Goal: Task Accomplishment & Management: Complete application form

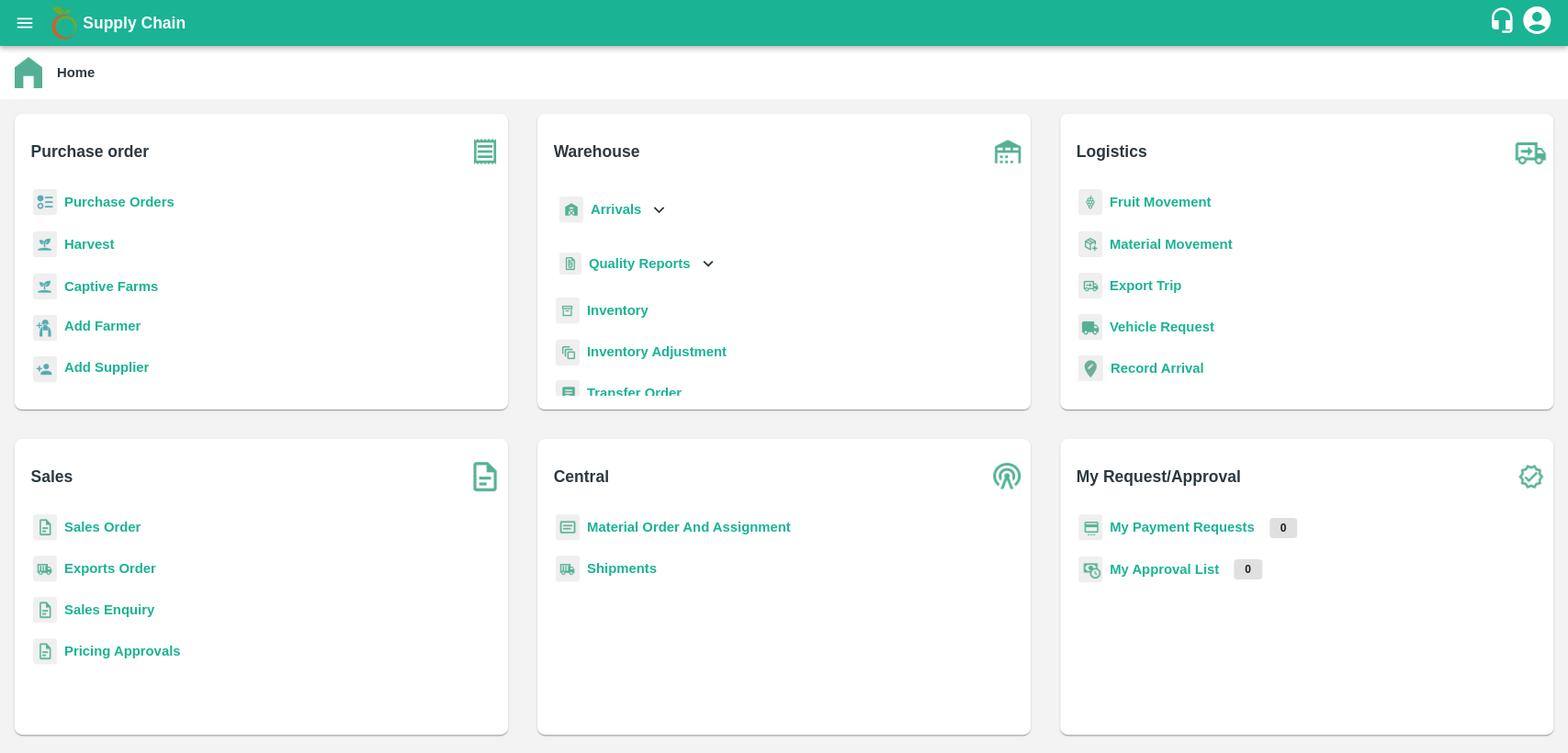
click at [609, 528] on b "Material Order And Assignment" at bounding box center [689, 527] width 203 height 15
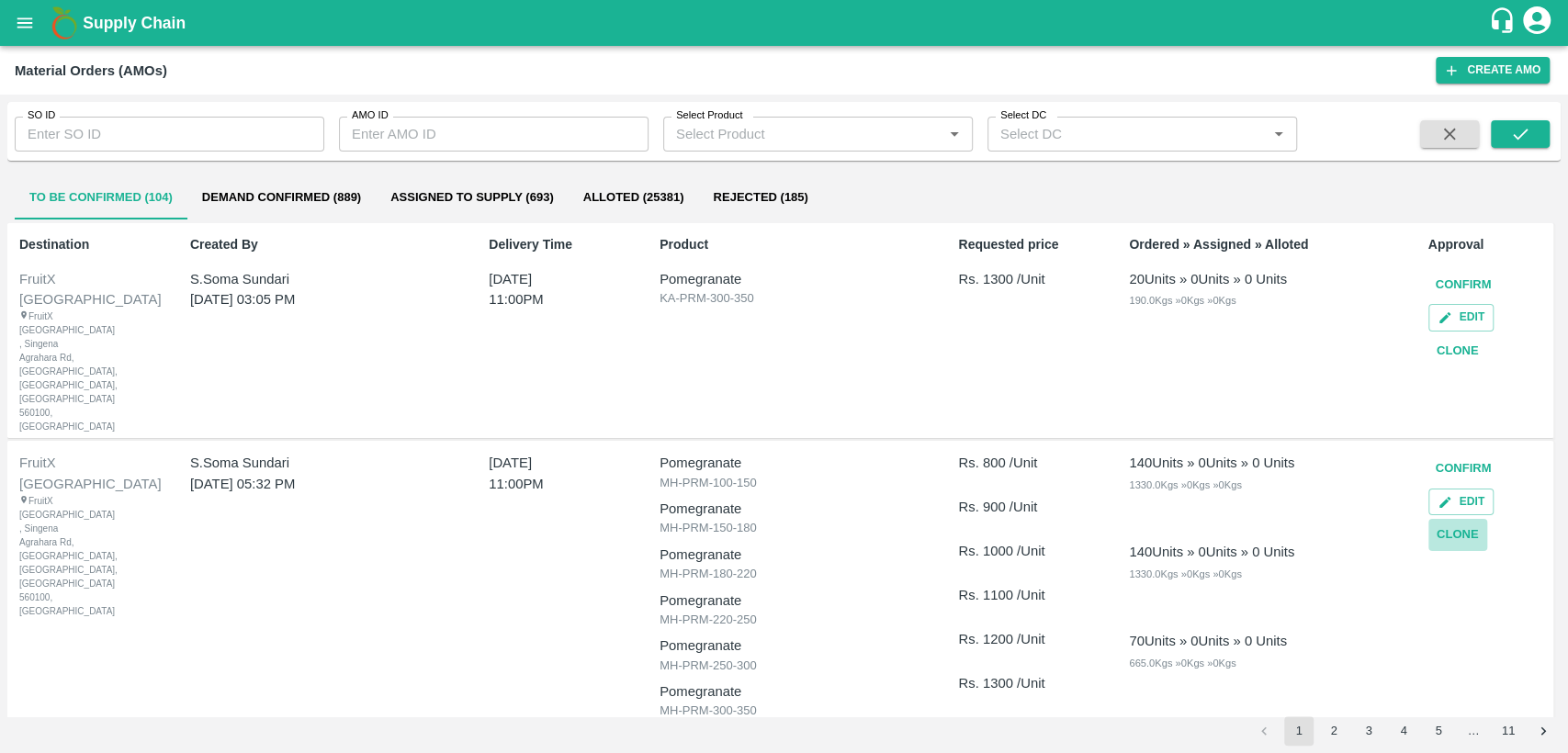
click at [1460, 519] on button "Clone" at bounding box center [1457, 535] width 59 height 32
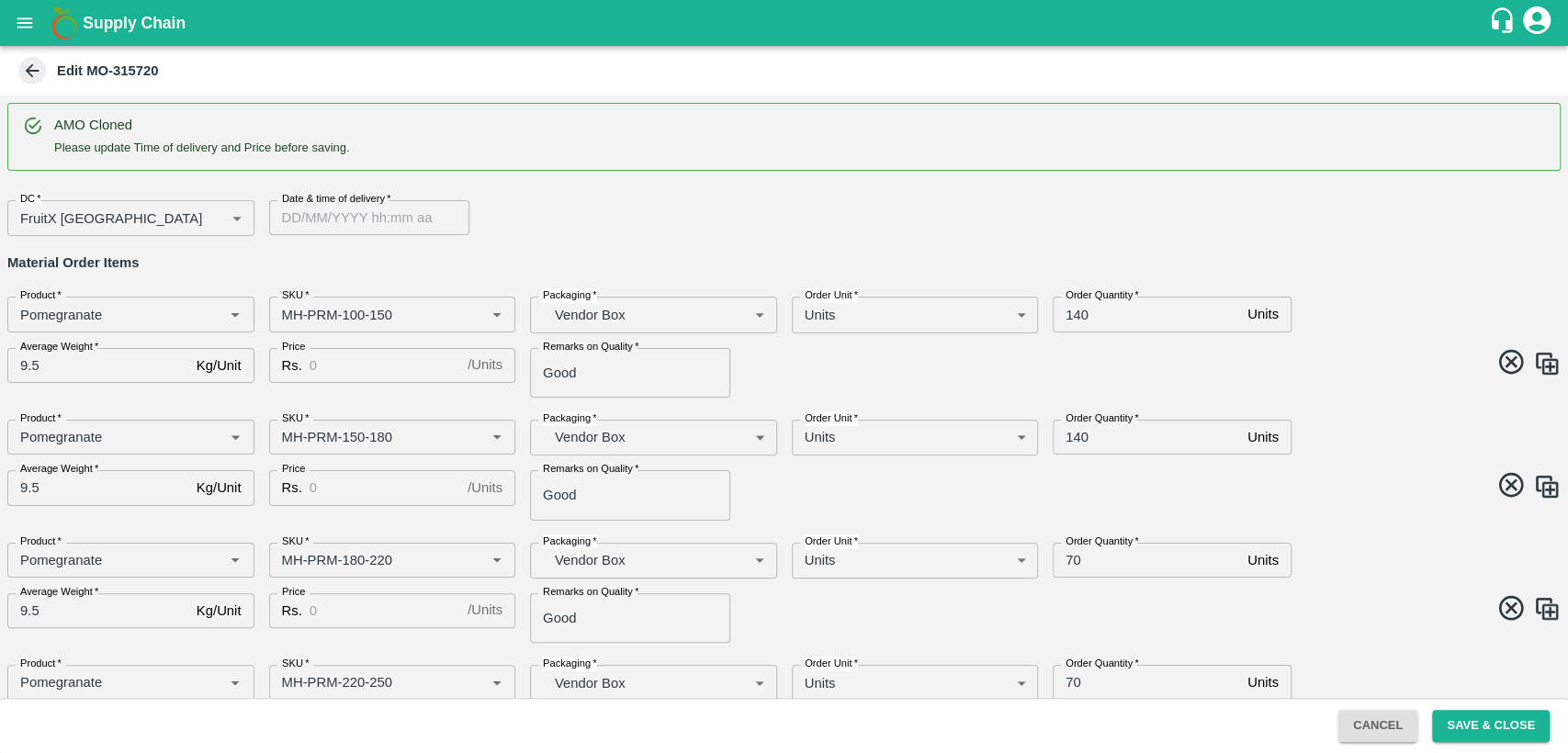
type input "DD/MM/YYYY hh:mm aa"
click at [353, 217] on input "DD/MM/YYYY hh:mm aa" at bounding box center [363, 218] width 188 height 35
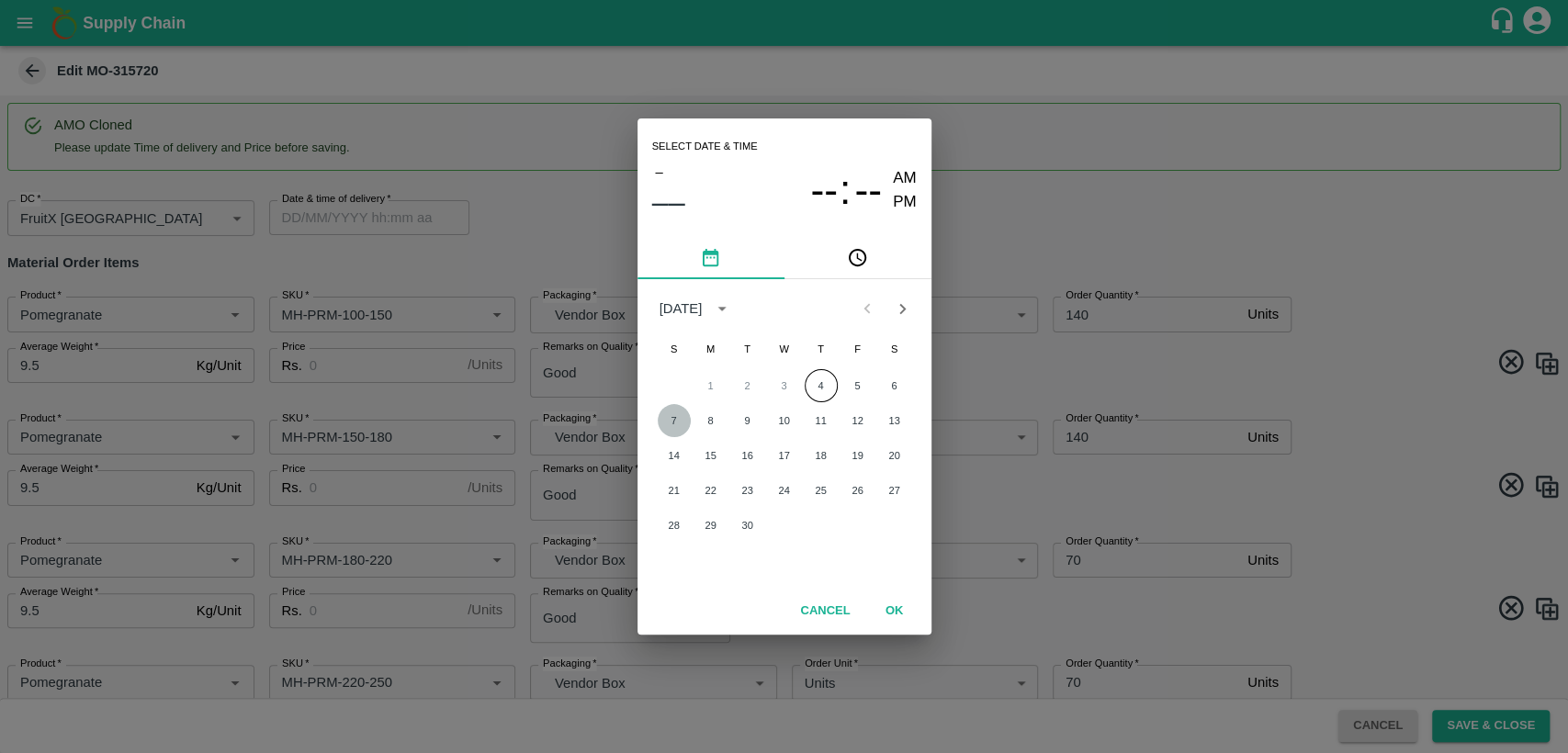
click at [669, 420] on button "7" at bounding box center [674, 421] width 33 height 33
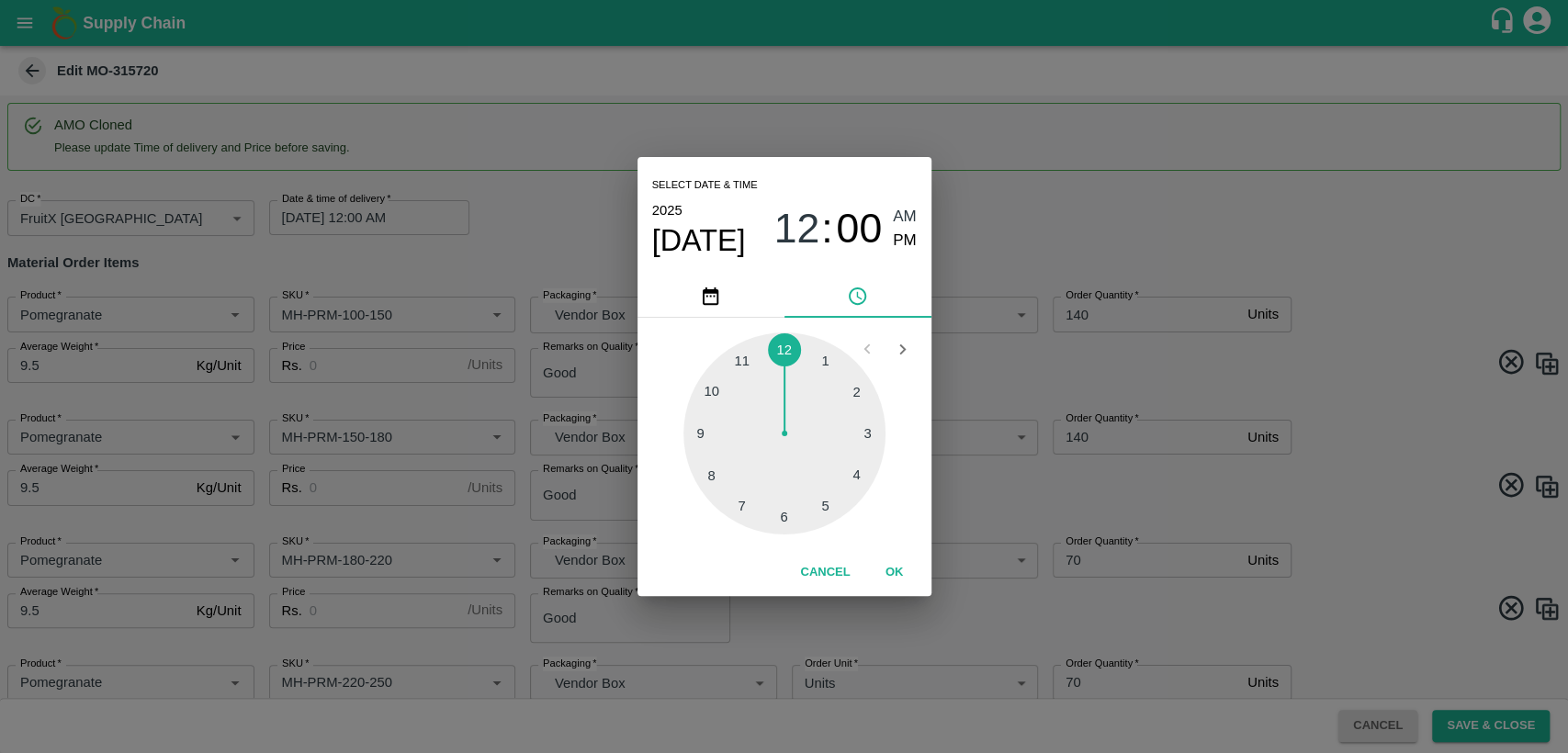
click at [749, 352] on div at bounding box center [784, 433] width 202 height 202
click at [904, 246] on span "PM" at bounding box center [905, 241] width 23 height 24
type input "[DATE] 11:00 PM"
click at [898, 580] on button "OK" at bounding box center [895, 572] width 59 height 32
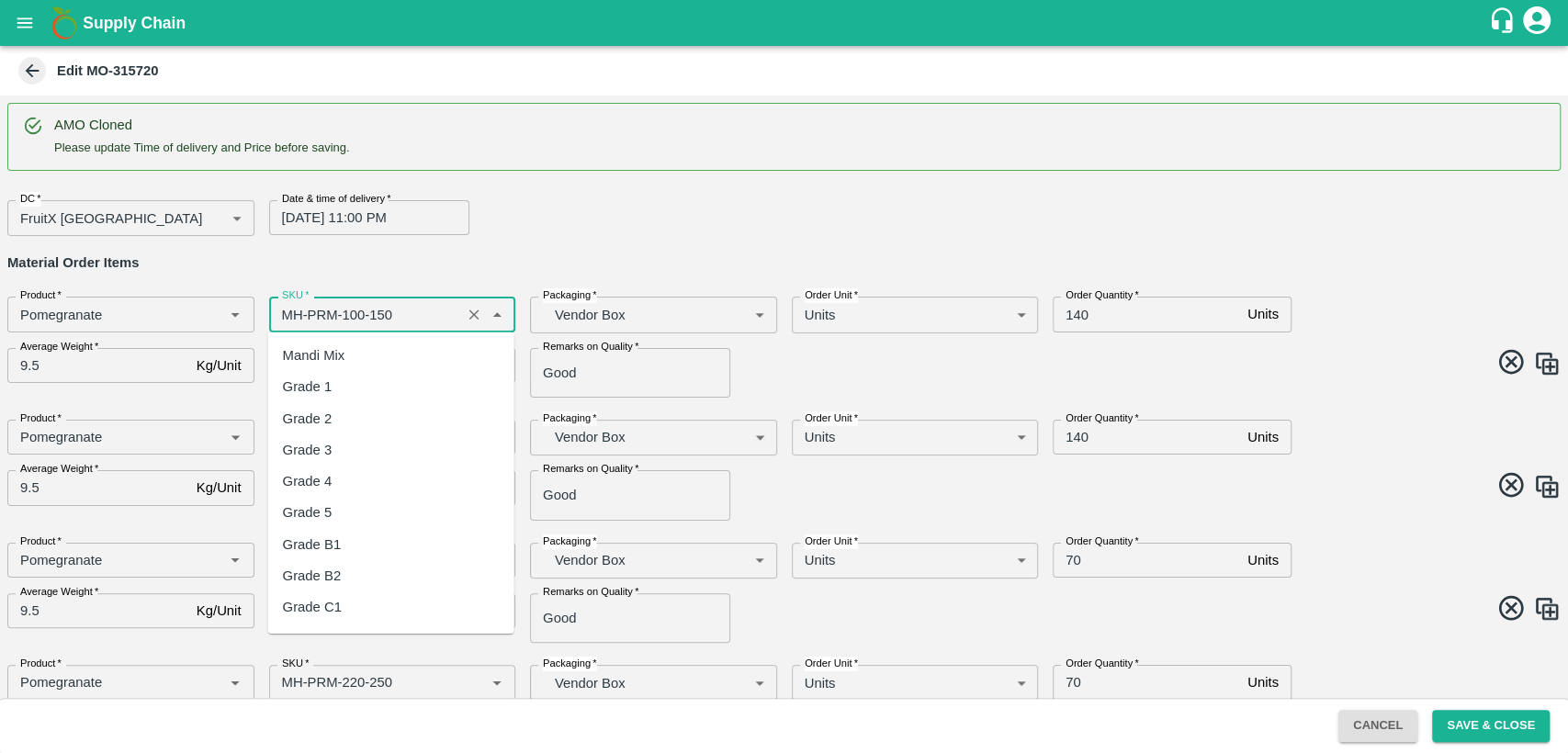
click at [289, 314] on input "SKU   *" at bounding box center [366, 314] width 182 height 23
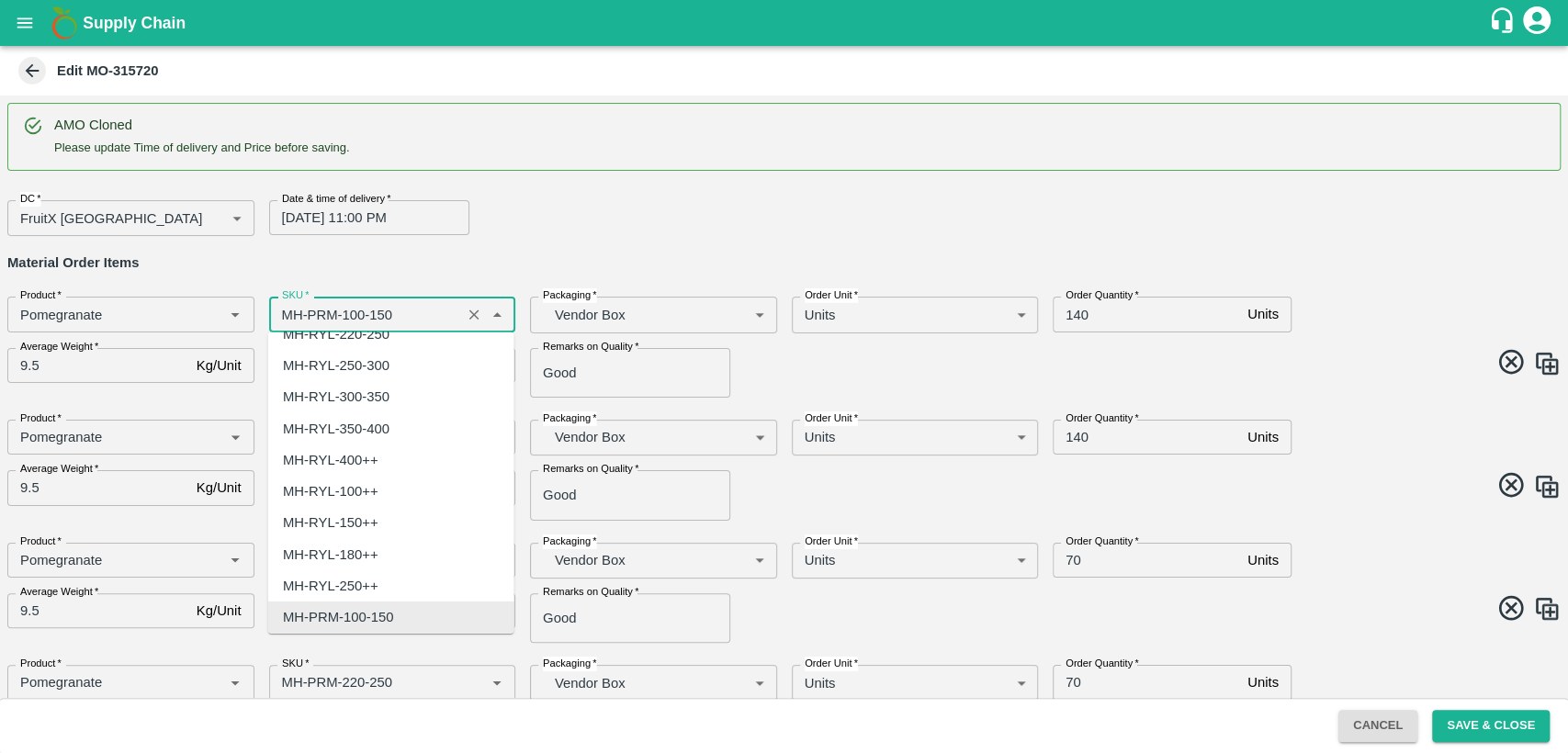
click at [289, 314] on input "SKU   *" at bounding box center [366, 314] width 182 height 23
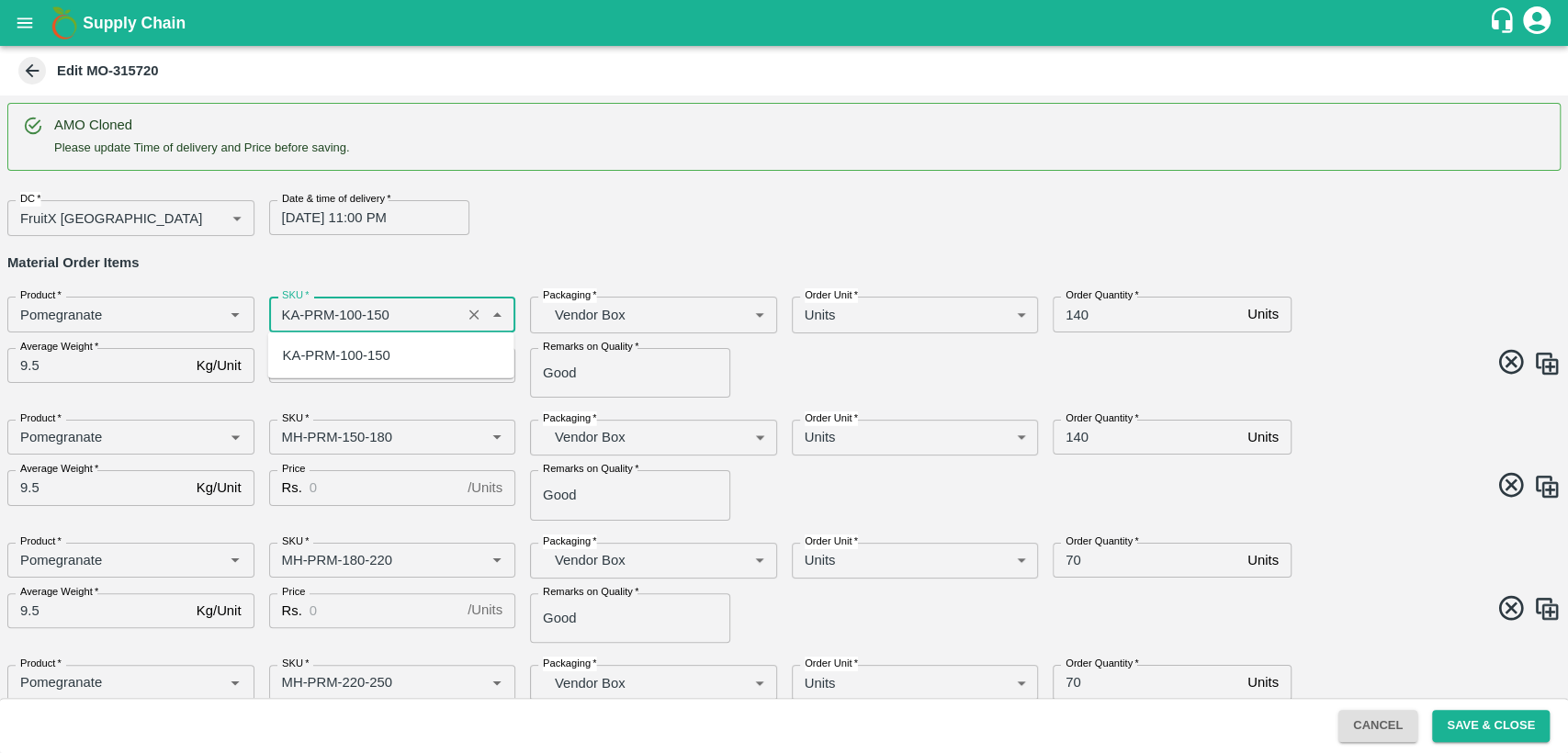
click at [318, 363] on div "KA-PRM-100-150" at bounding box center [336, 355] width 108 height 21
type input "KA-PRM-100-150"
click at [318, 363] on input "Price" at bounding box center [384, 366] width 151 height 35
type input "800"
click at [293, 433] on input "SKU   *" at bounding box center [366, 437] width 182 height 23
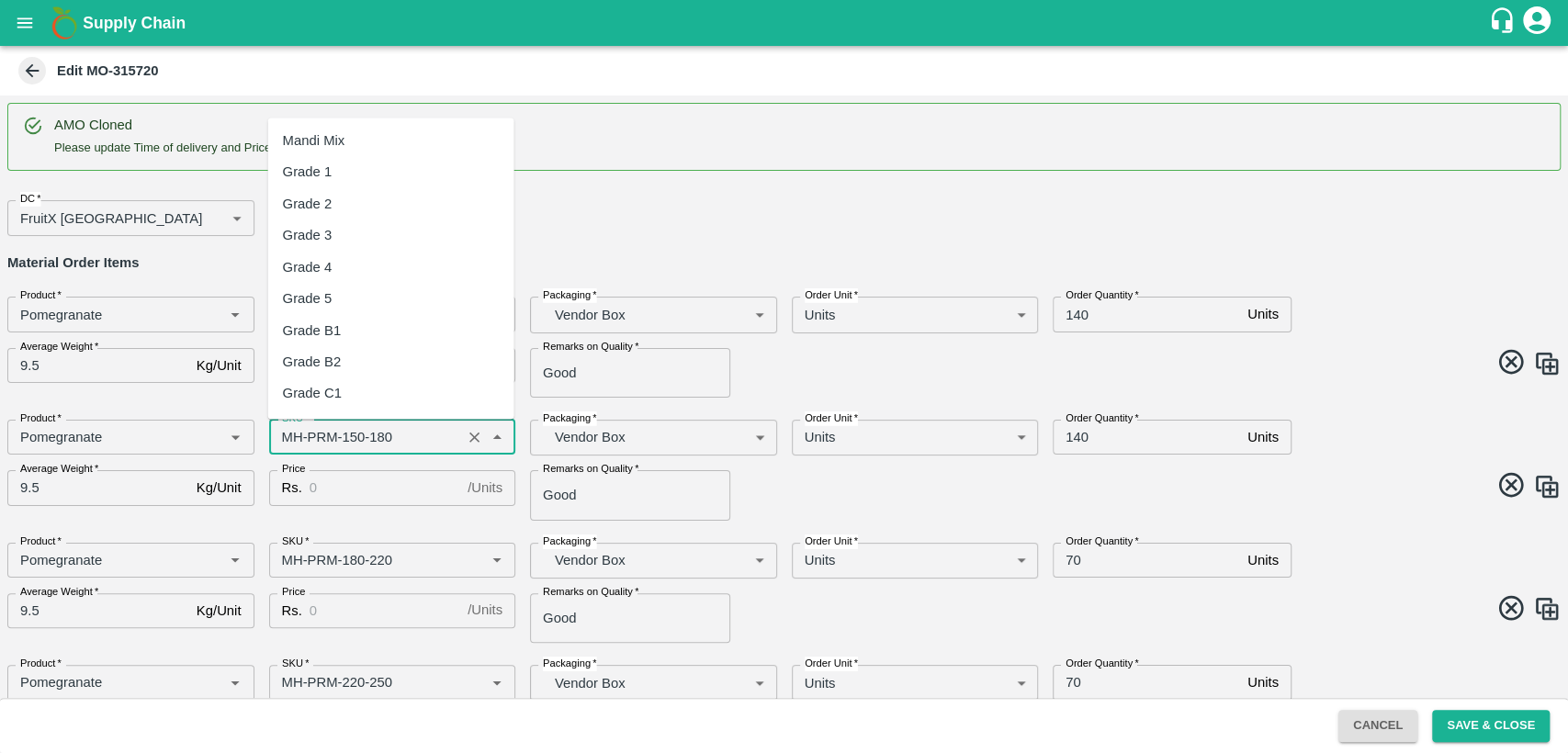
click at [293, 433] on input "SKU   *" at bounding box center [366, 437] width 182 height 23
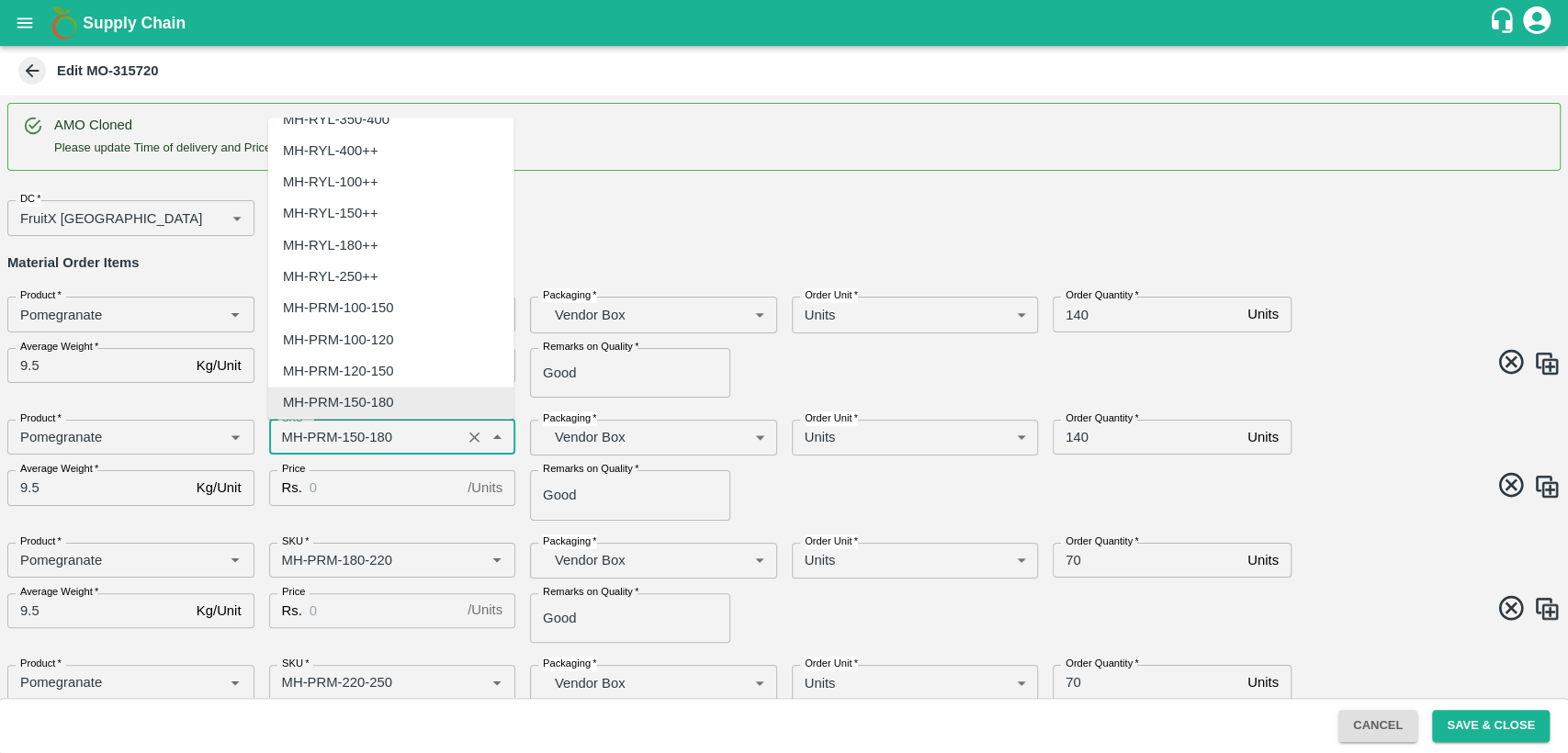
click at [293, 433] on input "SKU   *" at bounding box center [366, 437] width 182 height 23
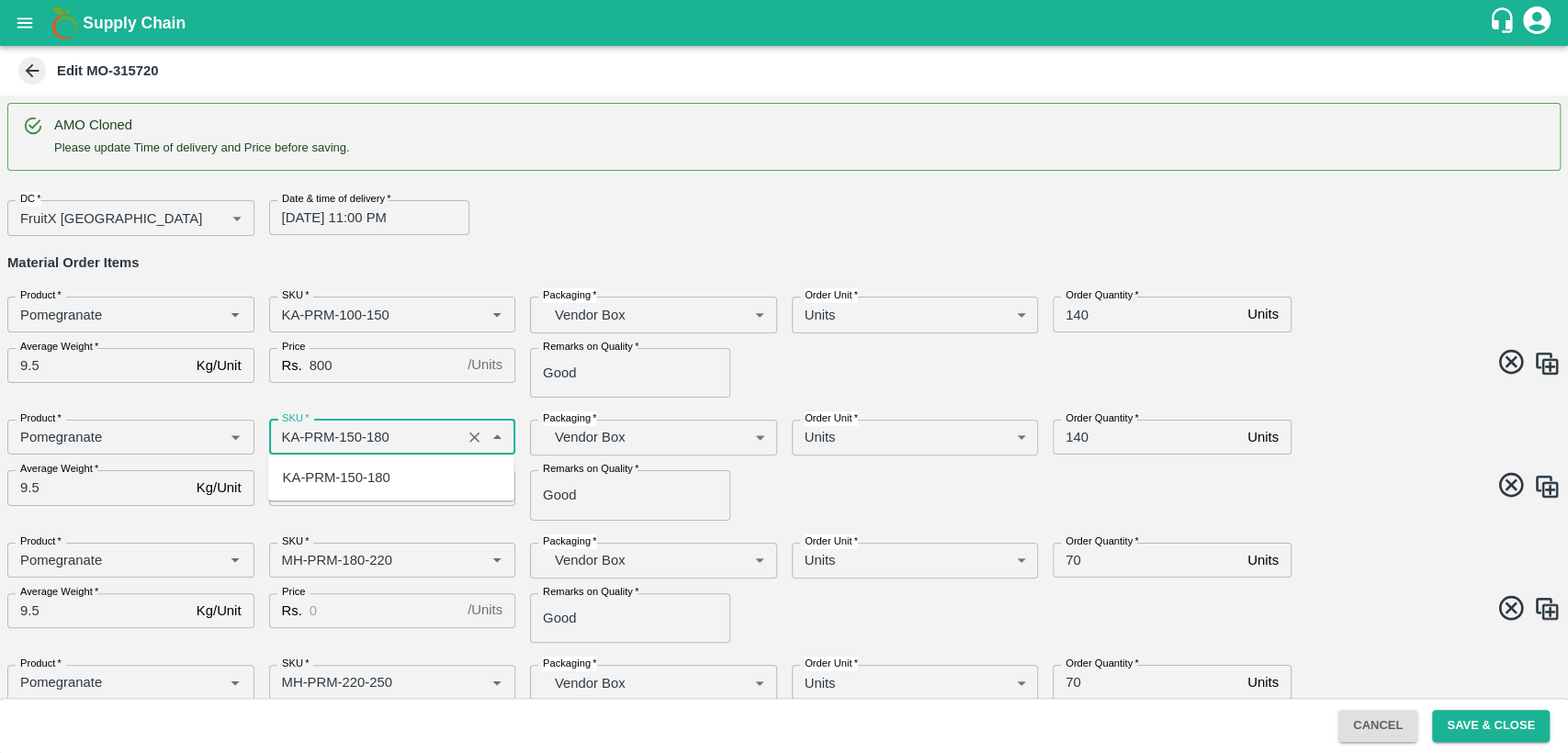
click at [324, 479] on div "KA-PRM-150-180" at bounding box center [336, 477] width 108 height 21
type input "KA-PRM-150-180"
click at [324, 479] on input "Price" at bounding box center [384, 488] width 151 height 35
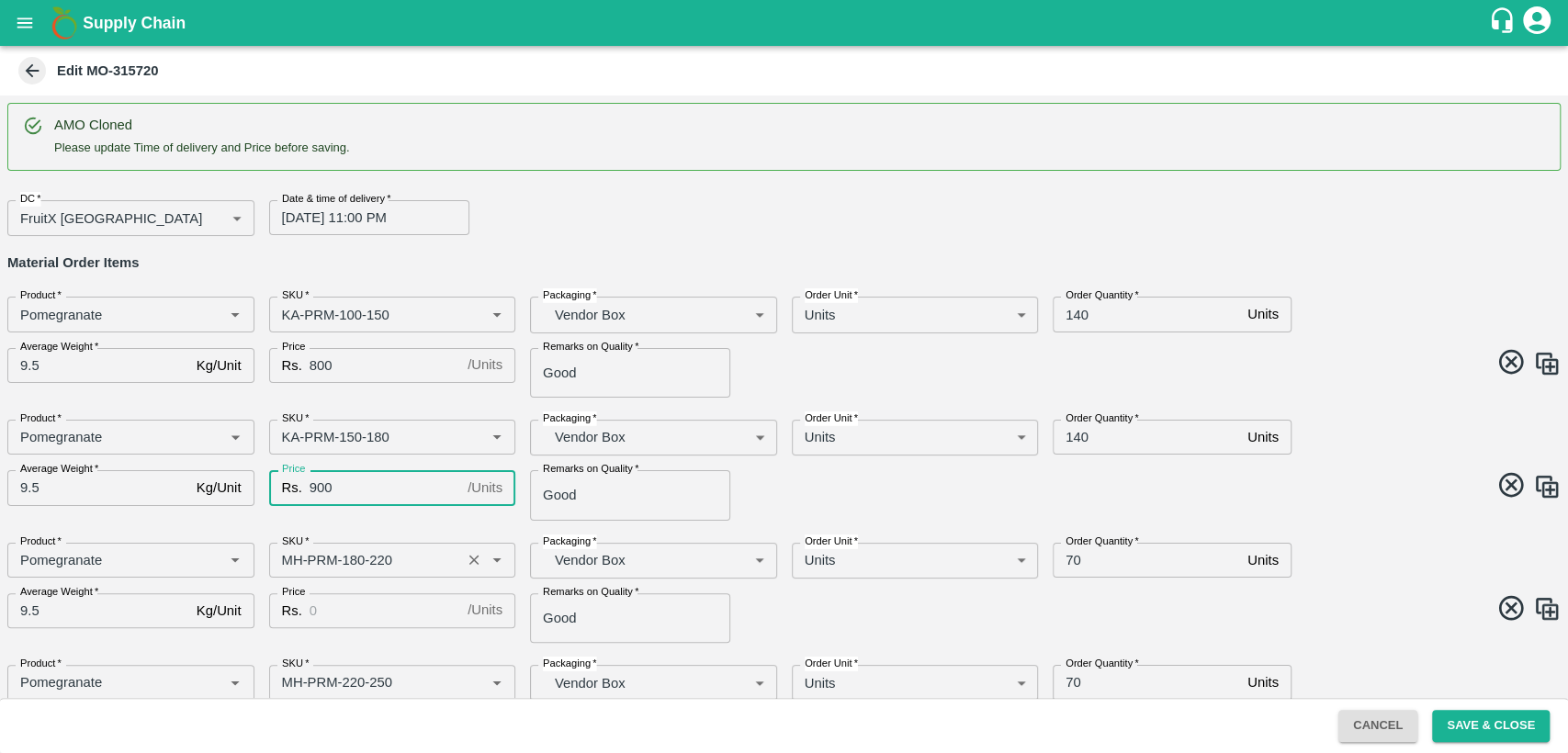
type input "900"
click at [292, 559] on input "SKU   *" at bounding box center [366, 560] width 182 height 23
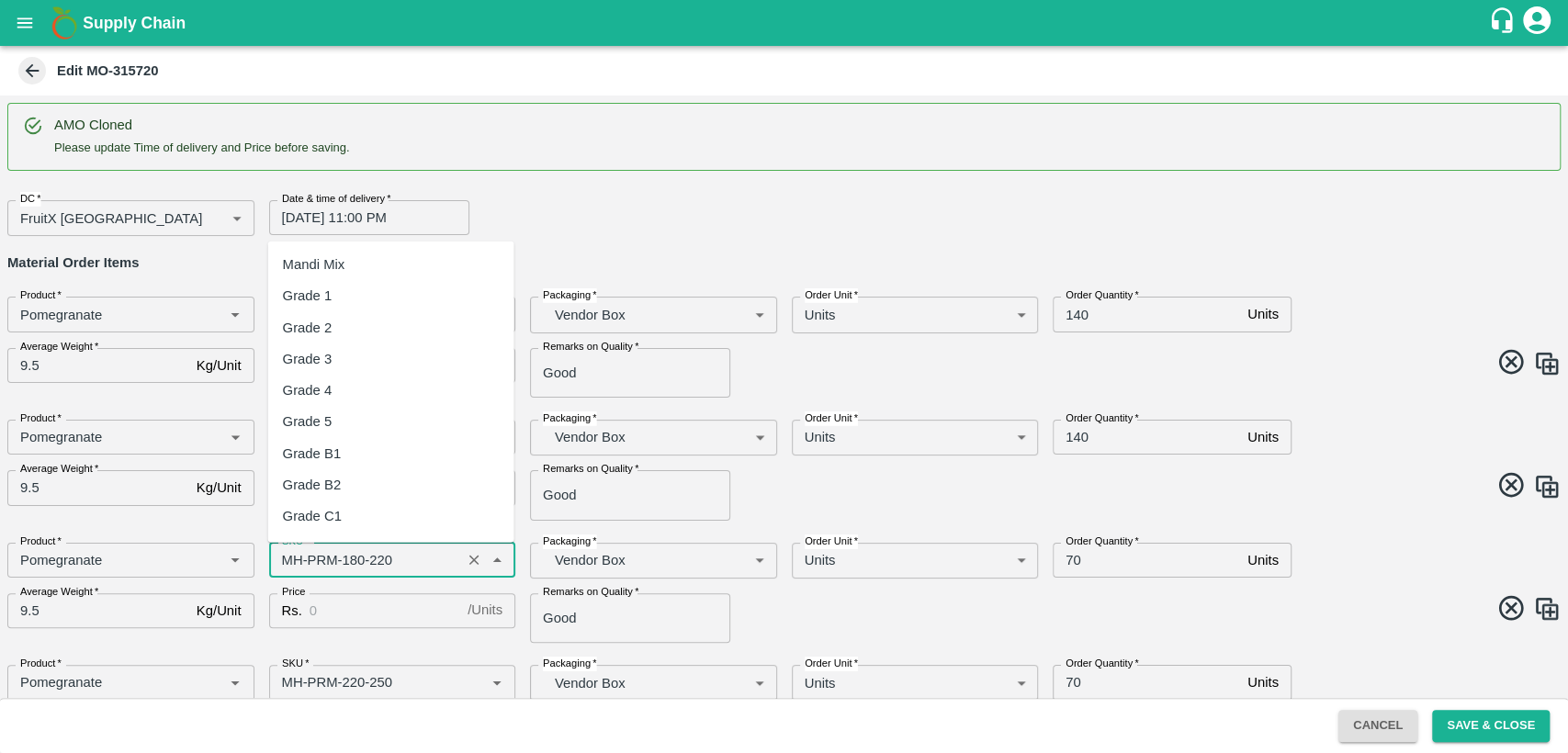
click at [292, 559] on input "SKU   *" at bounding box center [366, 560] width 182 height 23
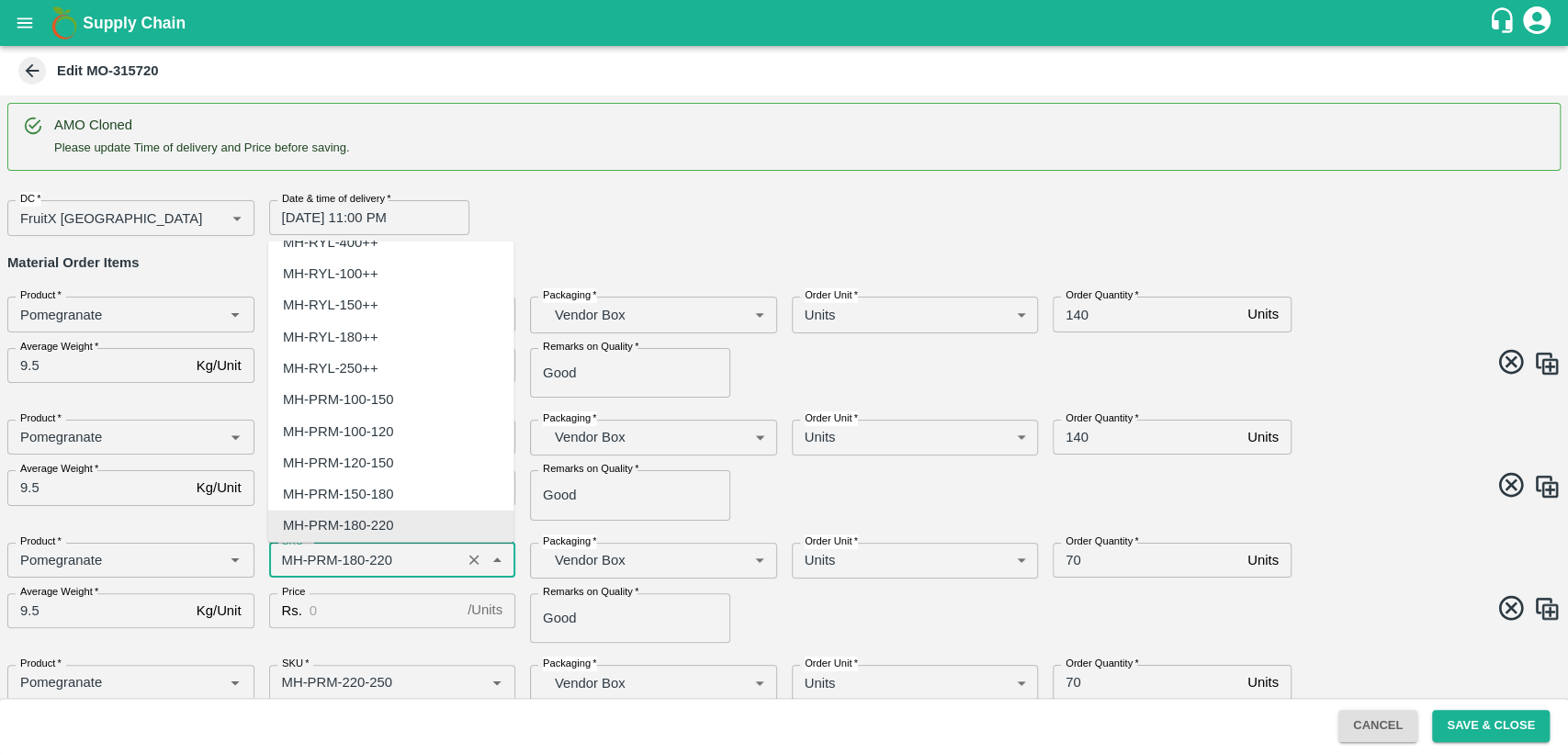
click at [292, 559] on input "SKU   *" at bounding box center [366, 560] width 182 height 23
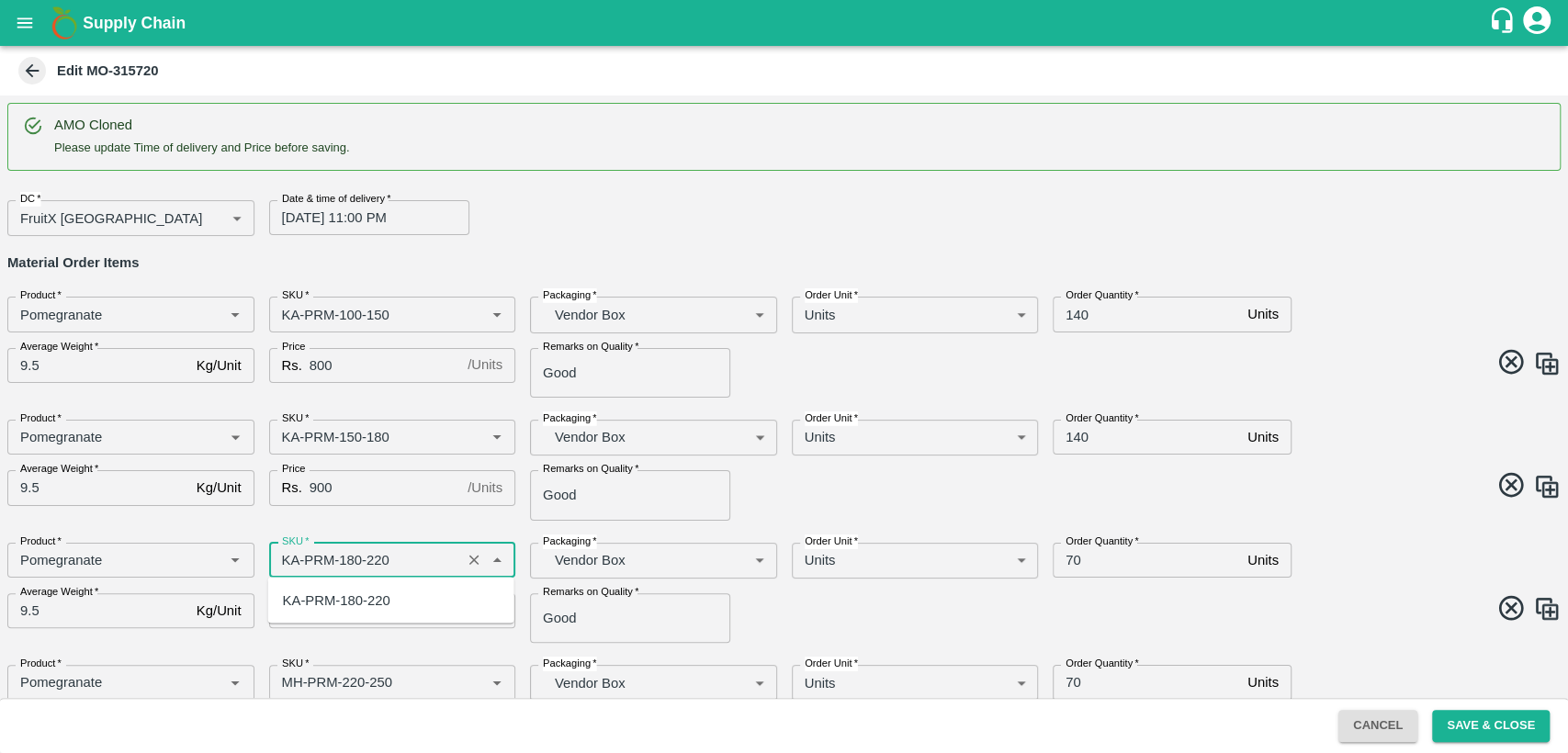
click at [322, 605] on div "KA-PRM-180-220" at bounding box center [336, 599] width 108 height 21
type input "KA-PRM-180-220"
click at [365, 619] on input "Price" at bounding box center [384, 611] width 151 height 35
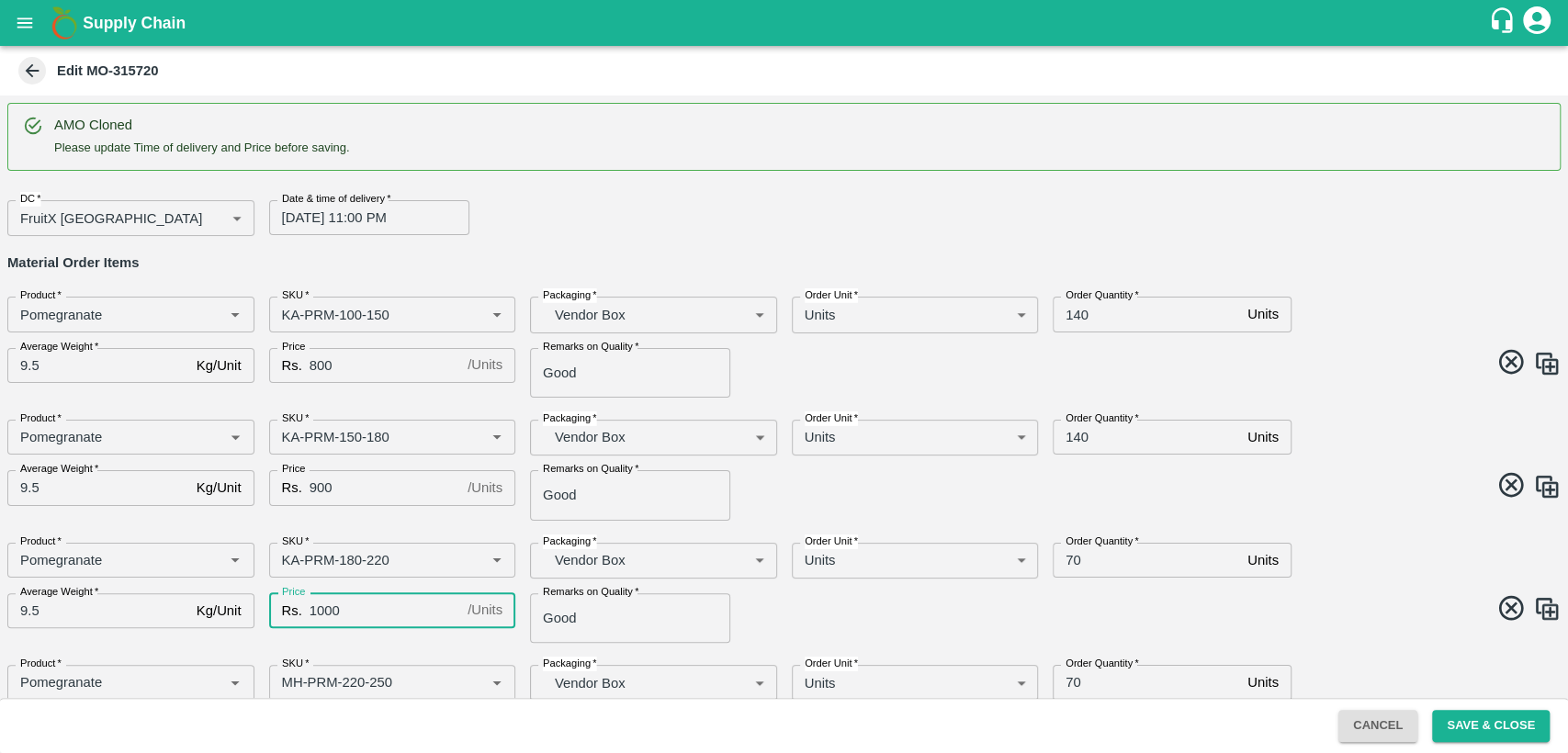
type input "1000"
click at [1081, 314] on input "140" at bounding box center [1146, 314] width 188 height 35
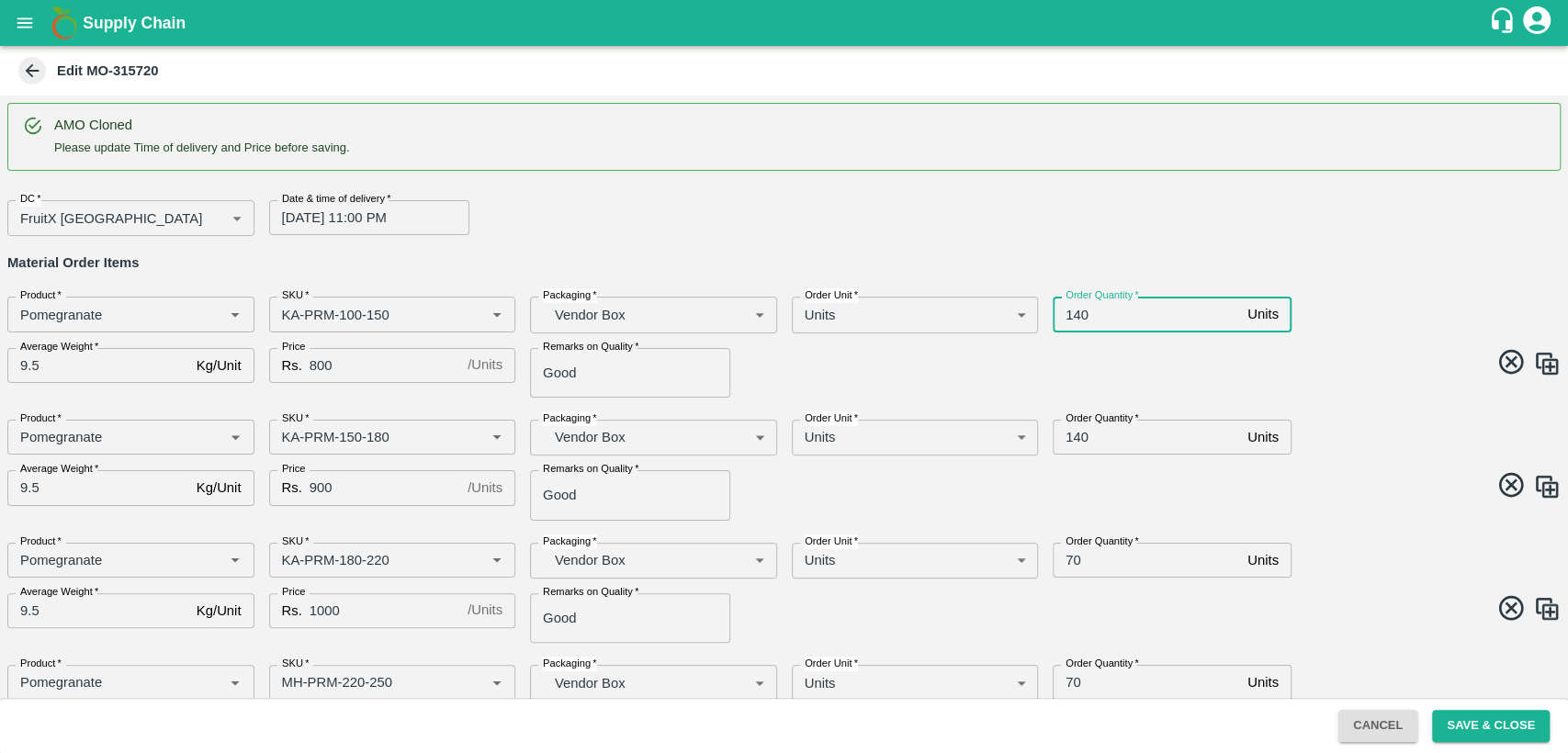
click at [1081, 314] on input "140" at bounding box center [1146, 314] width 188 height 35
type input "30"
click at [1078, 430] on input "140" at bounding box center [1146, 437] width 188 height 35
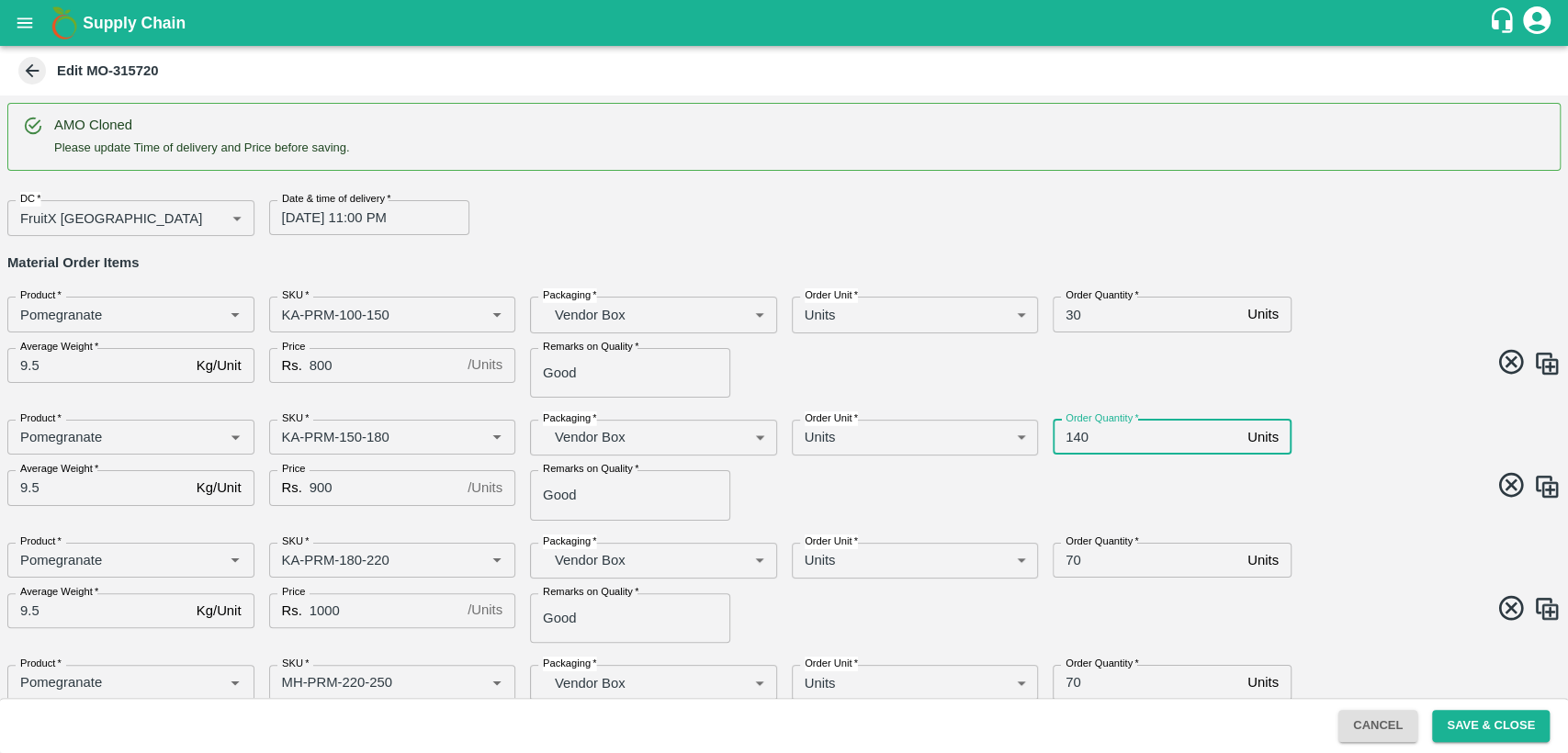
click at [1078, 430] on input "140" at bounding box center [1146, 437] width 188 height 35
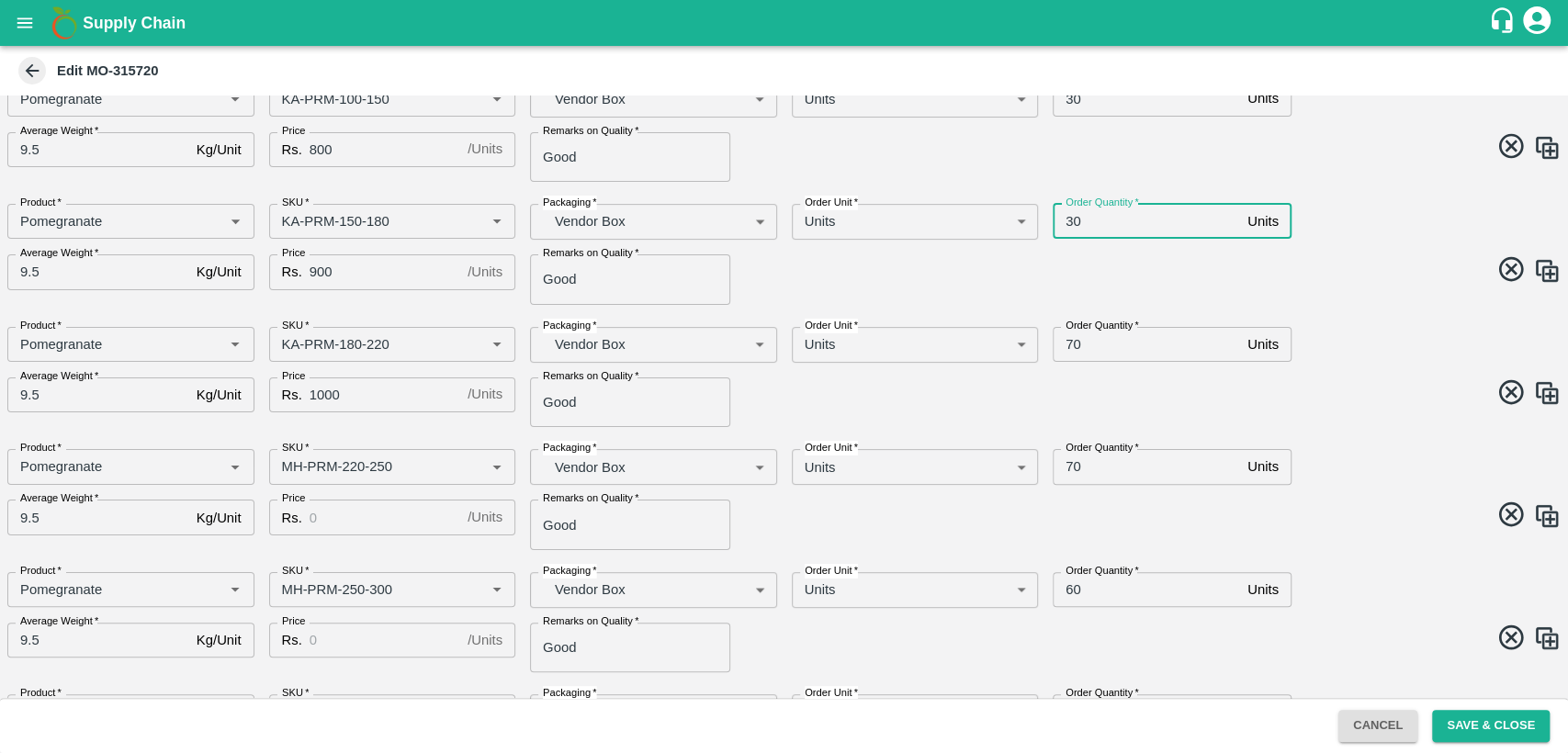
scroll to position [220, 0]
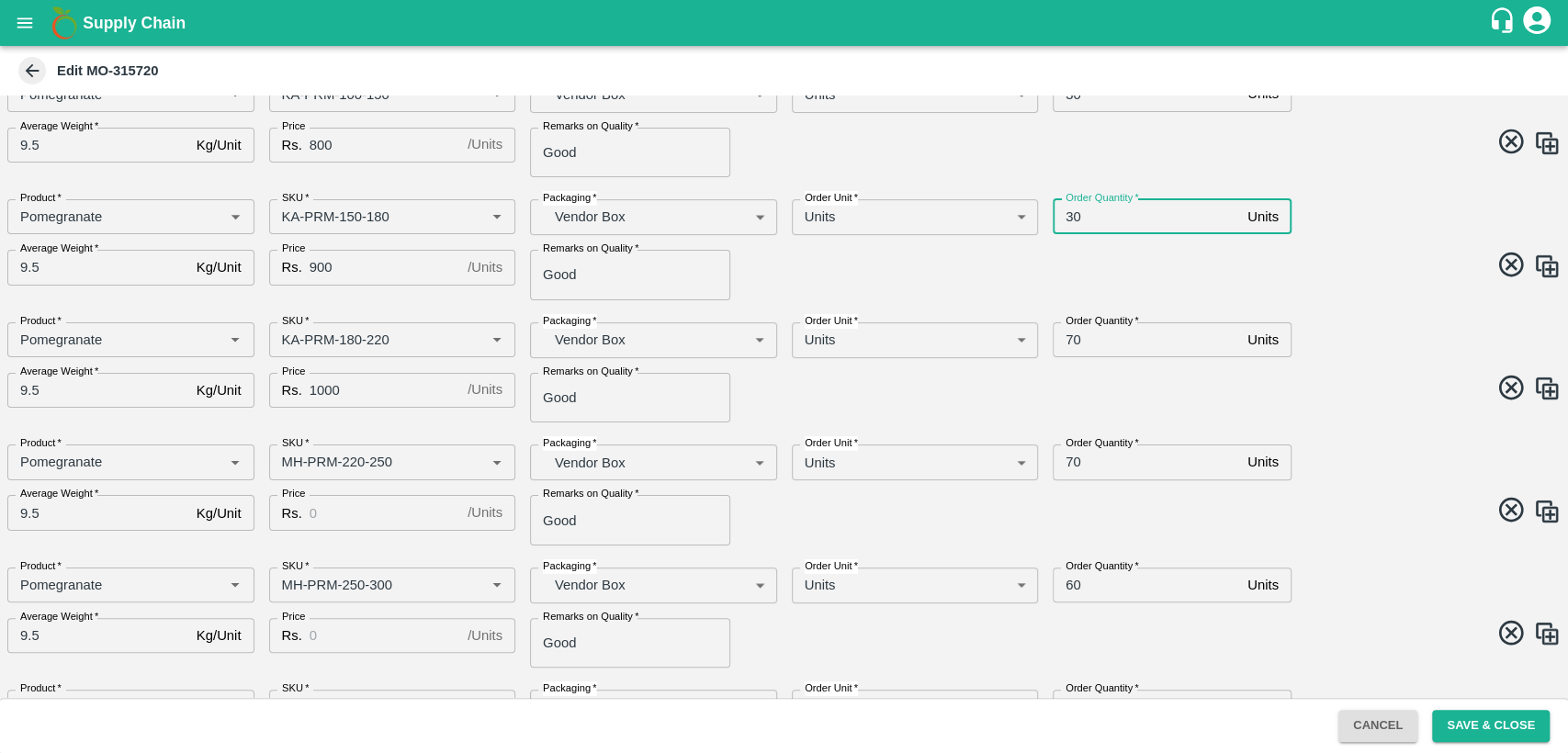
type input "30"
click at [1065, 336] on input "70" at bounding box center [1146, 340] width 188 height 35
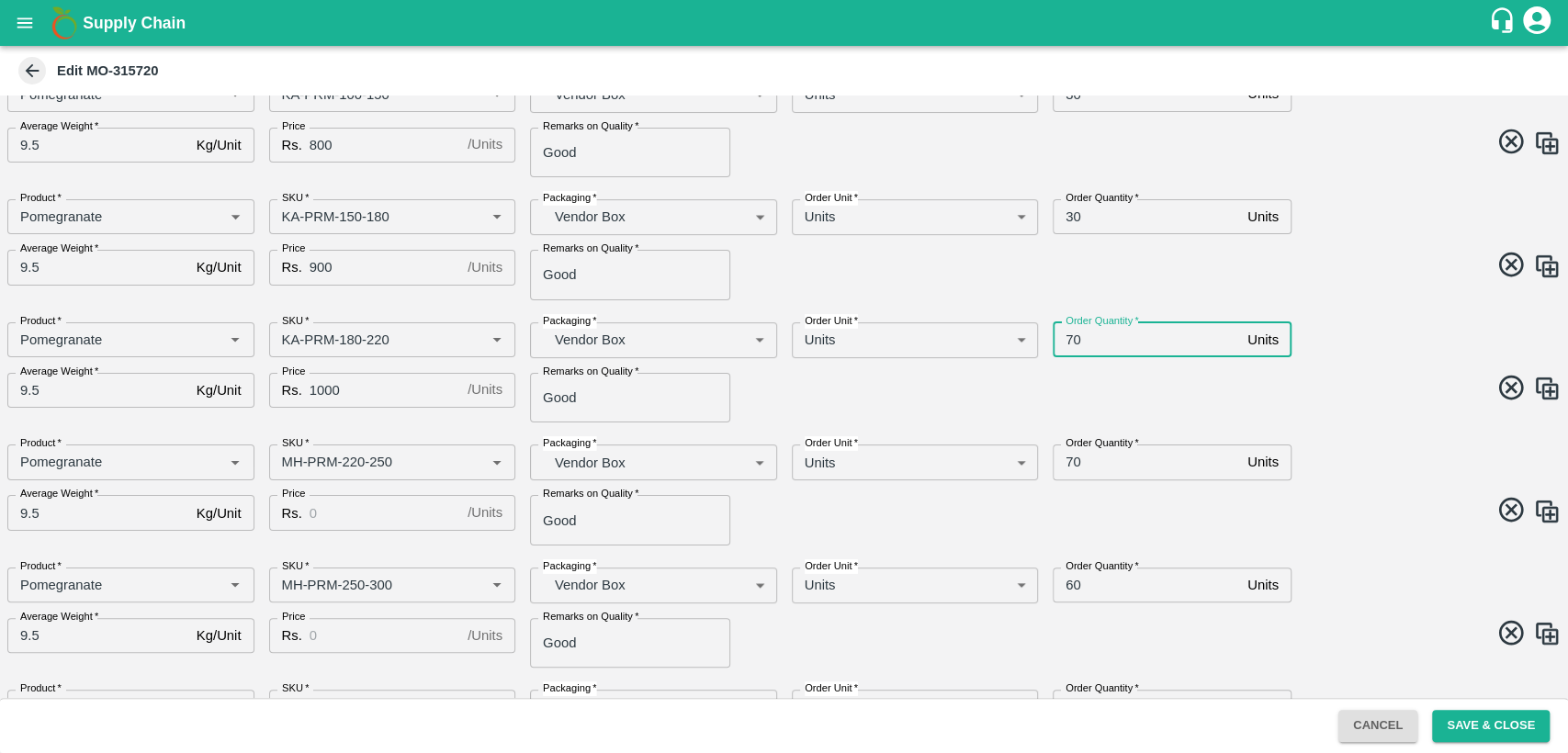
click at [1065, 336] on input "70" at bounding box center [1146, 340] width 188 height 35
type input "30"
click at [289, 458] on input "SKU   *" at bounding box center [366, 462] width 182 height 23
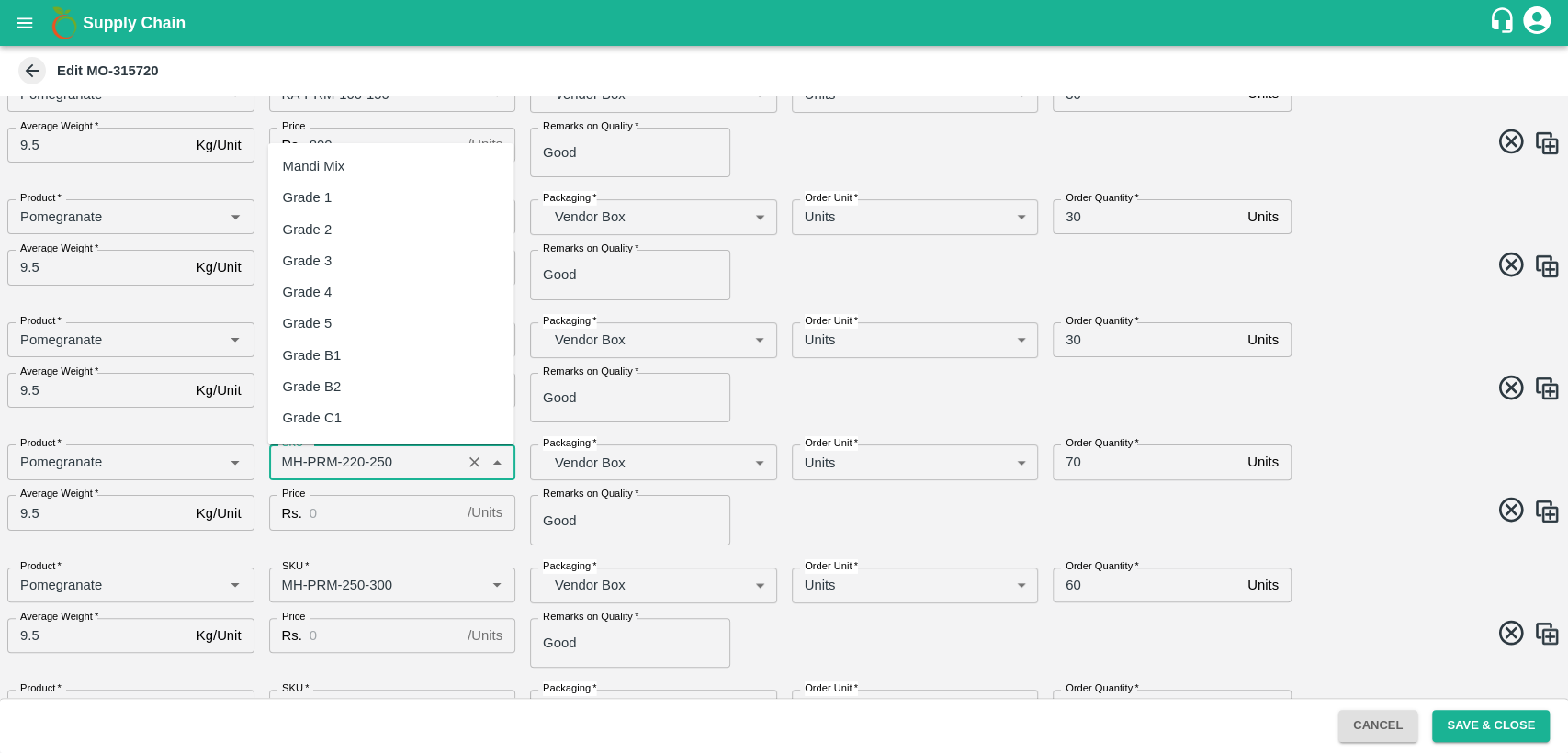
click at [289, 458] on input "SKU   *" at bounding box center [366, 462] width 182 height 23
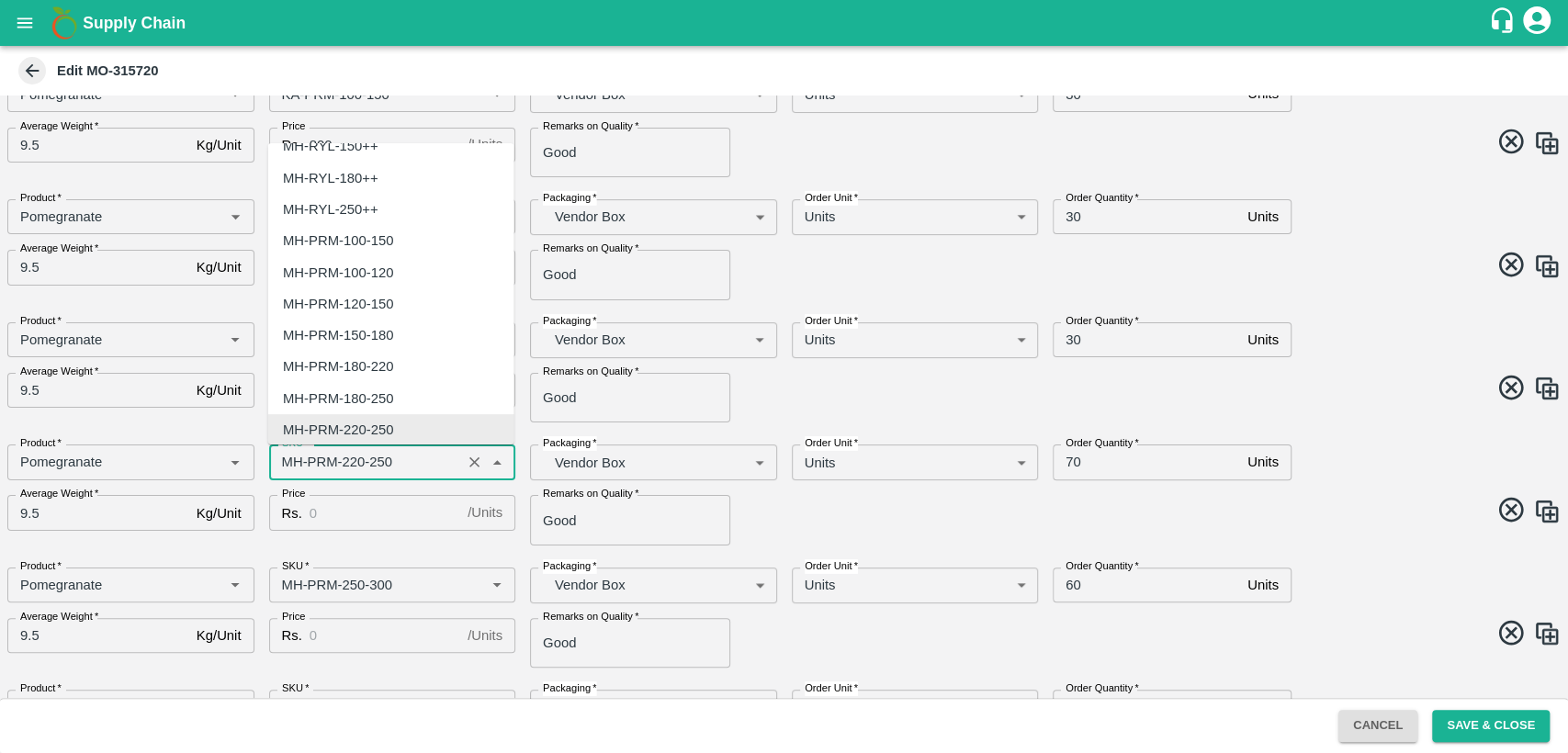
click at [289, 458] on input "SKU   *" at bounding box center [366, 462] width 182 height 23
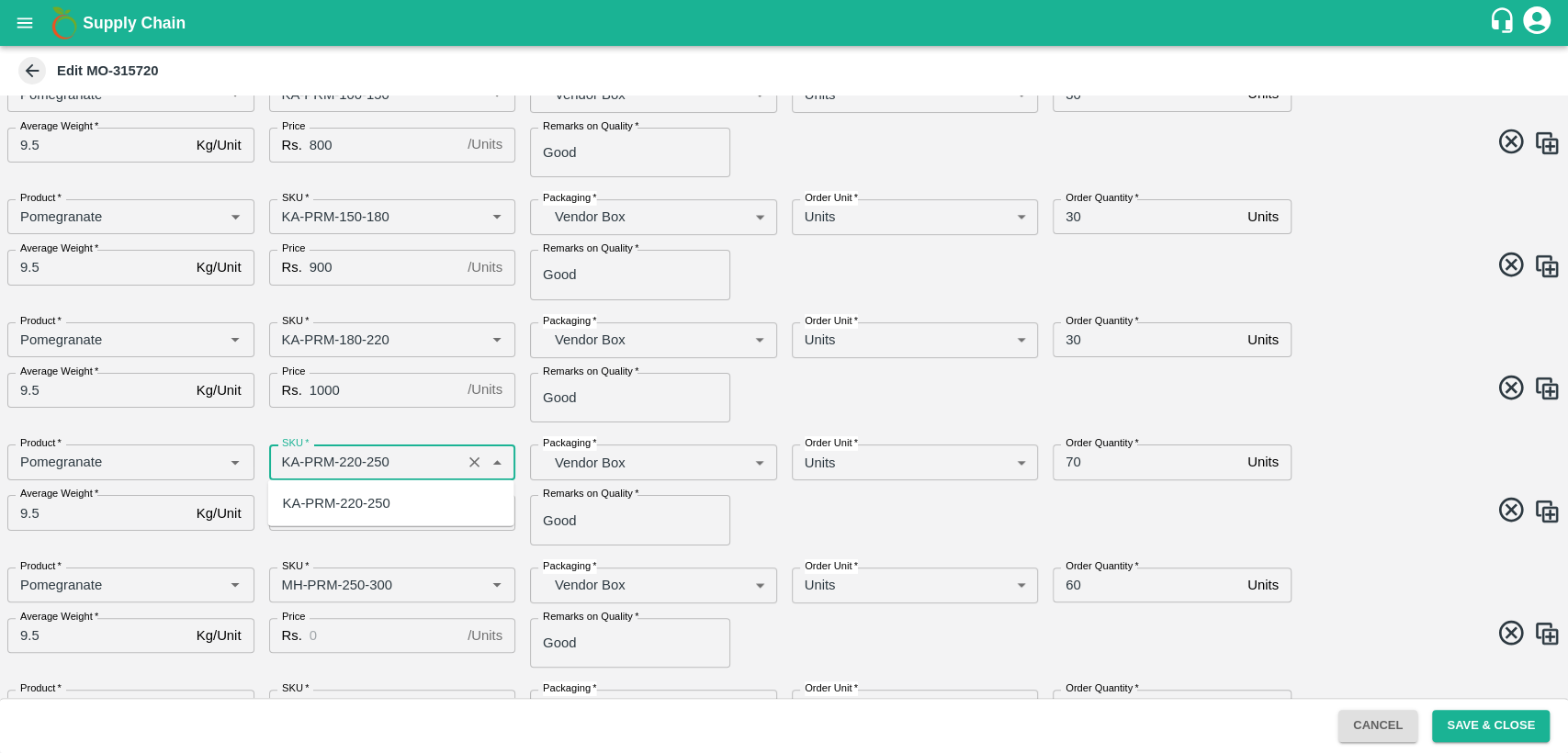
click at [314, 502] on div "KA-PRM-220-250" at bounding box center [336, 503] width 108 height 21
type input "KA-PRM-220-250"
click at [331, 509] on input "Price" at bounding box center [384, 512] width 151 height 35
type input "1100"
click at [1062, 460] on input "70" at bounding box center [1146, 463] width 188 height 35
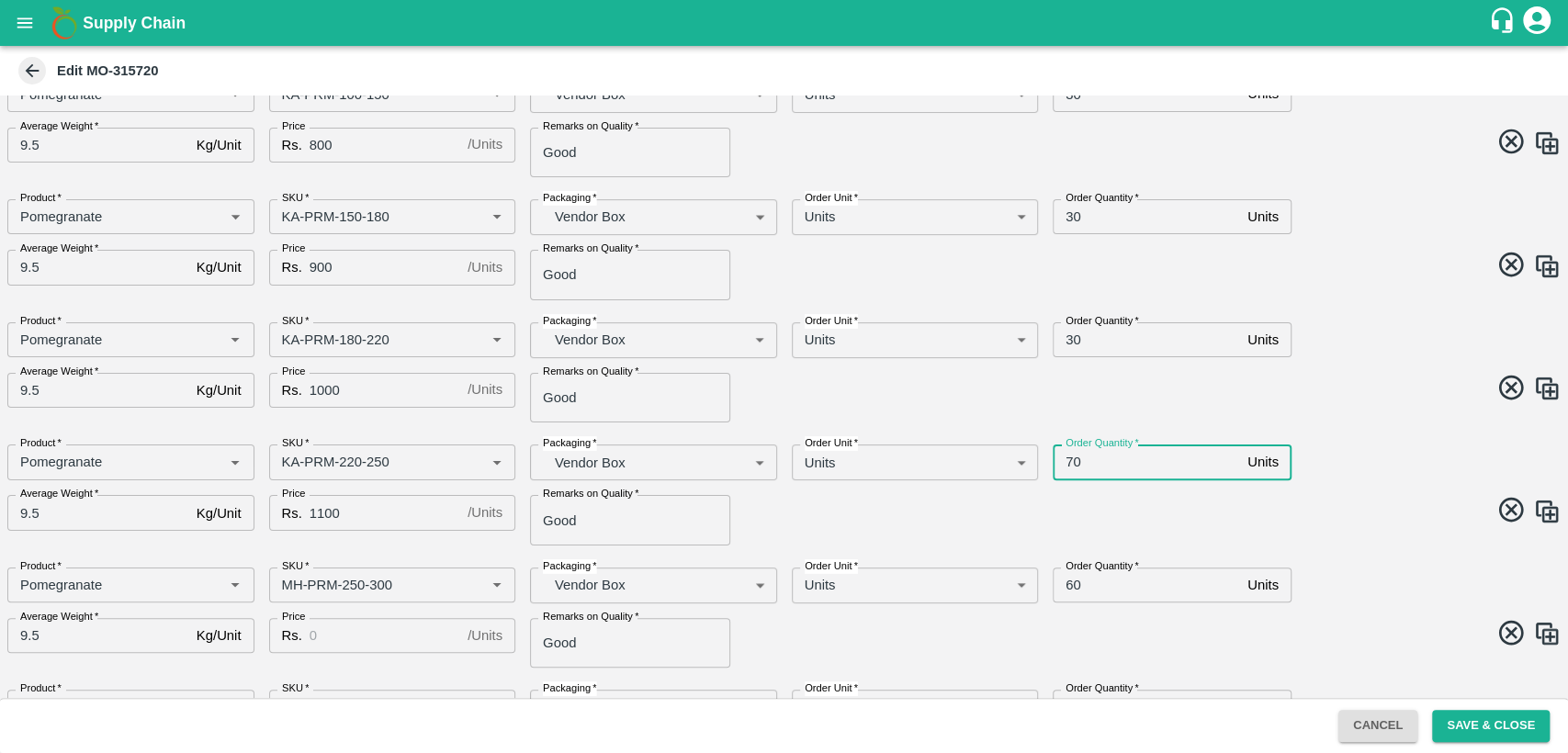
click at [1062, 460] on input "70" at bounding box center [1146, 463] width 188 height 35
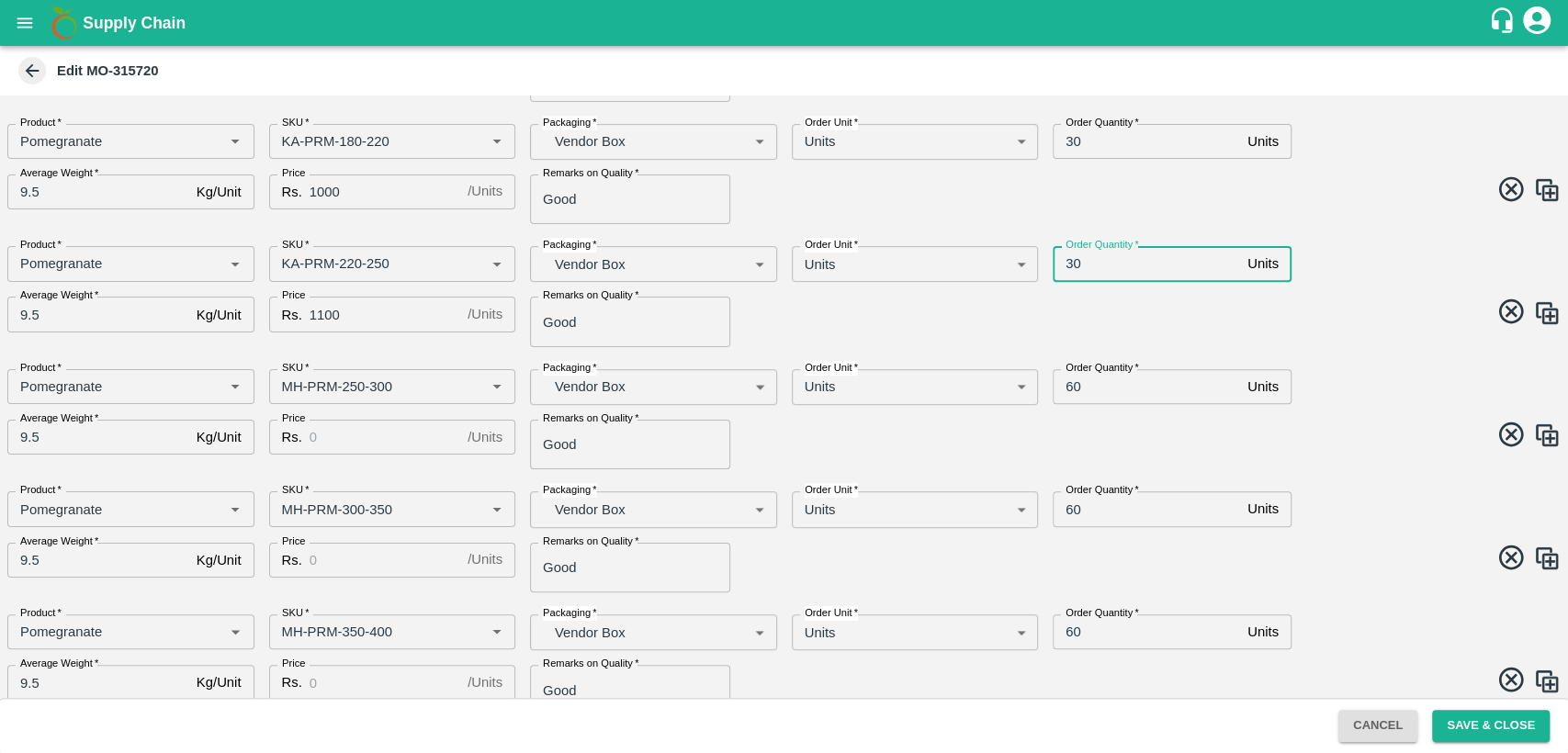
scroll to position [419, 0]
type input "30"
click at [291, 385] on input "SKU   *" at bounding box center [366, 386] width 182 height 23
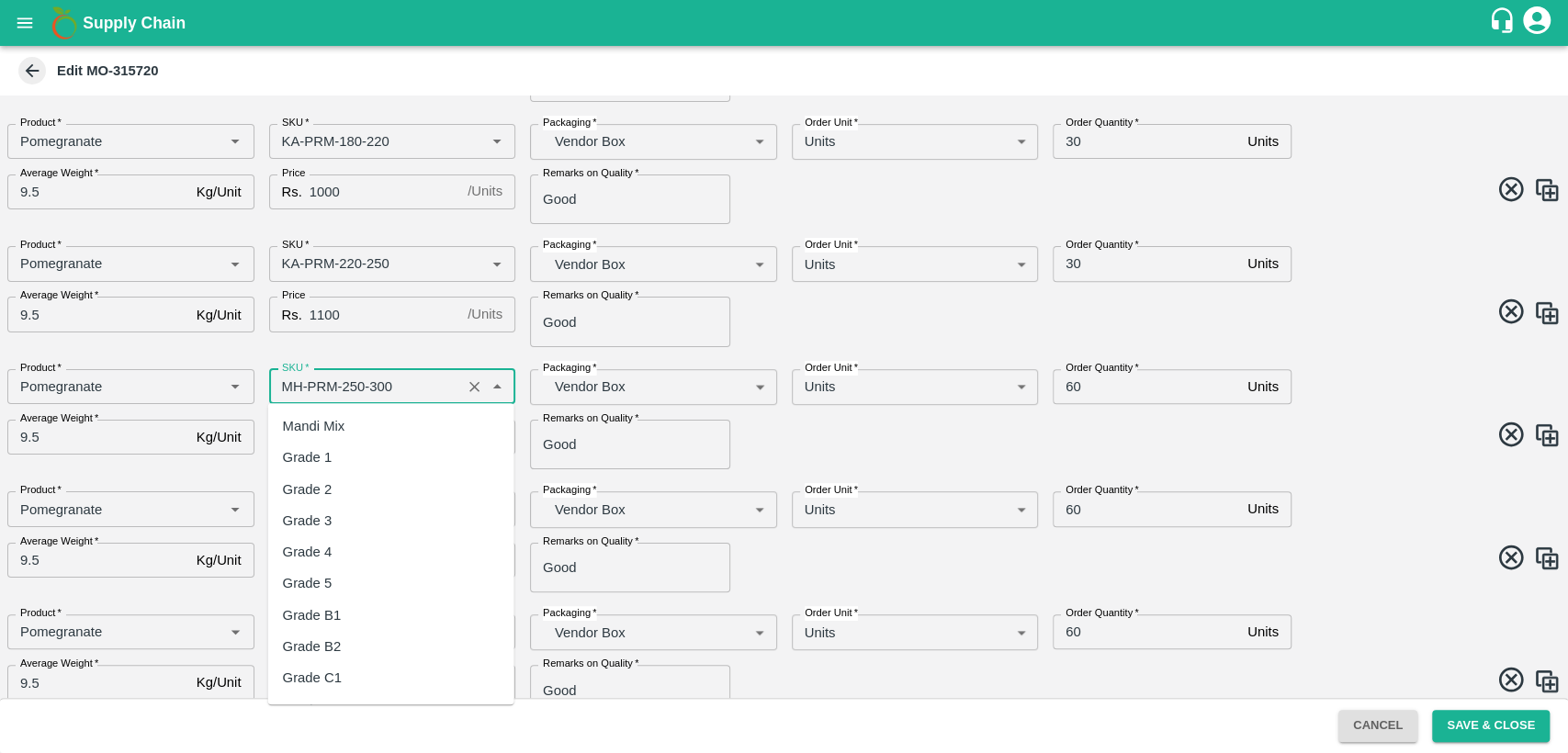
click at [291, 385] on input "SKU   *" at bounding box center [366, 386] width 182 height 23
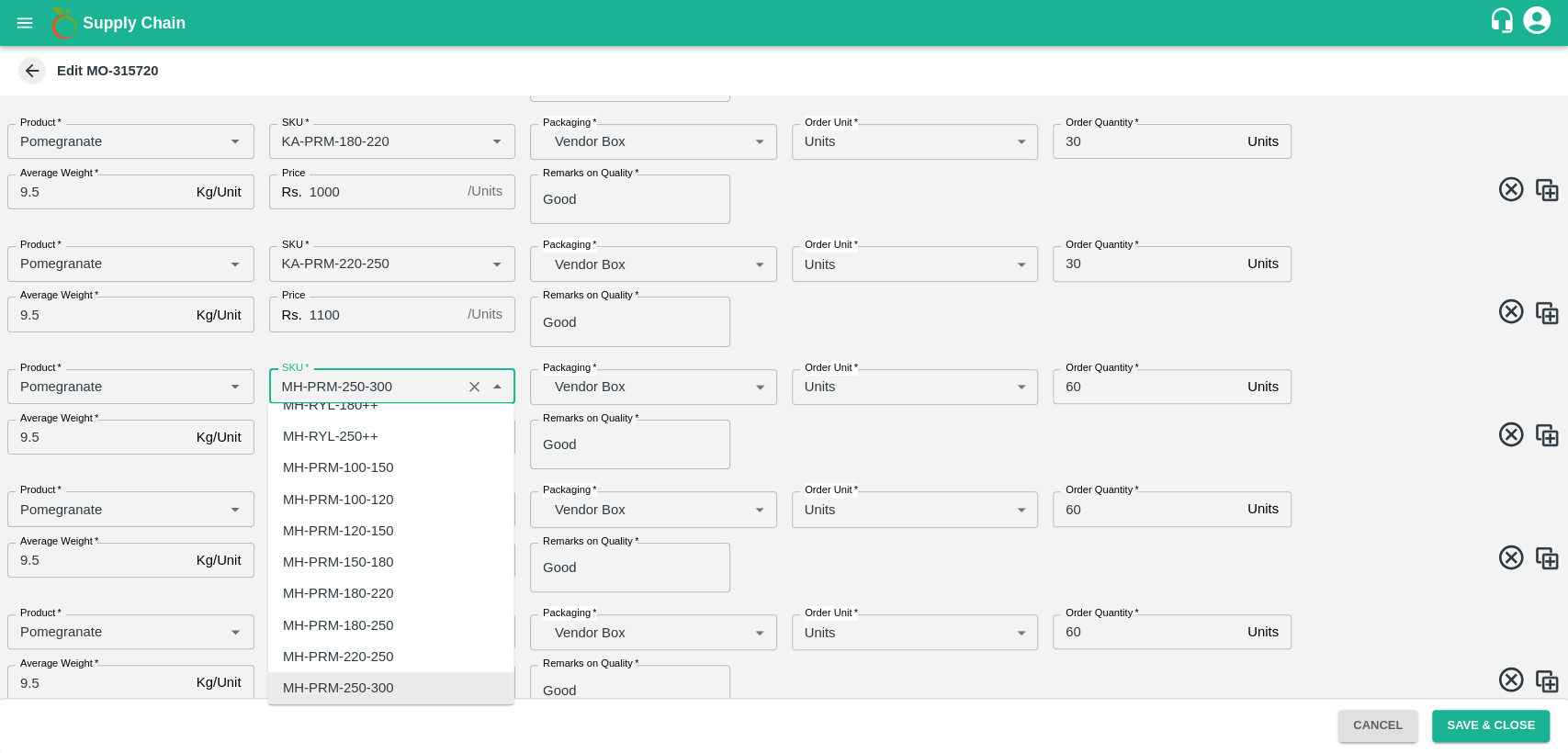
click at [291, 385] on input "SKU   *" at bounding box center [366, 386] width 182 height 23
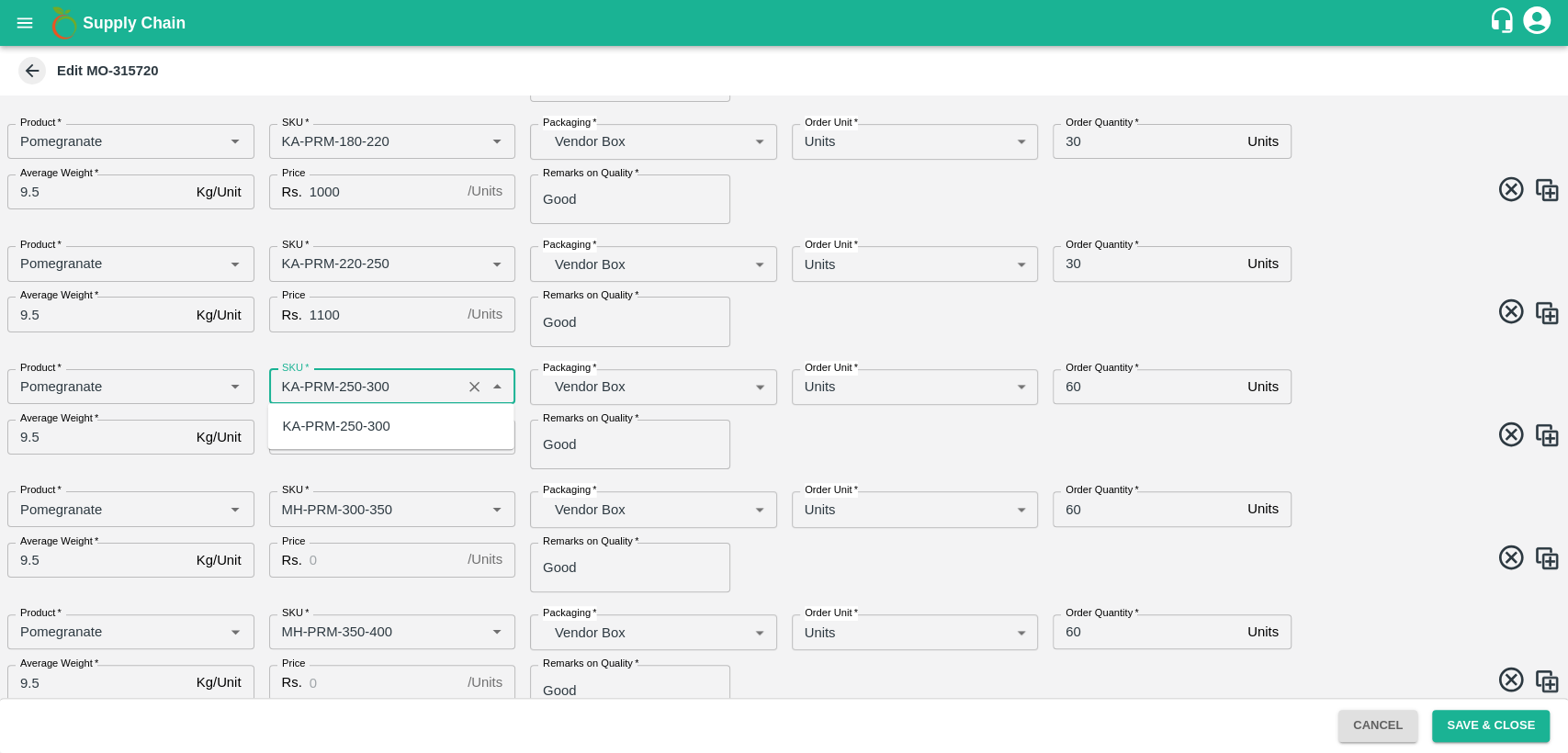
click at [309, 420] on div "KA-PRM-250-300" at bounding box center [336, 425] width 108 height 21
type input "KA-PRM-250-300"
click at [322, 434] on input "Price" at bounding box center [384, 437] width 151 height 35
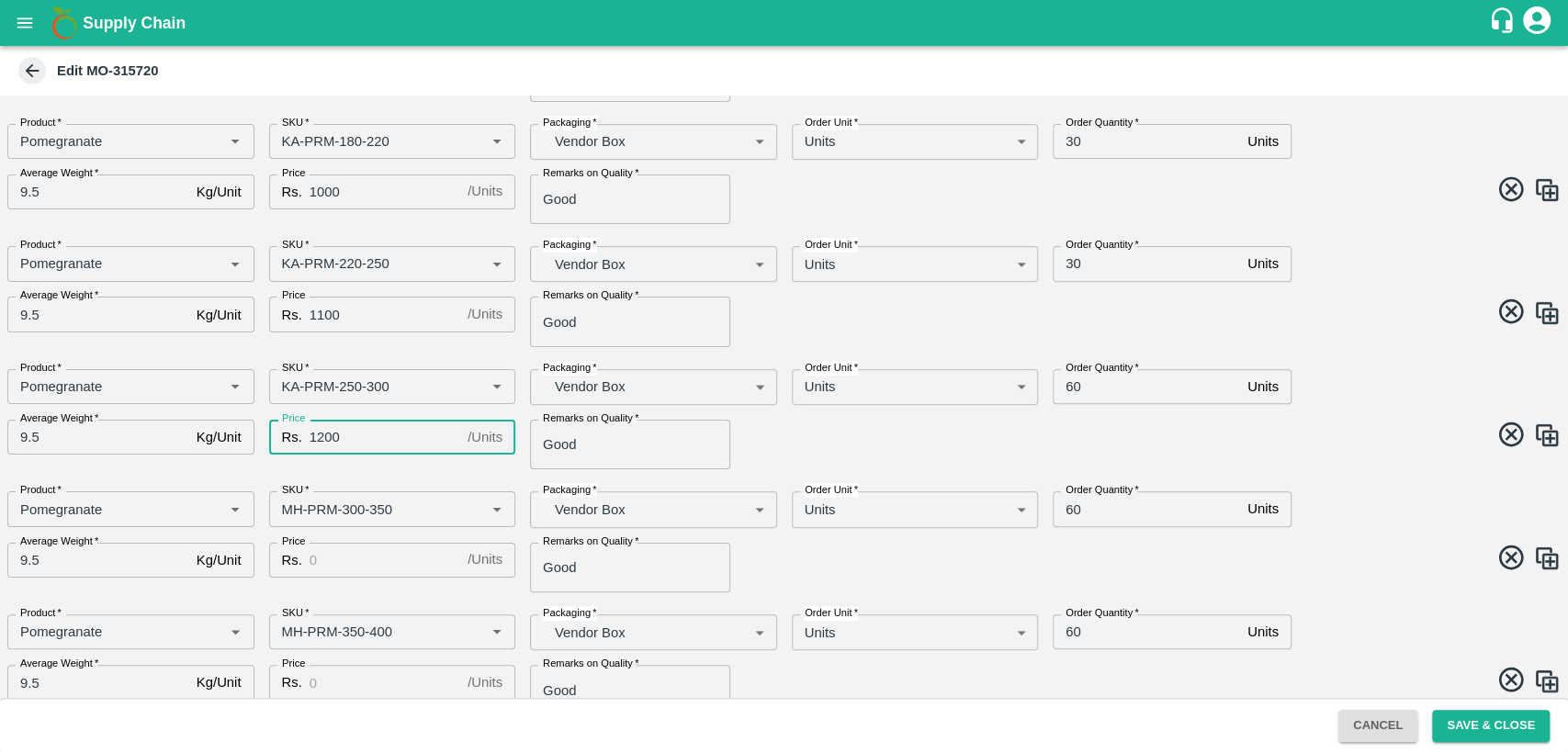
type input "1200"
click at [1066, 384] on input "60" at bounding box center [1146, 387] width 188 height 35
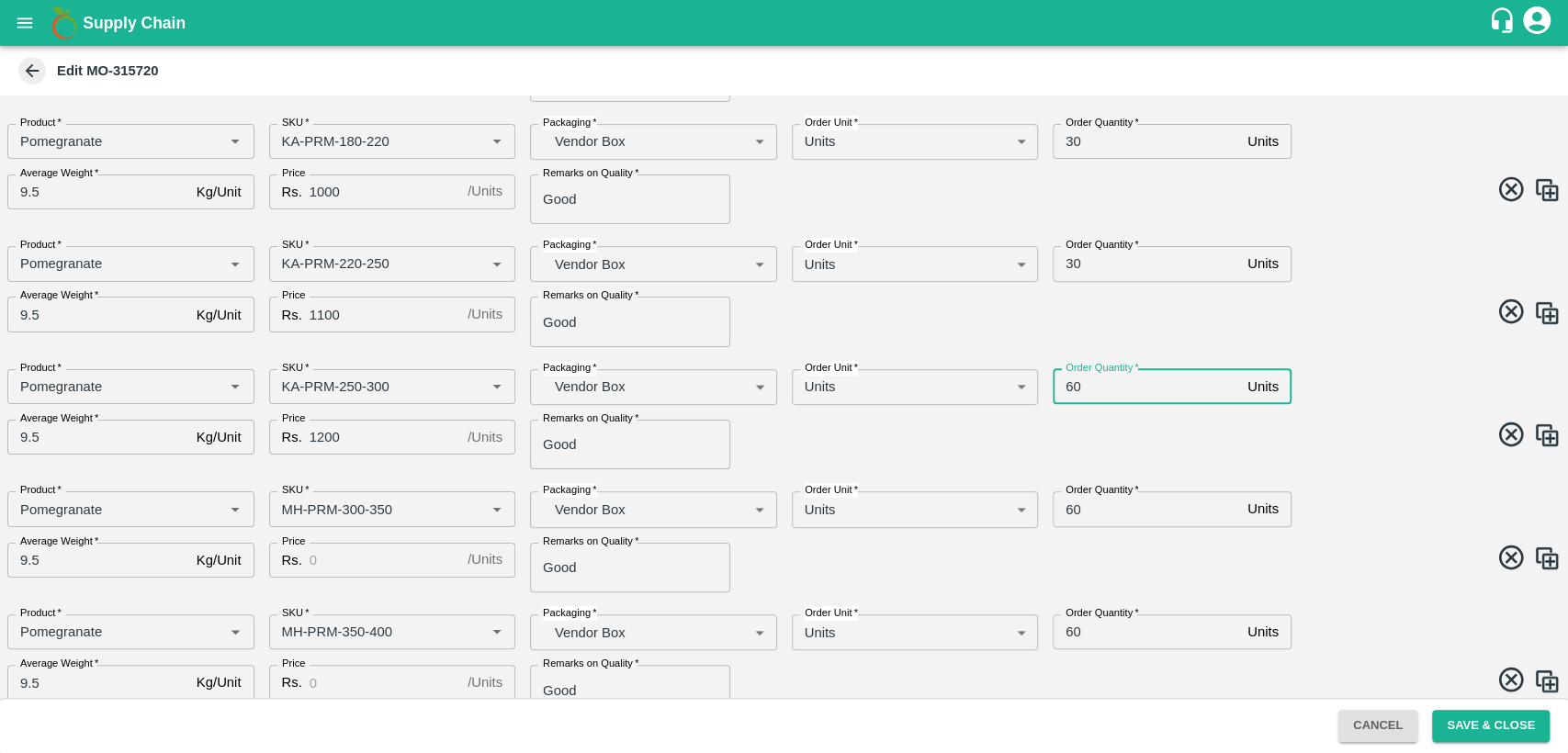
click at [1066, 384] on input "60" at bounding box center [1146, 387] width 188 height 35
type input "30"
click at [291, 505] on input "SKU   *" at bounding box center [366, 509] width 182 height 23
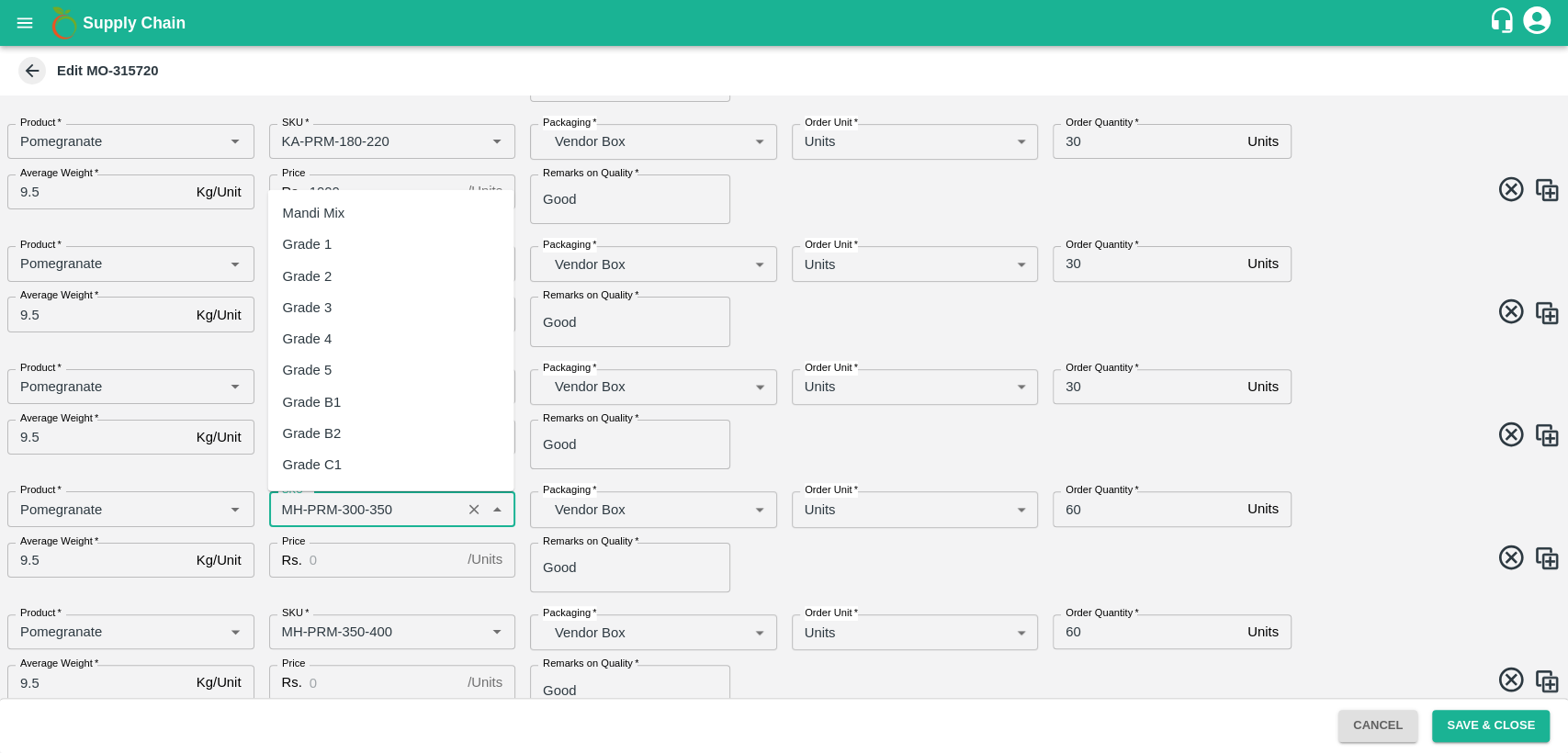
click at [291, 505] on input "SKU   *" at bounding box center [366, 509] width 182 height 23
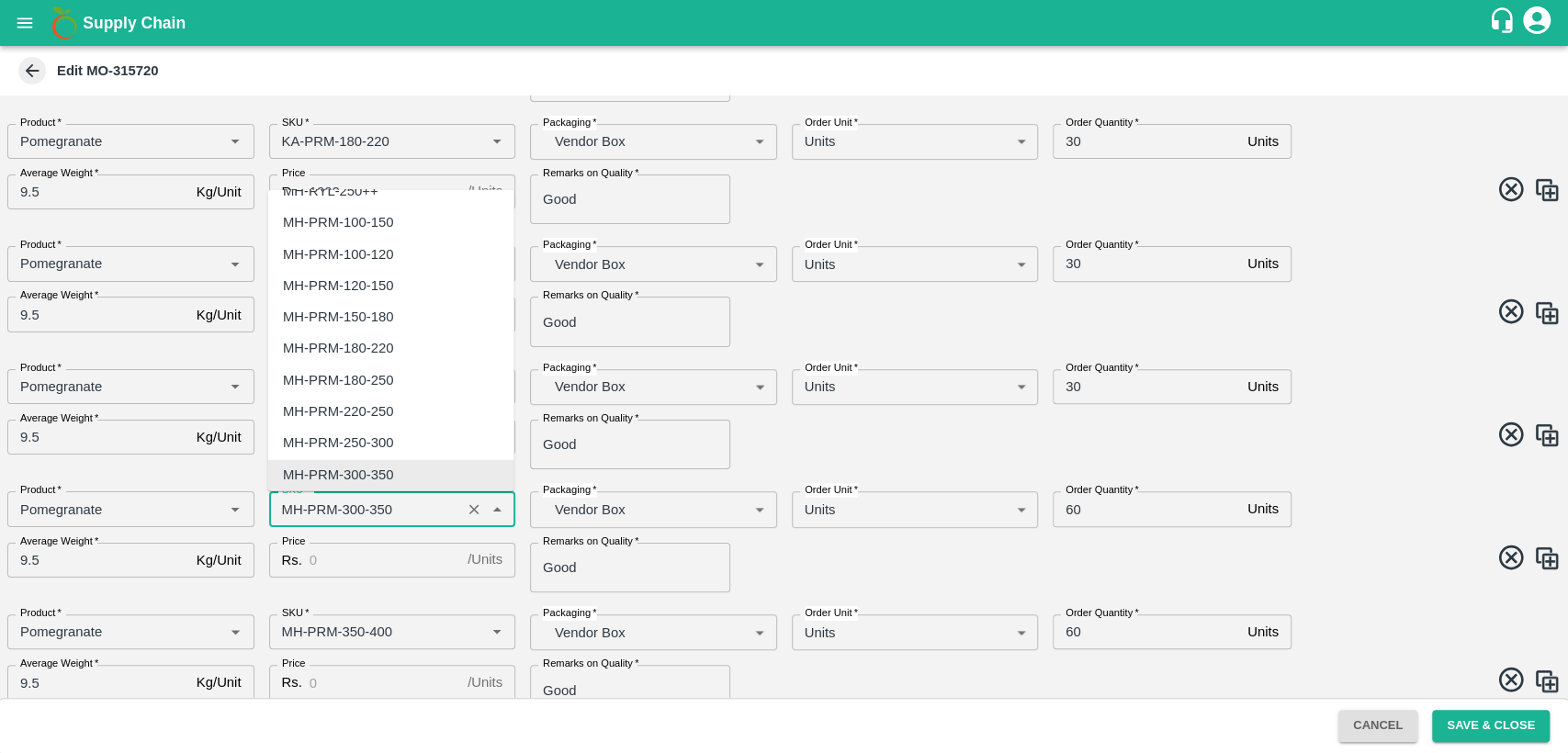
click at [291, 505] on input "SKU   *" at bounding box center [366, 509] width 182 height 23
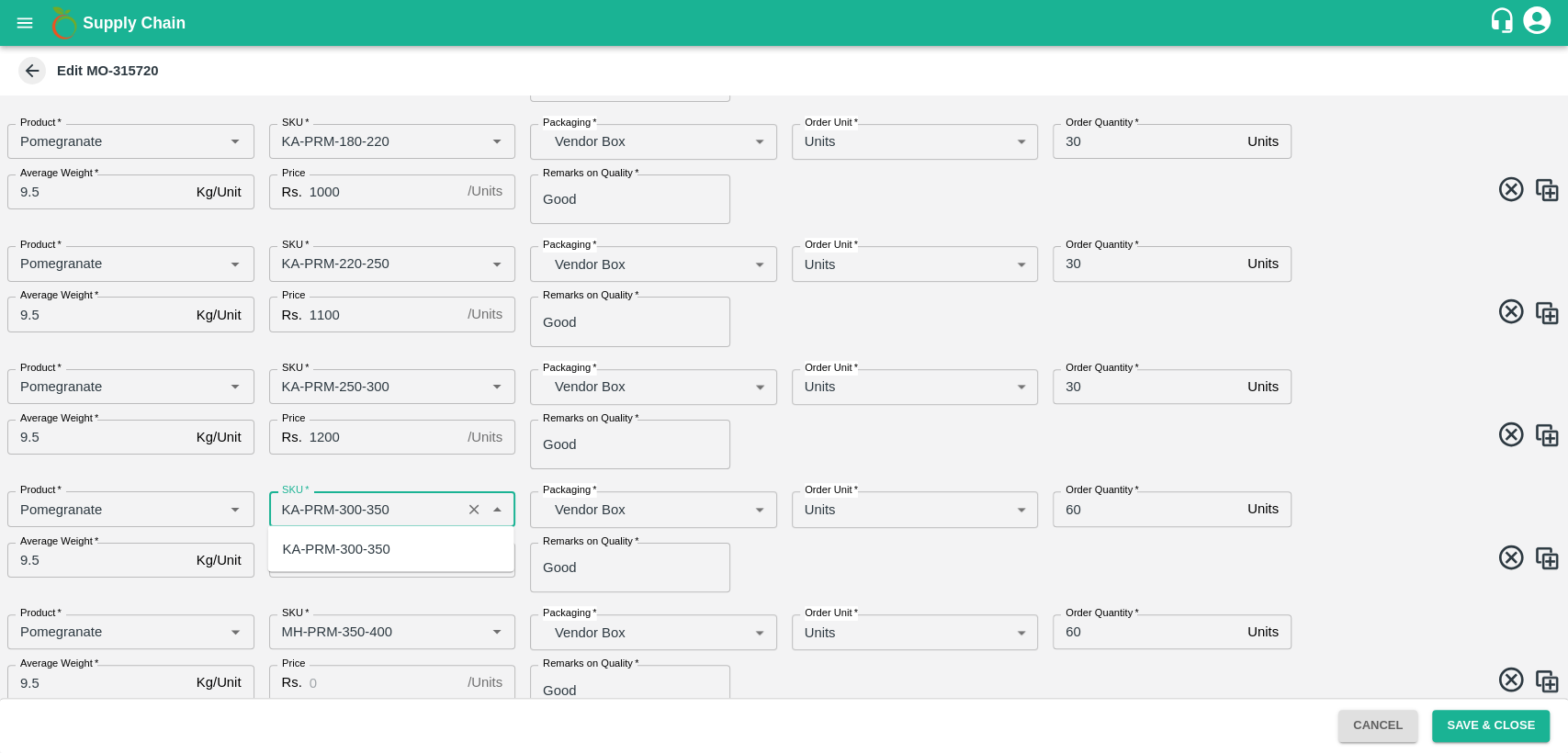
click at [325, 564] on div "KA-PRM-300-350" at bounding box center [391, 549] width 246 height 31
type input "KA-PRM-300-350"
click at [331, 564] on input "Price" at bounding box center [384, 560] width 151 height 35
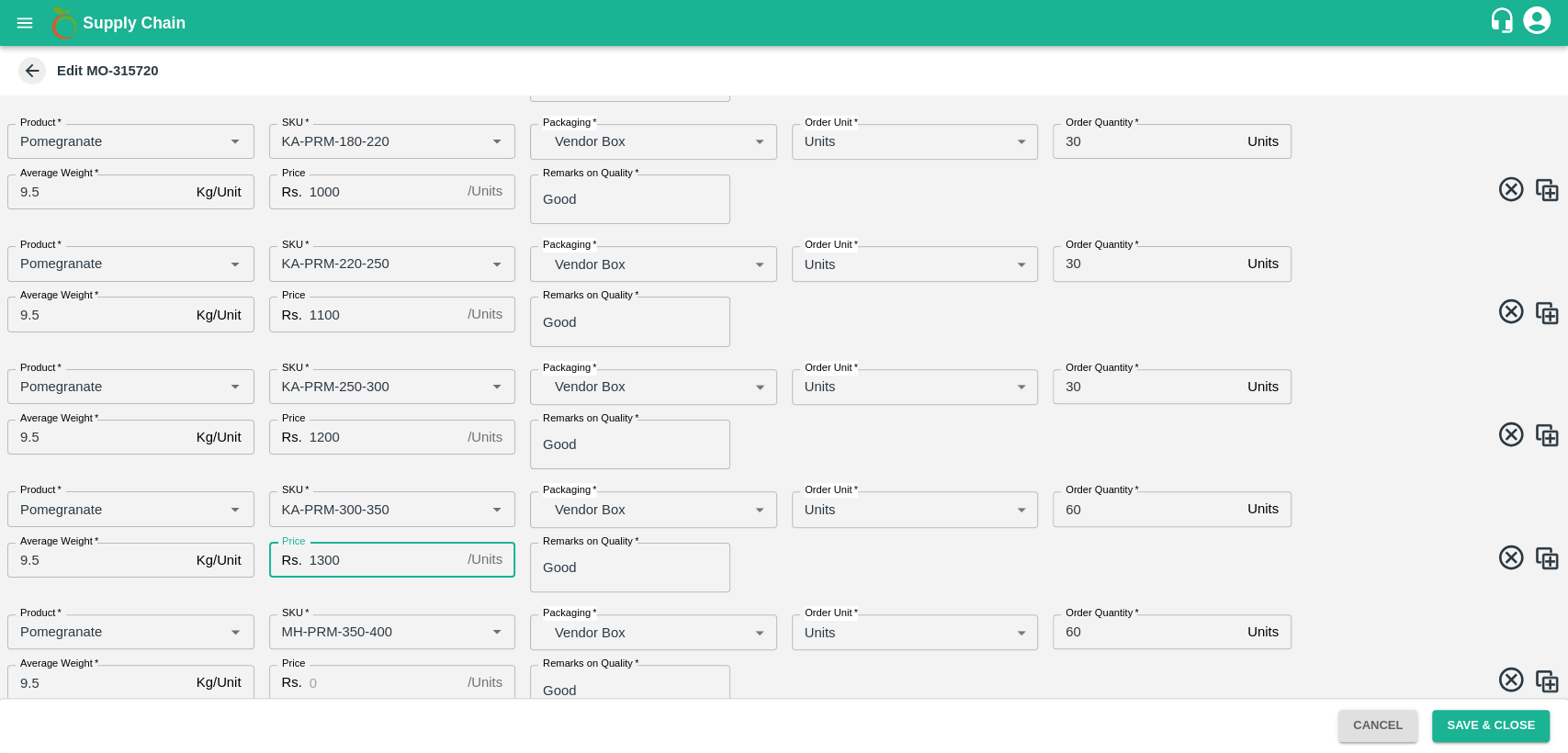
type input "1300"
click at [1064, 504] on input "60" at bounding box center [1146, 509] width 188 height 35
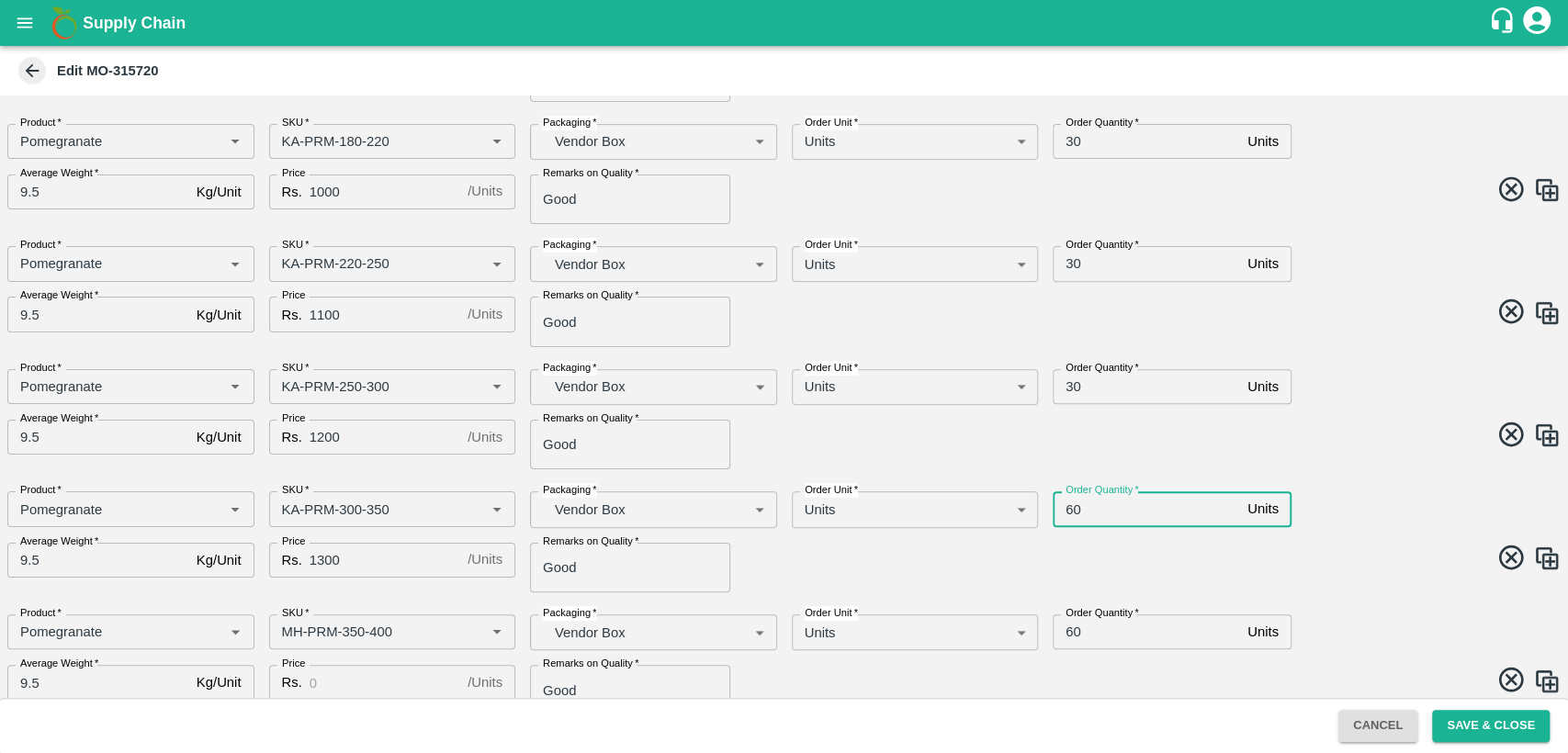
click at [1064, 504] on input "60" at bounding box center [1146, 509] width 188 height 35
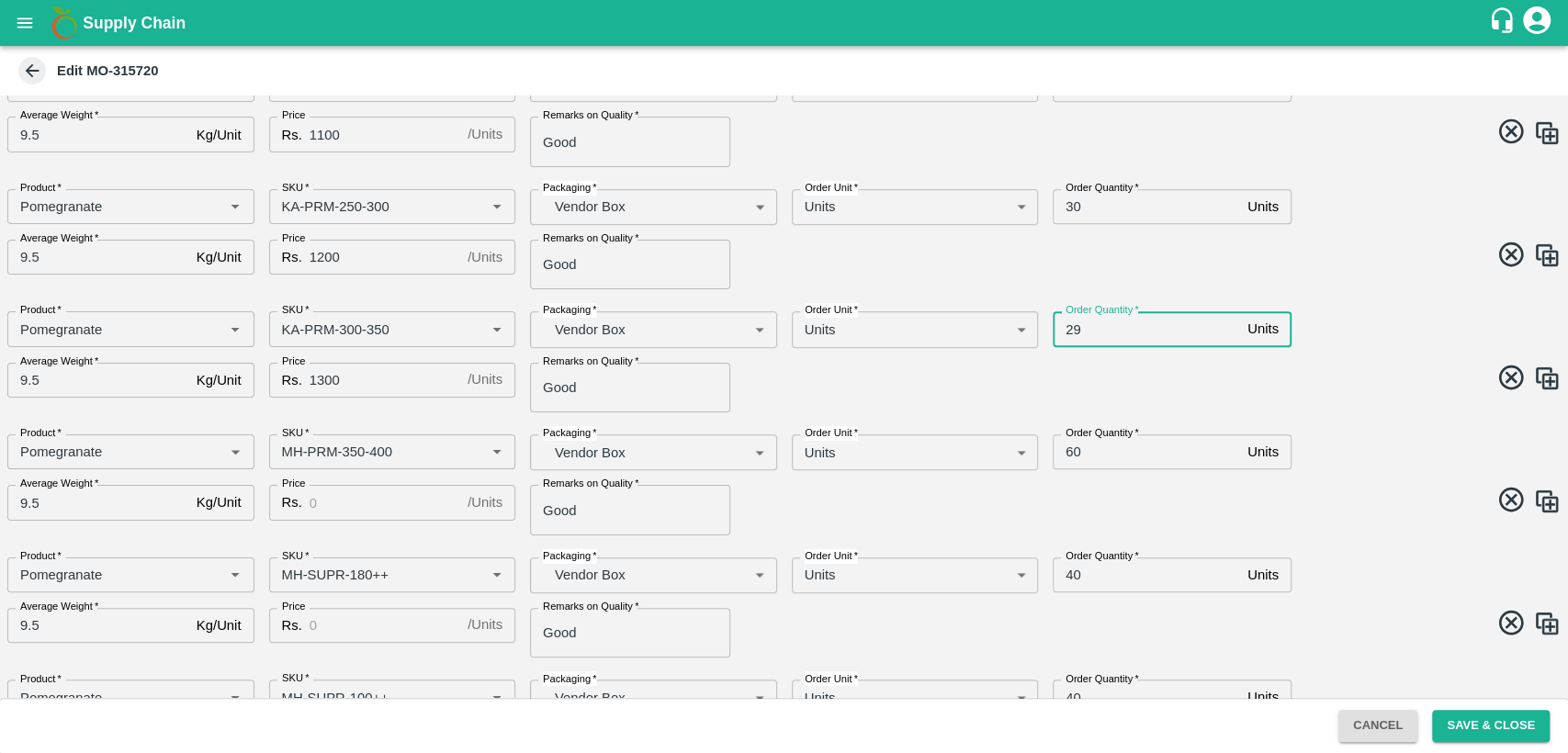
click at [1073, 327] on input "29" at bounding box center [1146, 329] width 188 height 35
type input "30"
click at [291, 453] on input "SKU   *" at bounding box center [366, 452] width 182 height 23
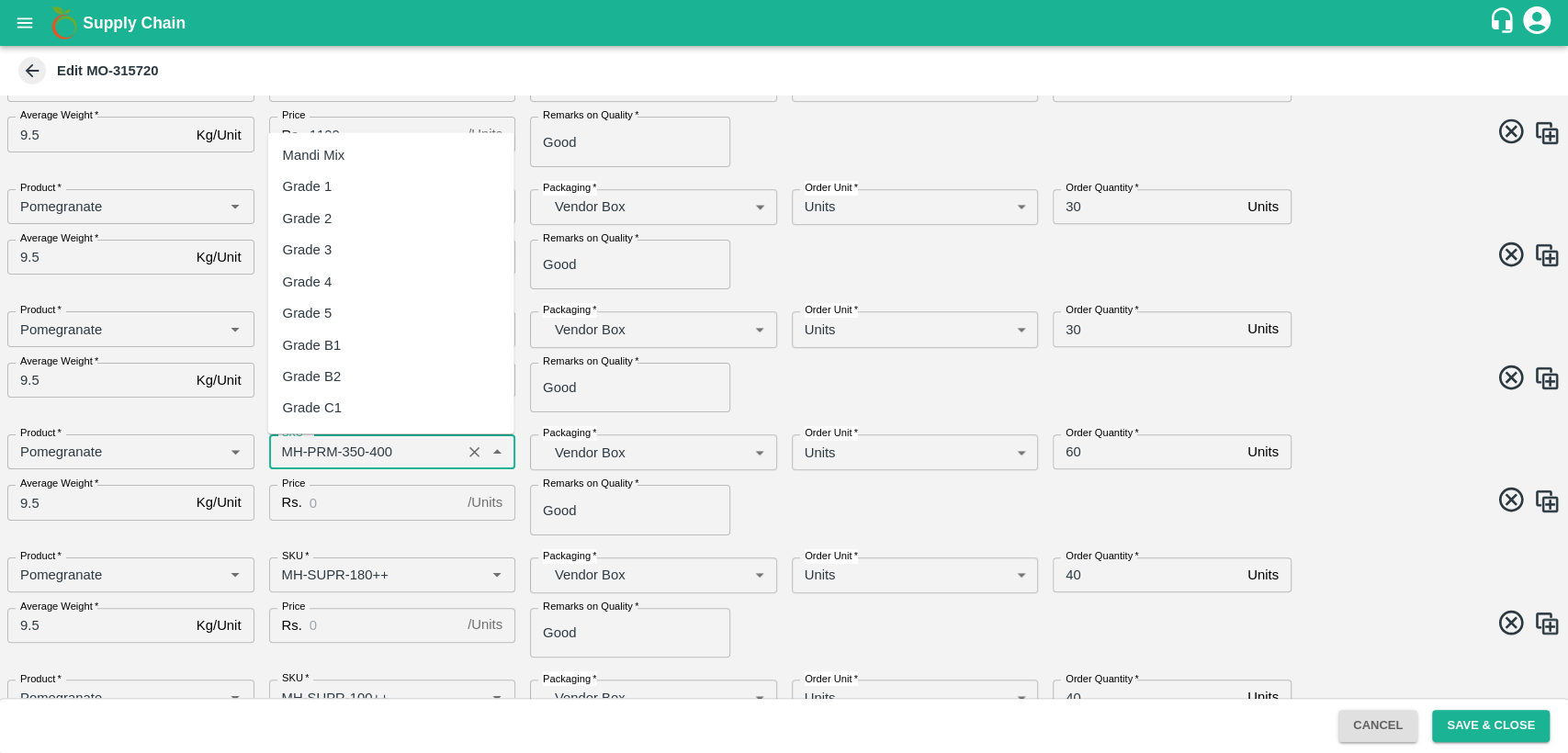
click at [291, 453] on input "SKU   *" at bounding box center [366, 452] width 182 height 23
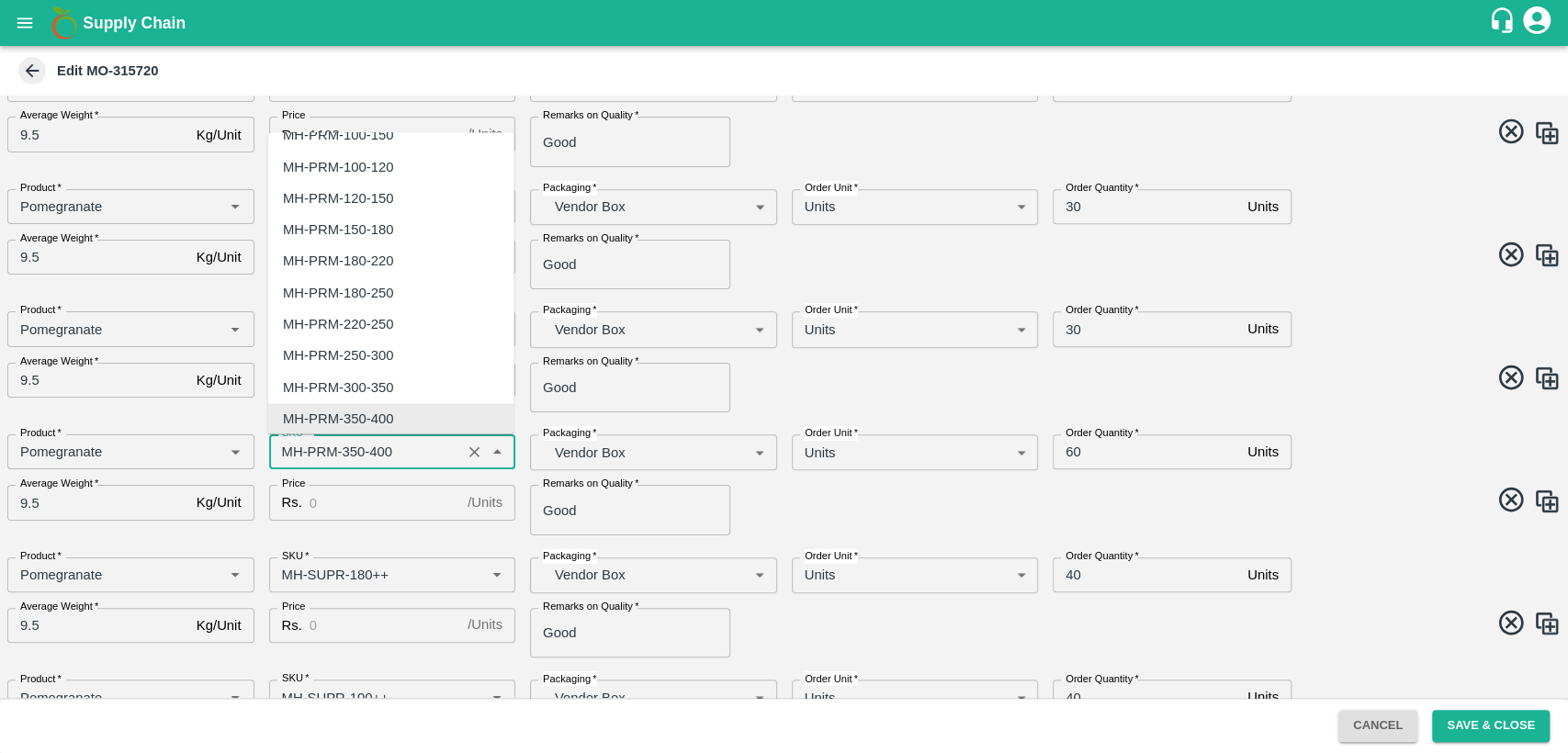
click at [291, 453] on input "SKU   *" at bounding box center [366, 452] width 182 height 23
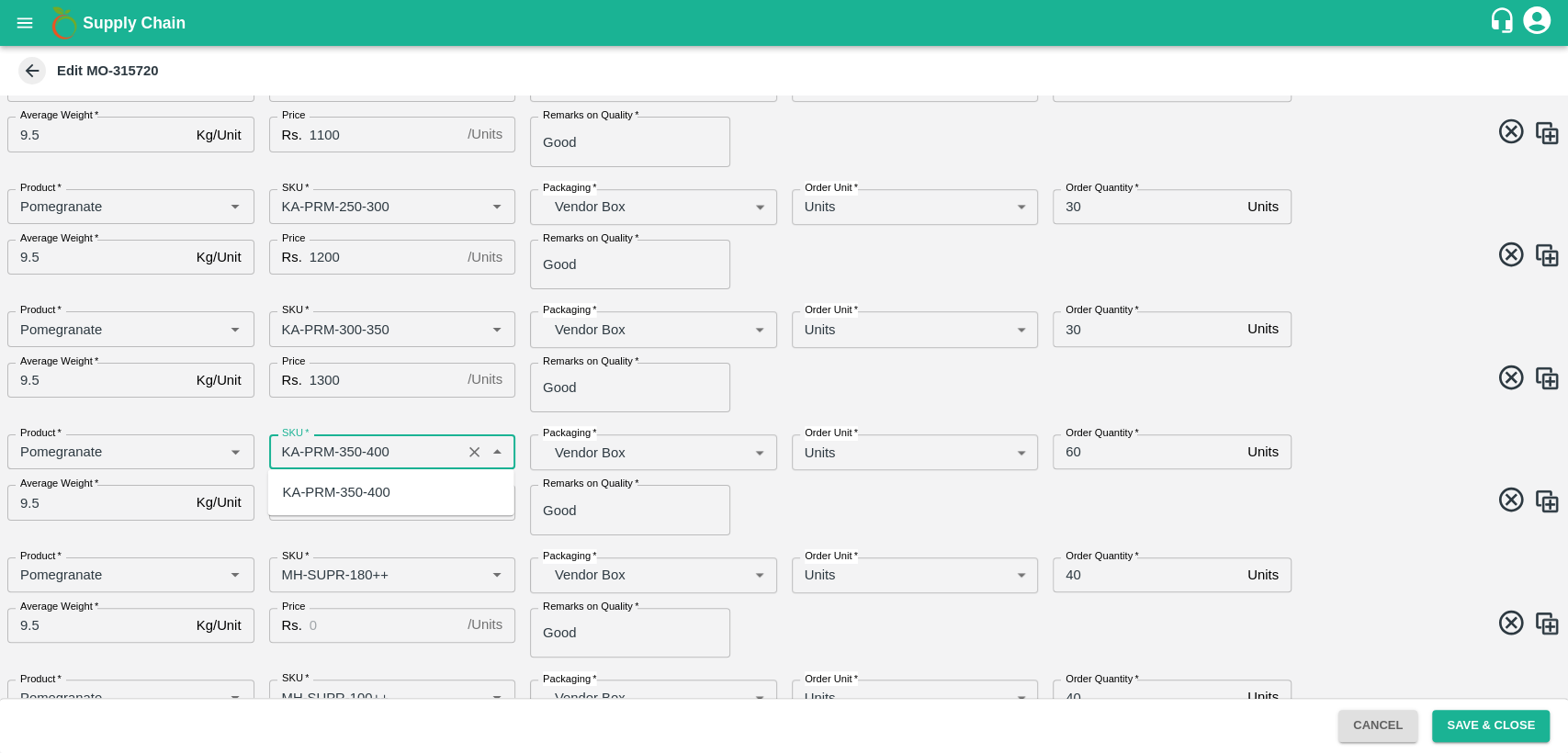
click at [326, 499] on div "KA-PRM-350-400" at bounding box center [336, 492] width 108 height 21
type input "KA-PRM-350-400"
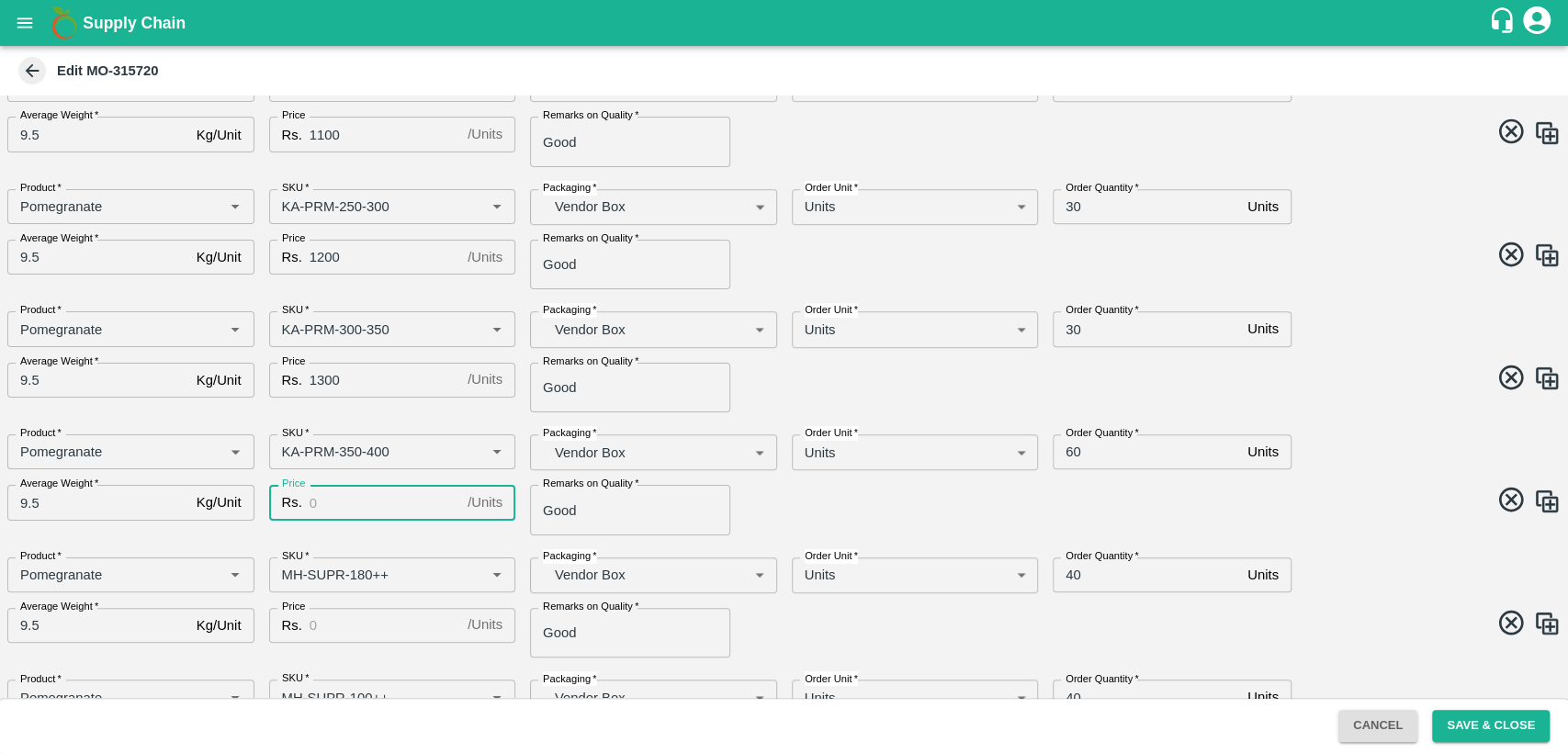
click at [326, 499] on input "Price" at bounding box center [384, 503] width 151 height 35
type input "1400"
click at [1073, 453] on input "60" at bounding box center [1146, 452] width 188 height 35
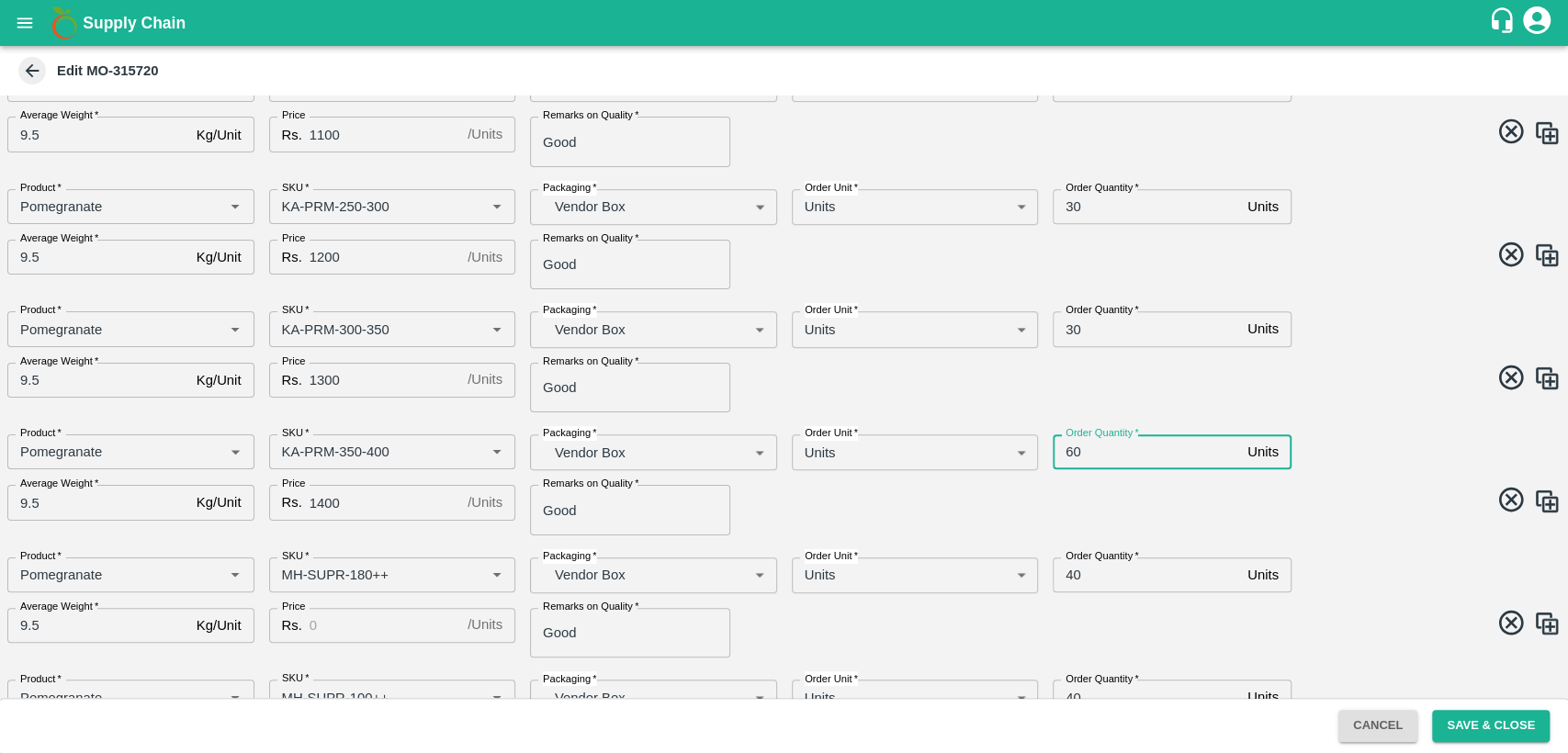
click at [1073, 453] on input "60" at bounding box center [1146, 452] width 188 height 35
type input "30"
click at [289, 571] on input "SKU   *" at bounding box center [366, 575] width 182 height 23
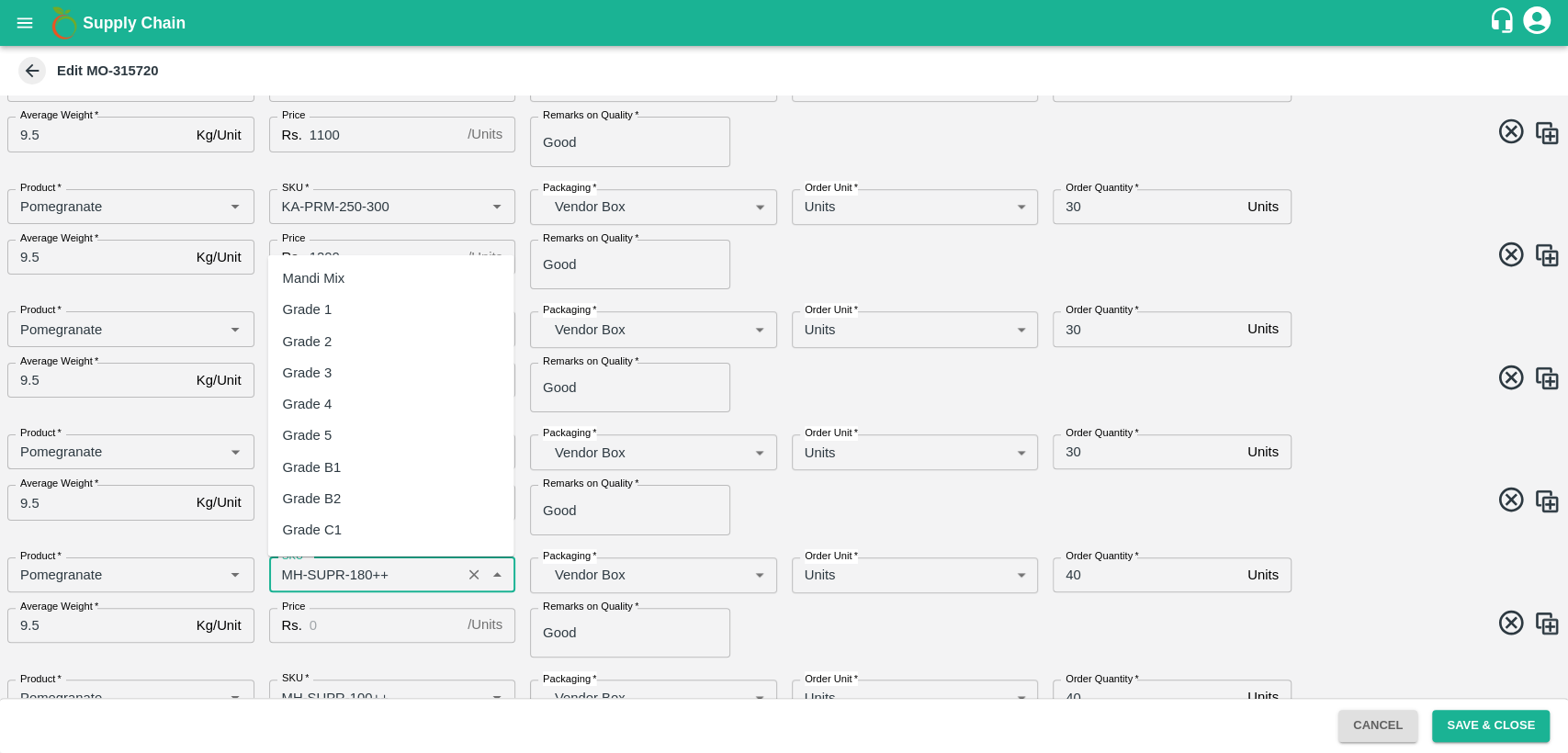
click at [289, 571] on input "SKU   *" at bounding box center [366, 575] width 182 height 23
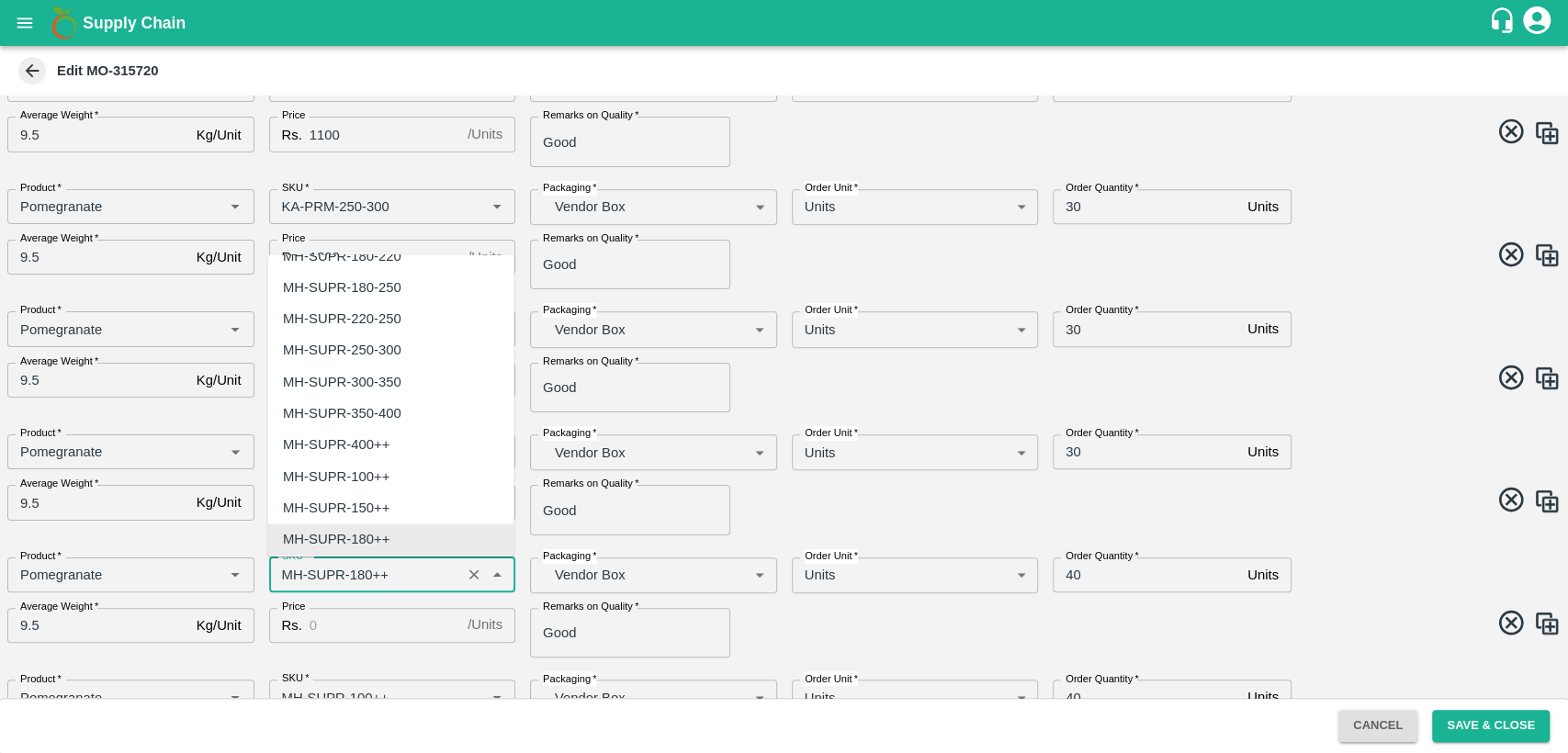
click at [289, 571] on input "SKU   *" at bounding box center [366, 575] width 182 height 23
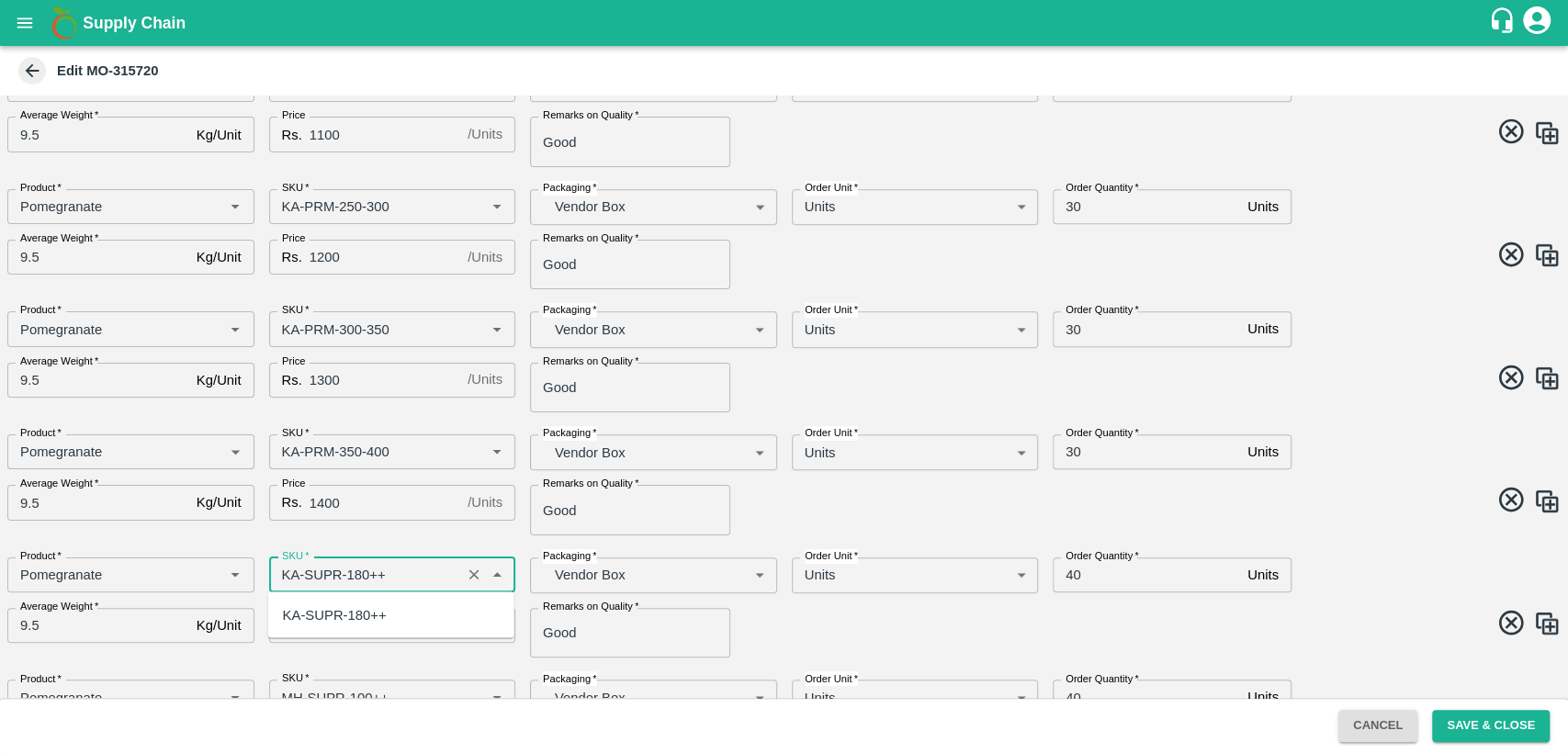
click at [322, 615] on div "KA-SUPR-180++" at bounding box center [335, 614] width 104 height 21
type input "KA-SUPR-180++"
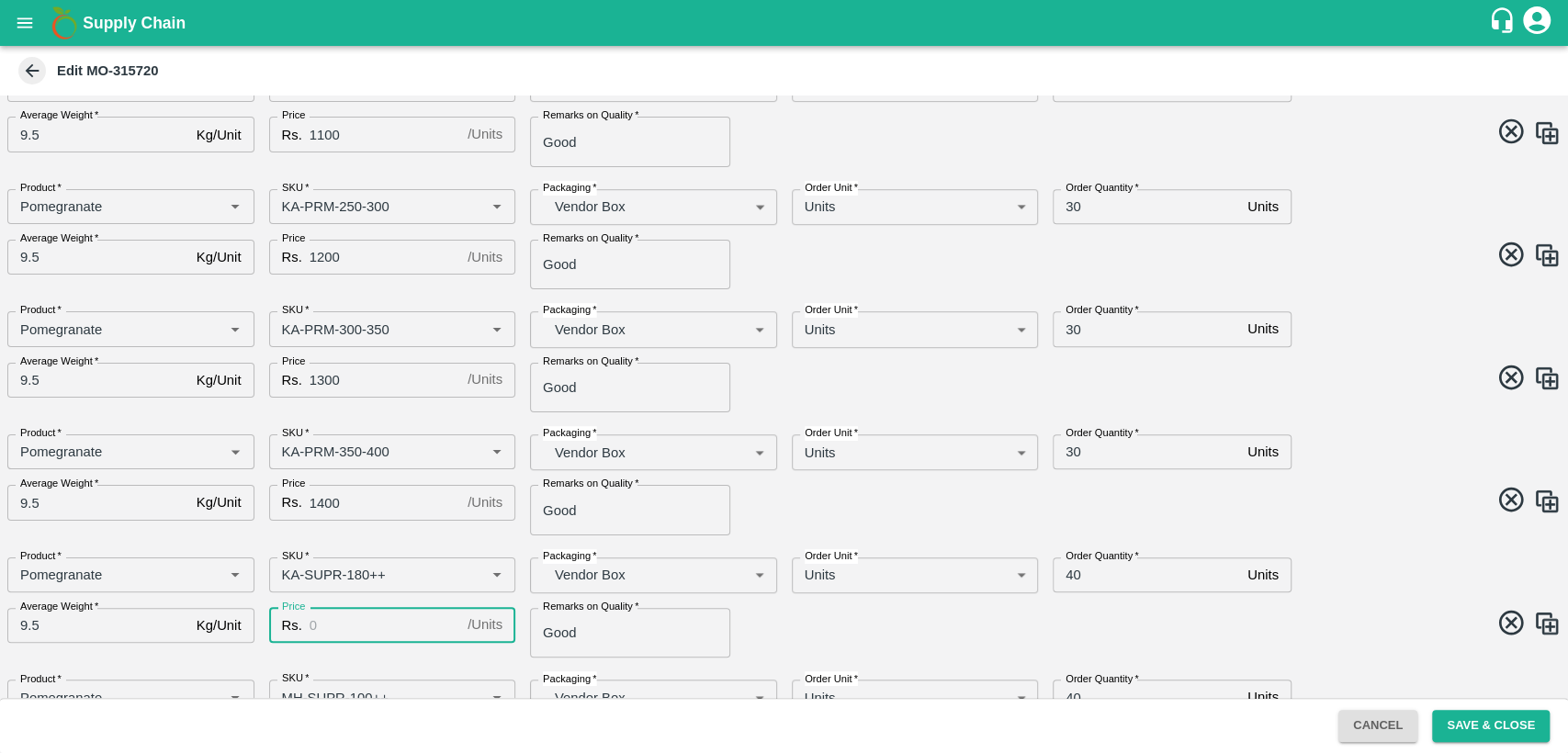
click at [341, 631] on input "Price" at bounding box center [384, 626] width 151 height 35
type input "600"
click at [754, 619] on div "Remarks on Quality   * Good Remarks on Quality" at bounding box center [647, 626] width 262 height 65
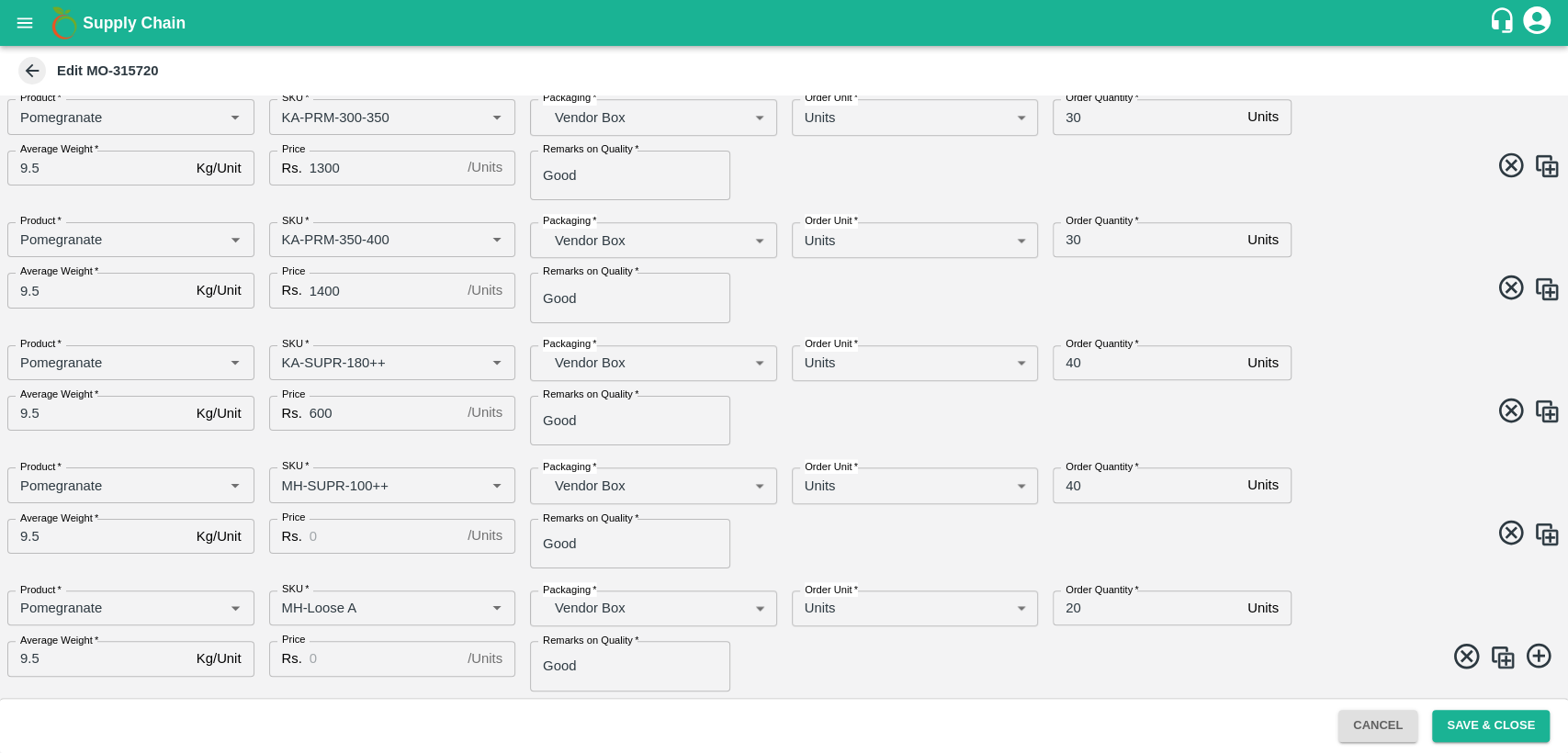
scroll to position [810, 0]
click at [1067, 358] on input "40" at bounding box center [1146, 364] width 188 height 35
type input "30"
click at [296, 487] on input "SKU   *" at bounding box center [366, 486] width 182 height 23
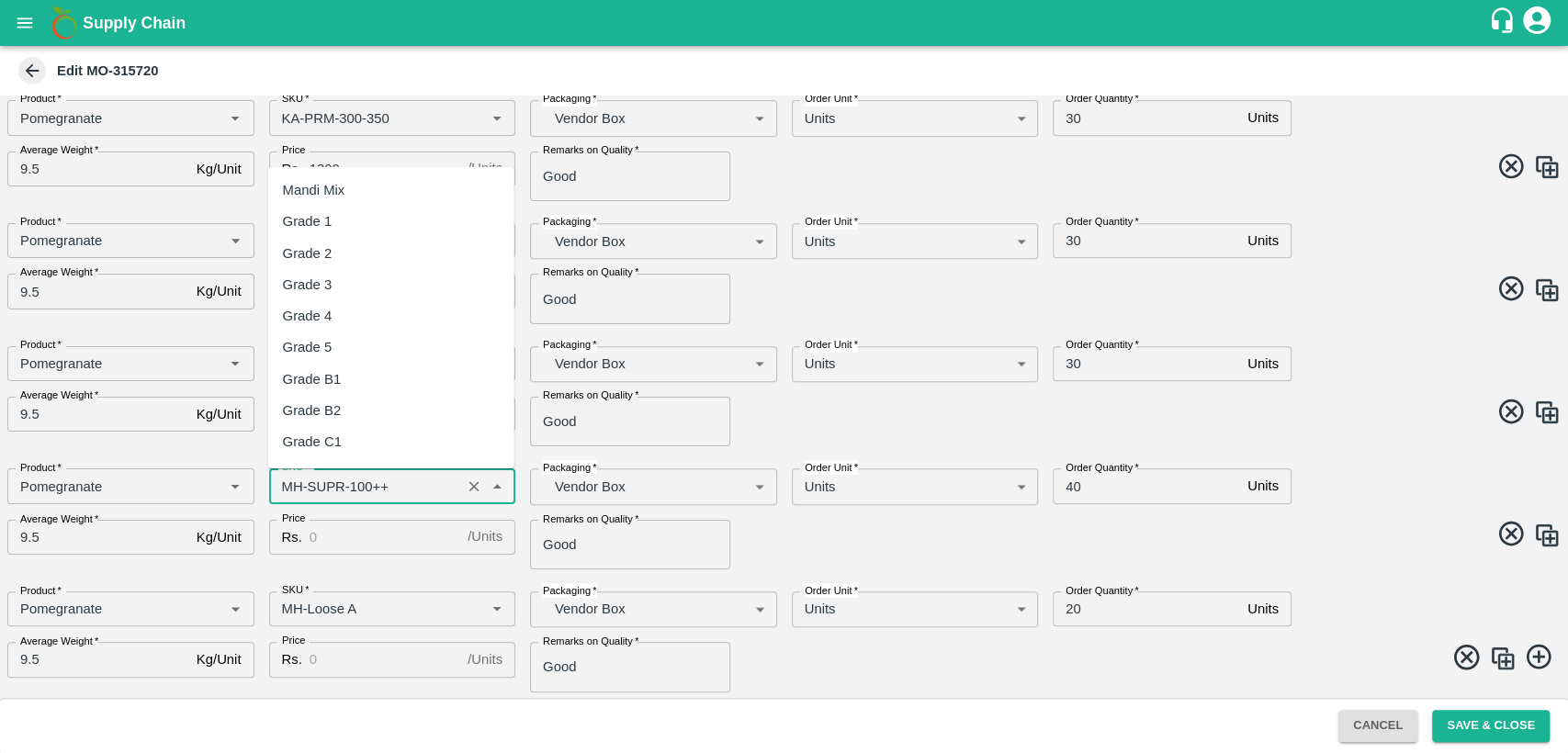
click at [296, 487] on input "SKU   *" at bounding box center [366, 486] width 182 height 23
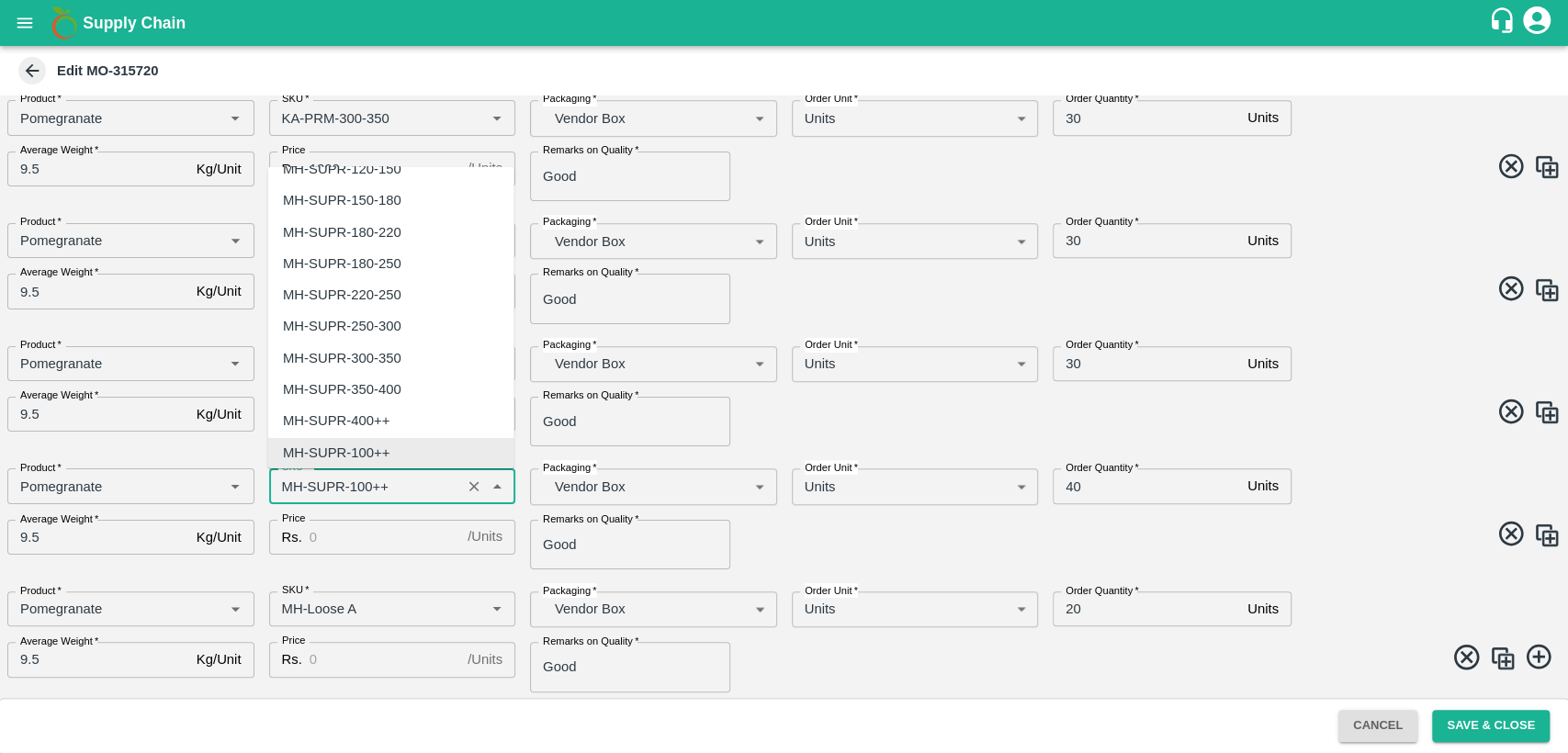
click at [296, 487] on input "SKU   *" at bounding box center [366, 486] width 182 height 23
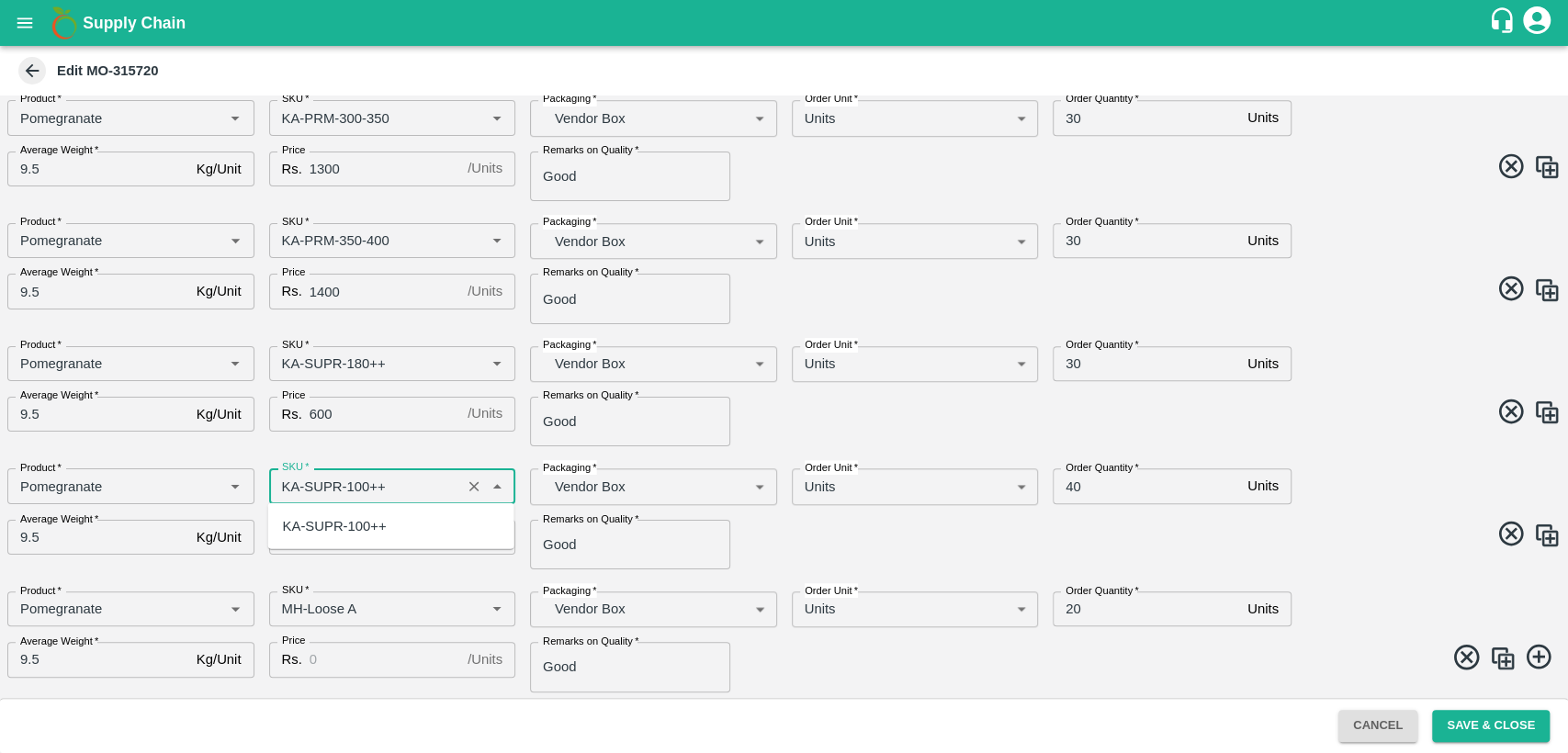
click at [336, 532] on div "KA-SUPR-100++" at bounding box center [335, 526] width 104 height 21
type input "KA-SUPR-100++"
click at [336, 532] on input "Price" at bounding box center [384, 538] width 151 height 35
type input "500"
click at [1548, 537] on img at bounding box center [1546, 535] width 27 height 27
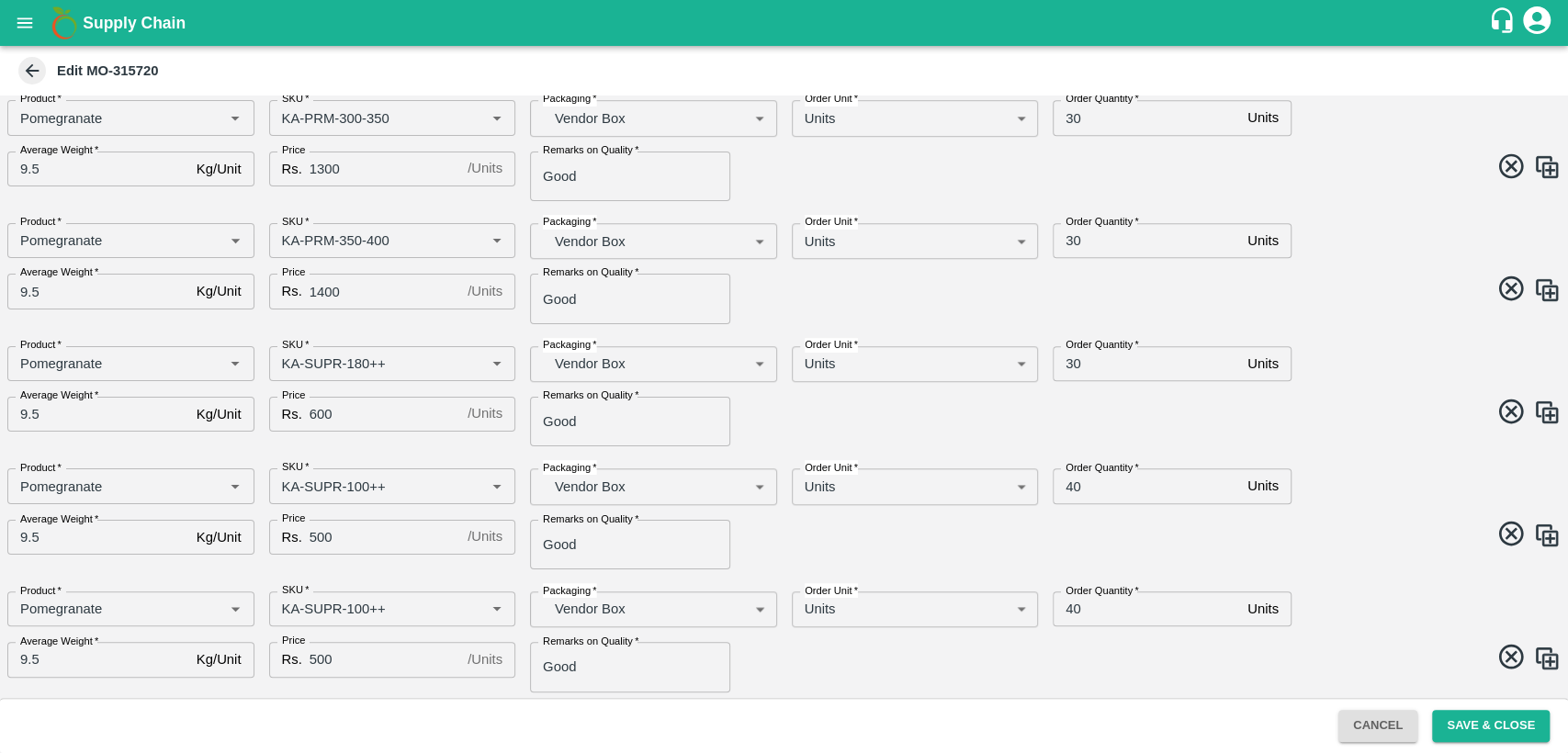
type input "KA-SUPR-100++"
type input "40"
type input "500"
click at [1066, 485] on input "40" at bounding box center [1146, 486] width 188 height 35
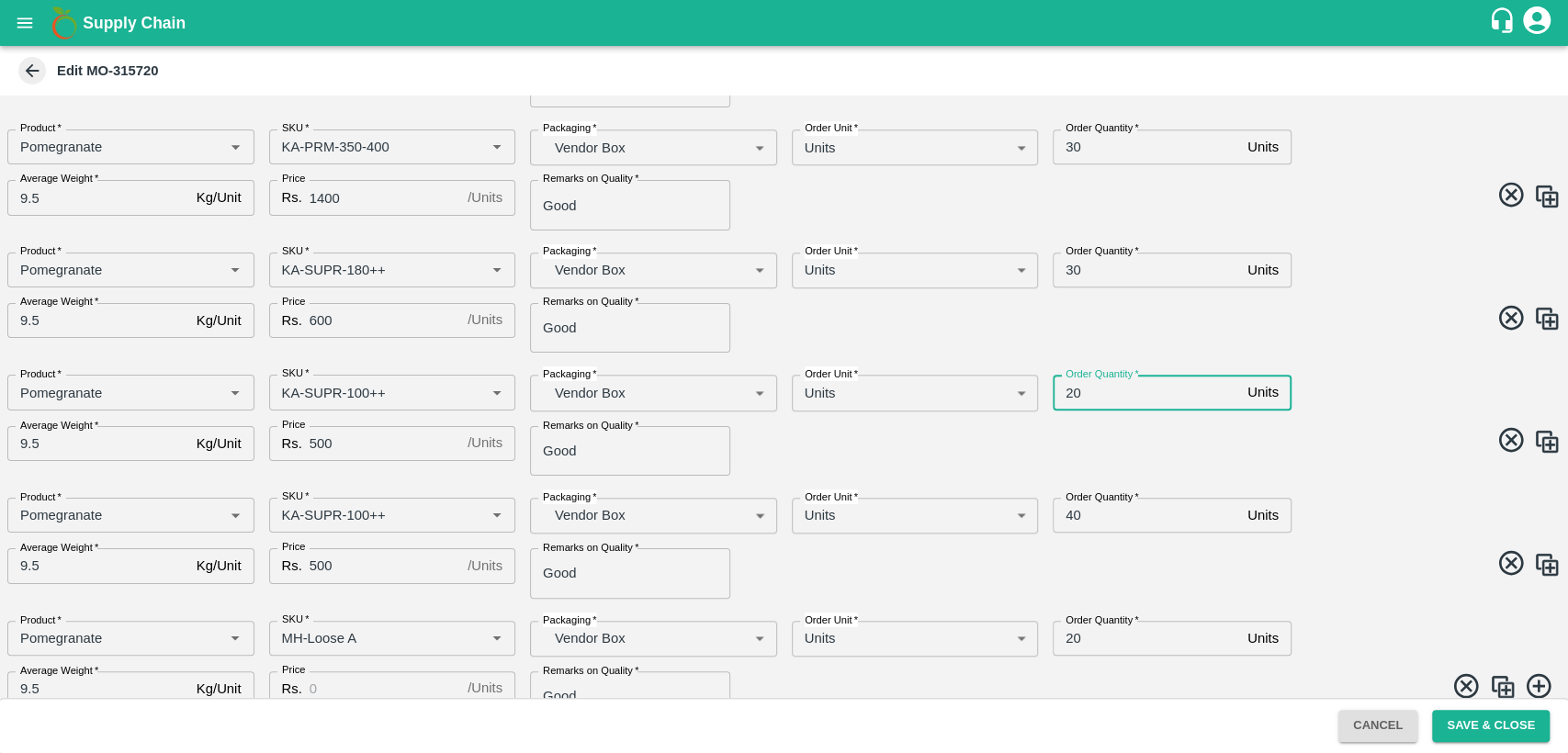
scroll to position [905, 0]
type input "20"
click at [335, 512] on input "SKU   *" at bounding box center [366, 514] width 182 height 23
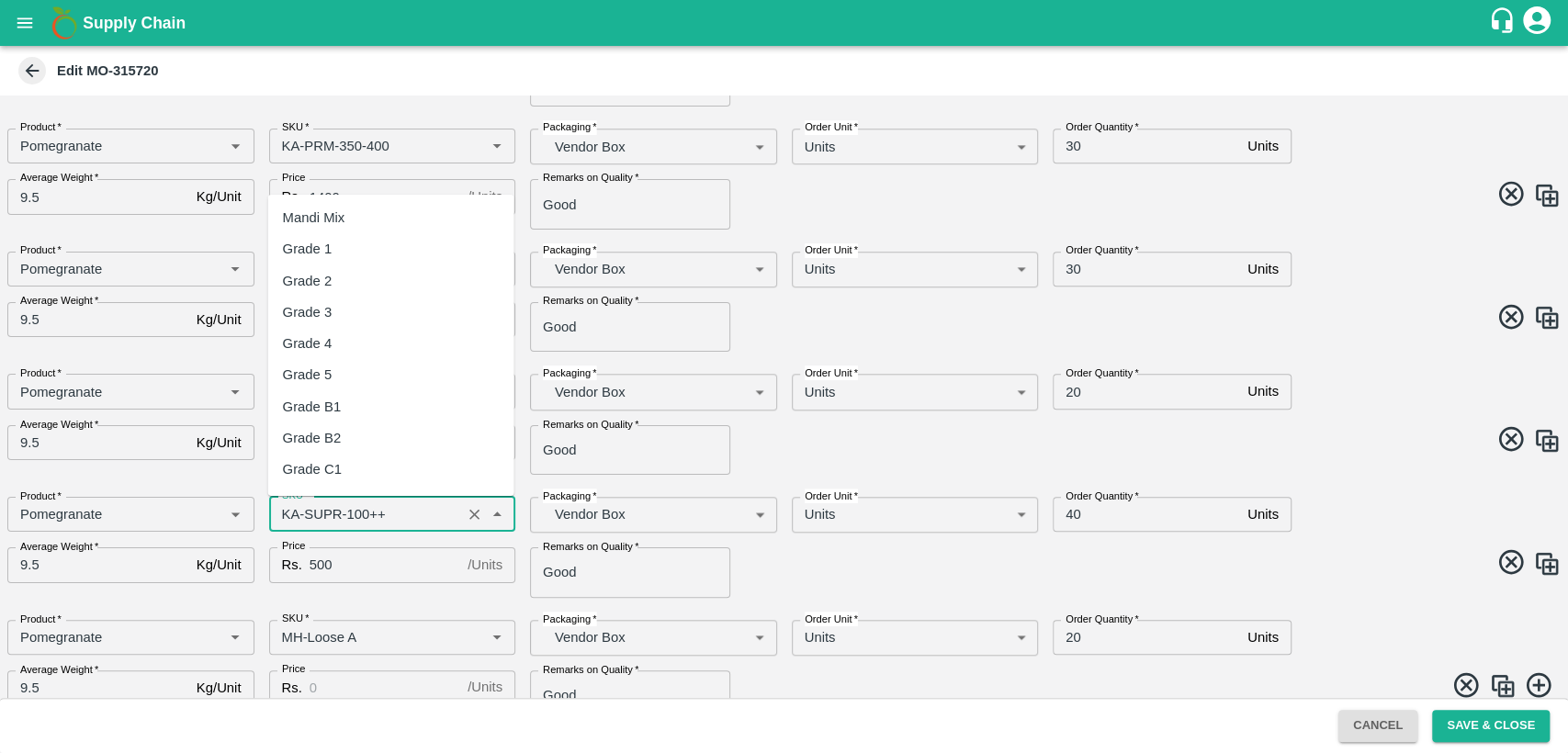
click at [335, 512] on input "SKU   *" at bounding box center [366, 514] width 182 height 23
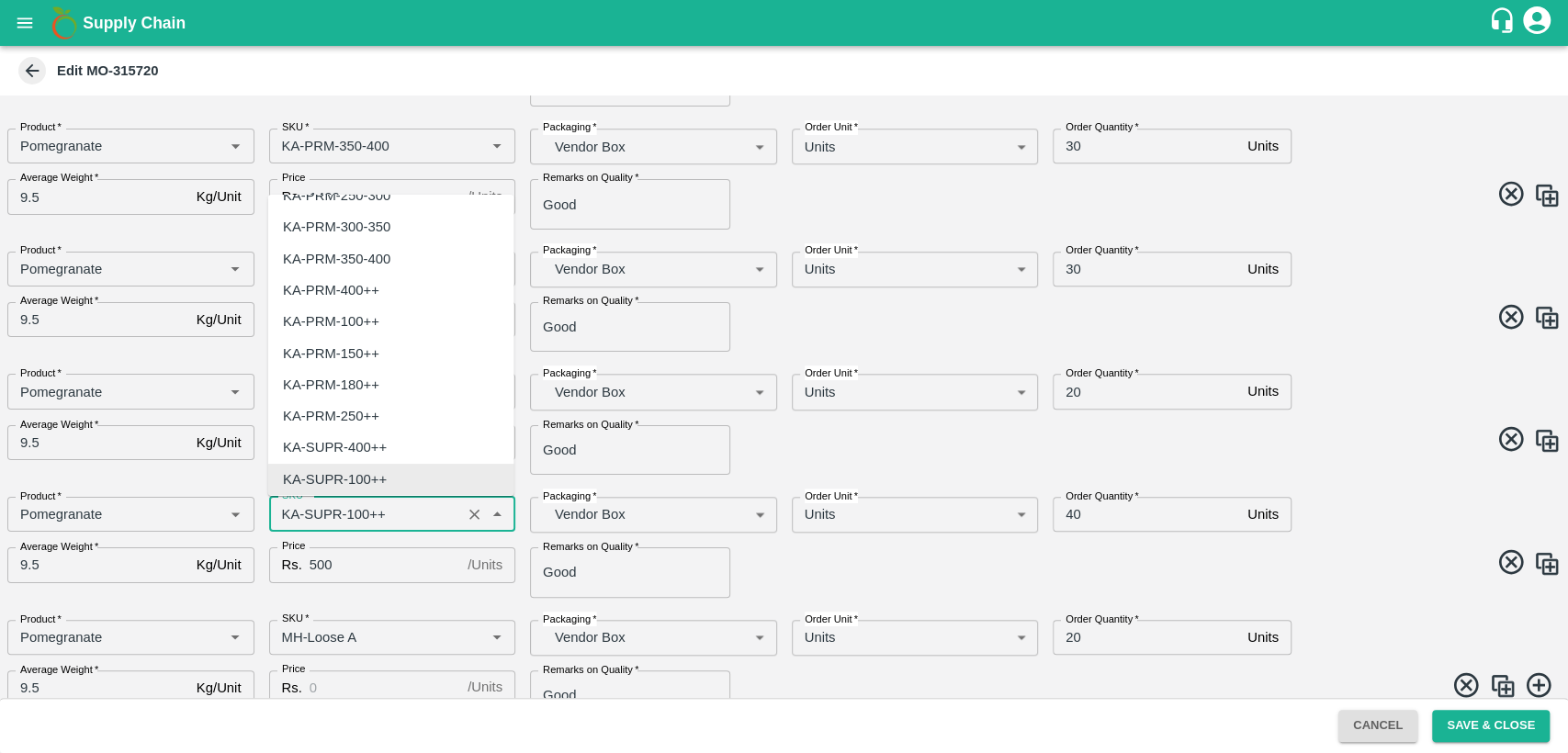
click at [335, 512] on input "SKU   *" at bounding box center [366, 514] width 182 height 23
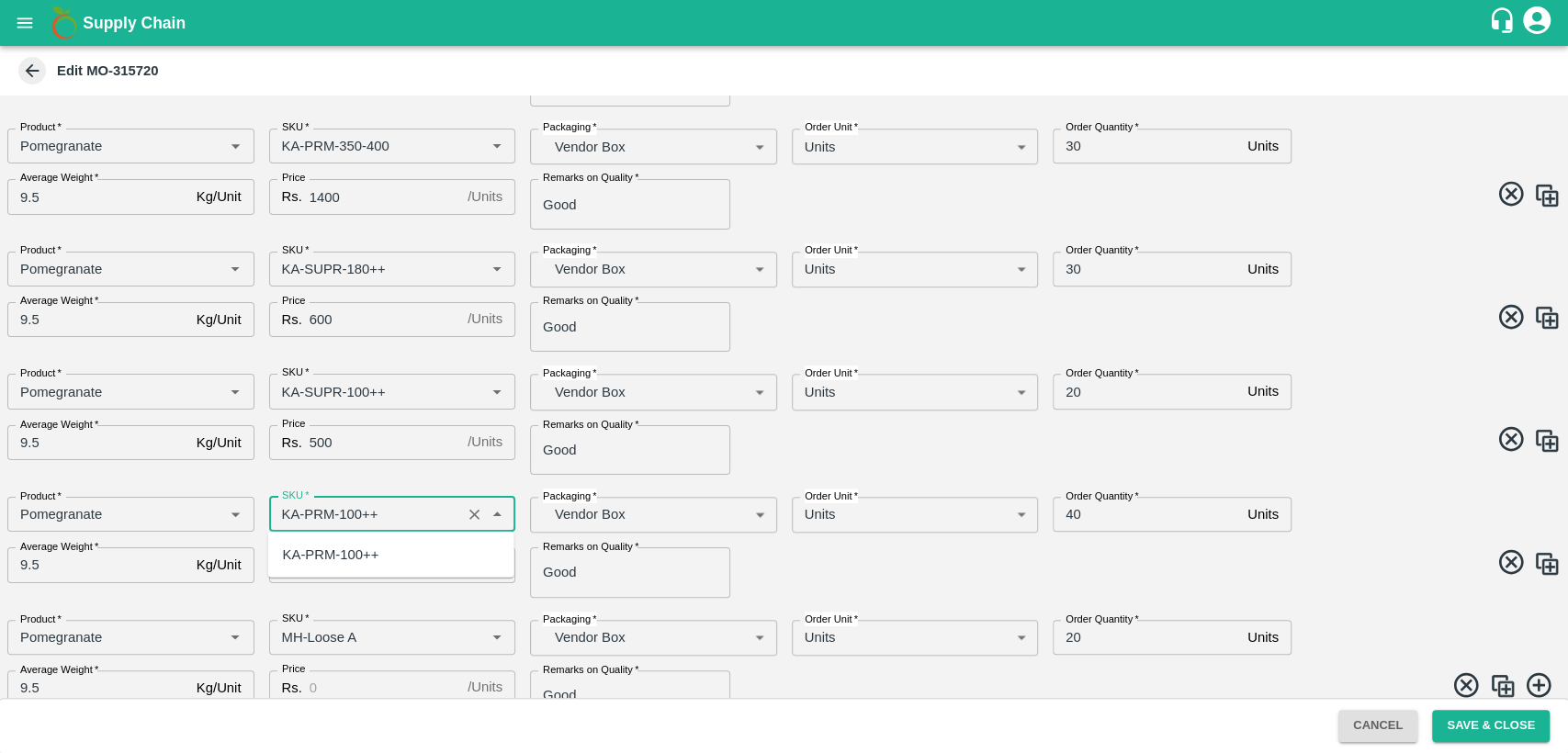
click at [357, 553] on div "KA-PRM-100++" at bounding box center [331, 554] width 97 height 21
type input "KA-PRM-100++"
click at [357, 564] on input "500" at bounding box center [384, 565] width 151 height 35
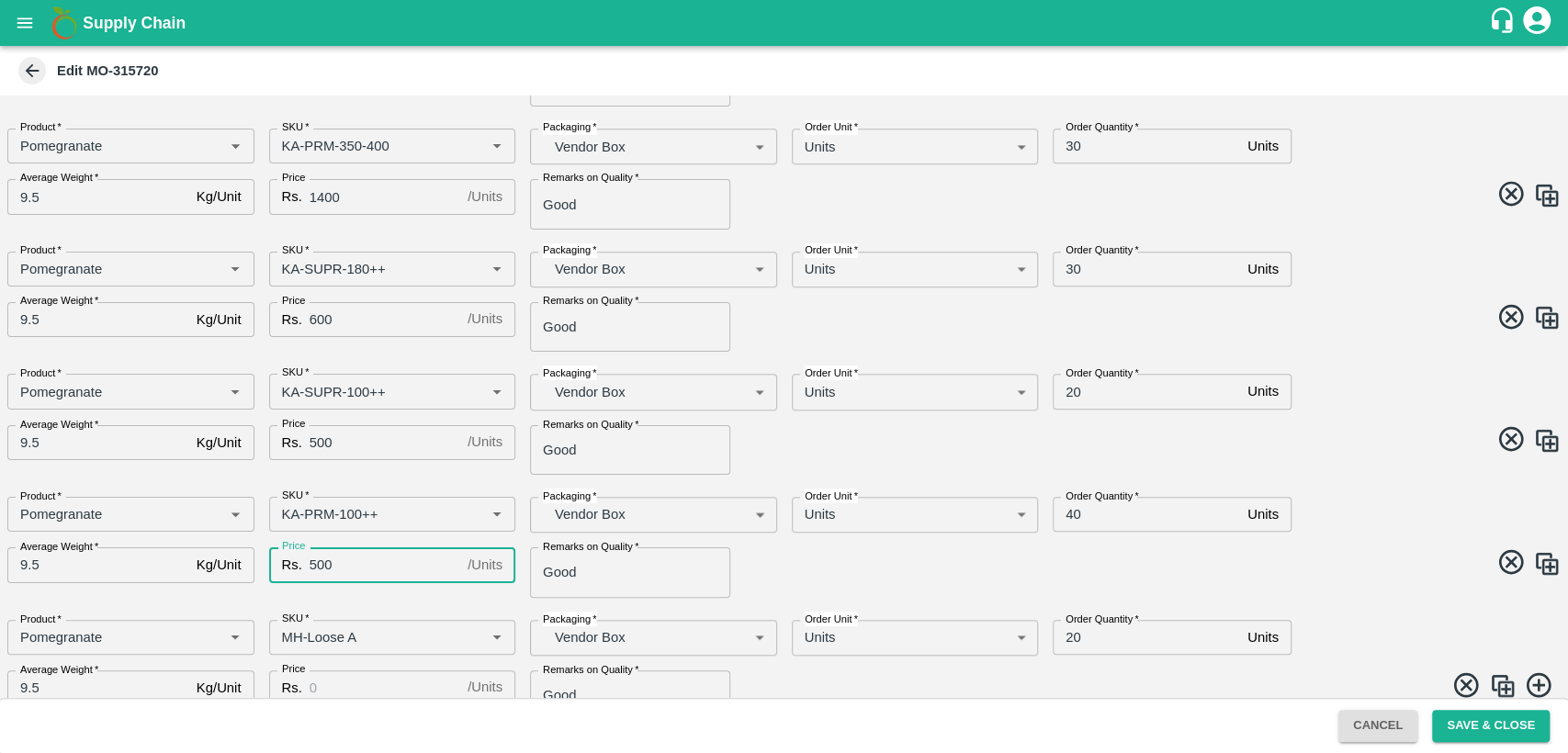
click at [1069, 513] on input "40" at bounding box center [1146, 514] width 188 height 35
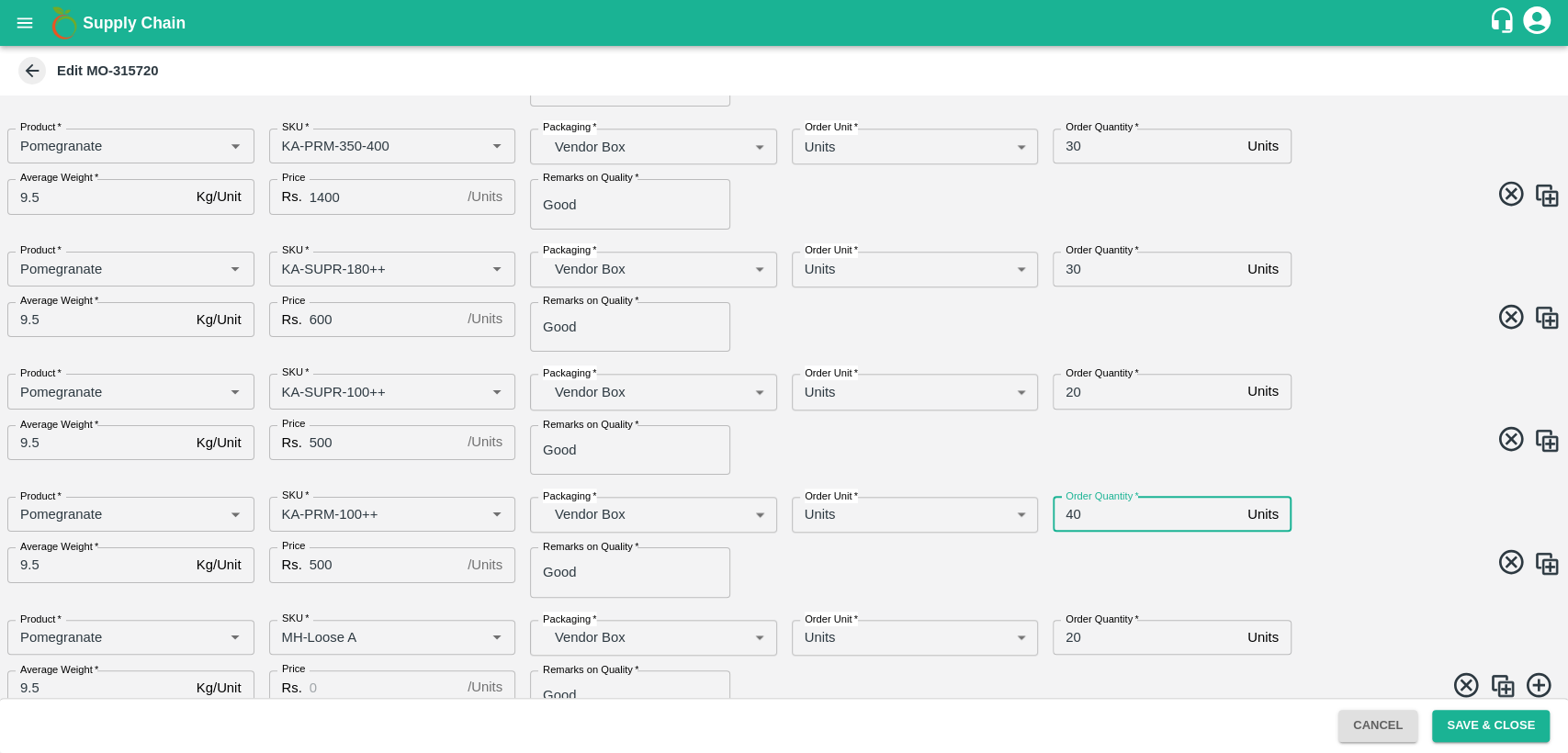
click at [1069, 513] on input "40" at bounding box center [1146, 514] width 188 height 35
type input "10"
click at [1108, 580] on span at bounding box center [1169, 565] width 784 height 36
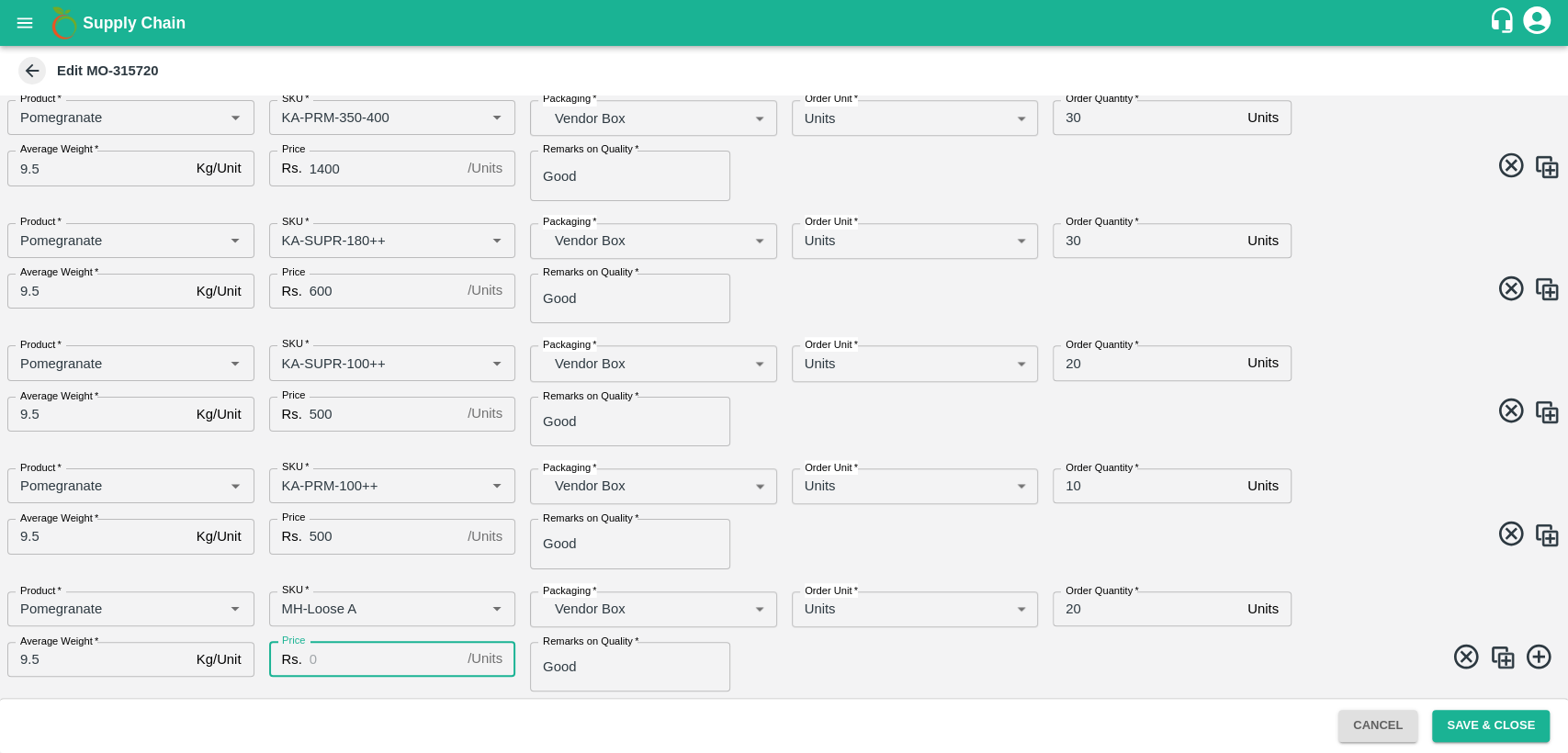
click at [355, 653] on input "Price" at bounding box center [384, 659] width 151 height 35
type input "400"
click at [293, 607] on input "SKU   *" at bounding box center [366, 608] width 182 height 23
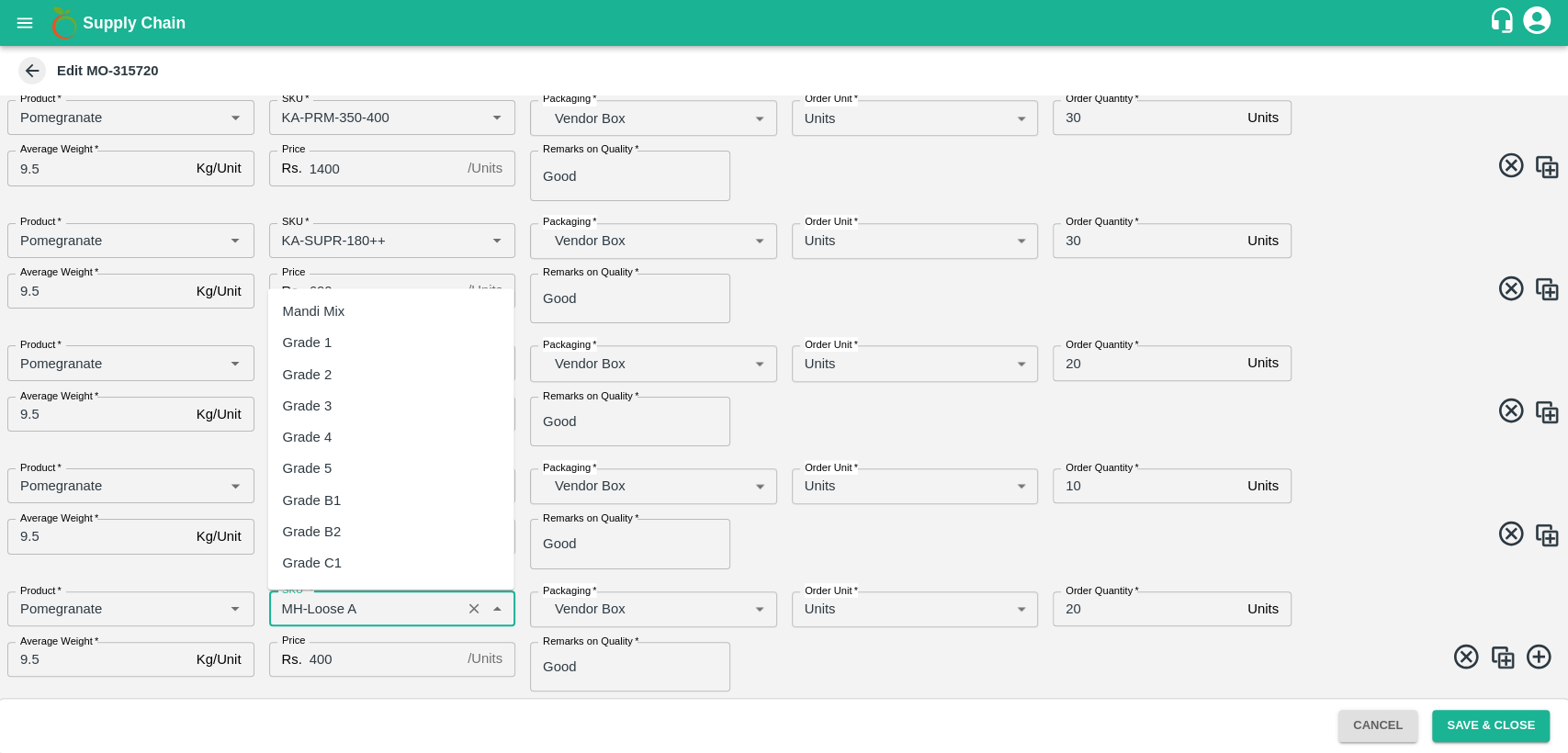
click at [293, 607] on input "SKU   *" at bounding box center [366, 608] width 182 height 23
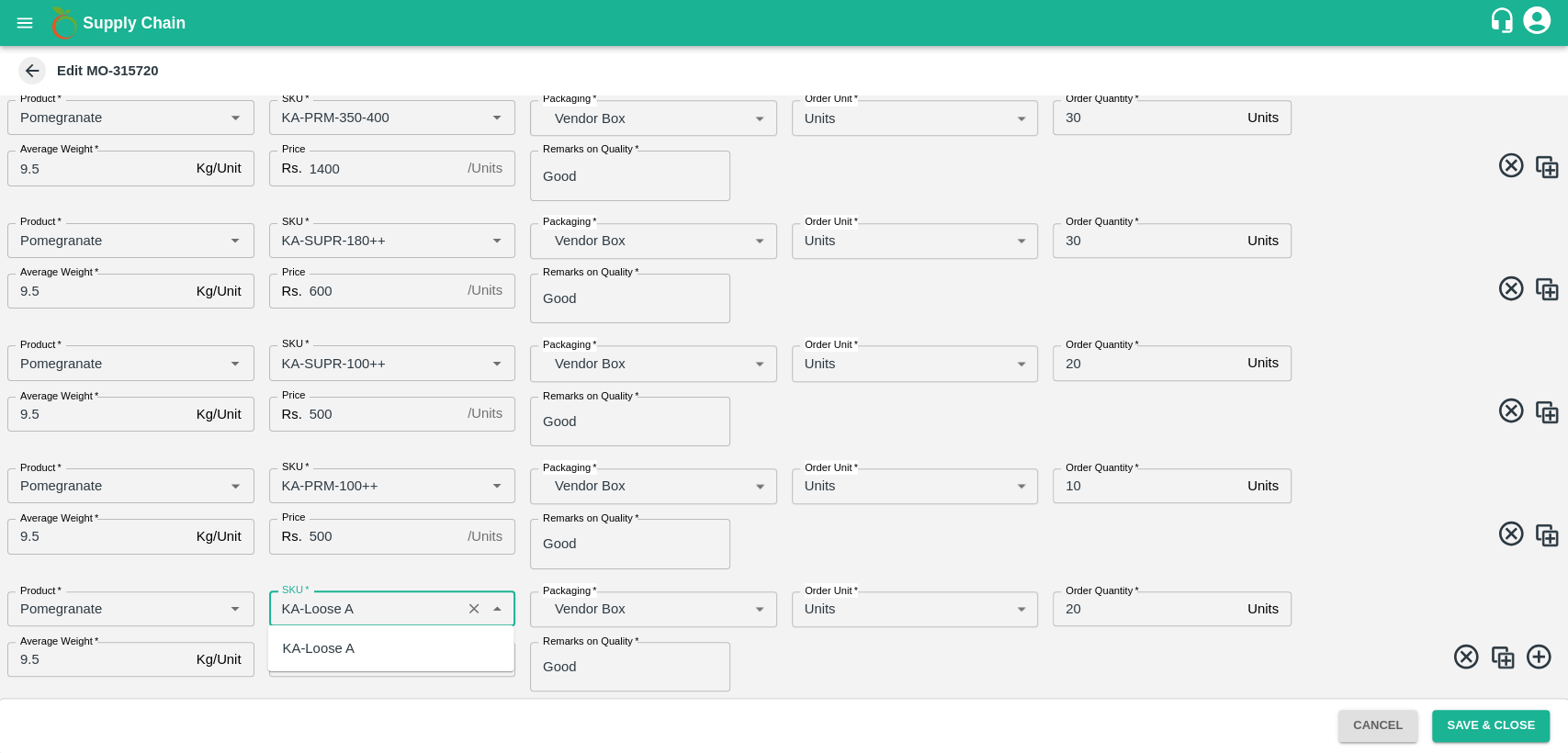
click at [321, 648] on div "KA-Loose A" at bounding box center [318, 648] width 71 height 21
type input "KA-Loose A"
click at [1073, 607] on input "20" at bounding box center [1146, 609] width 188 height 35
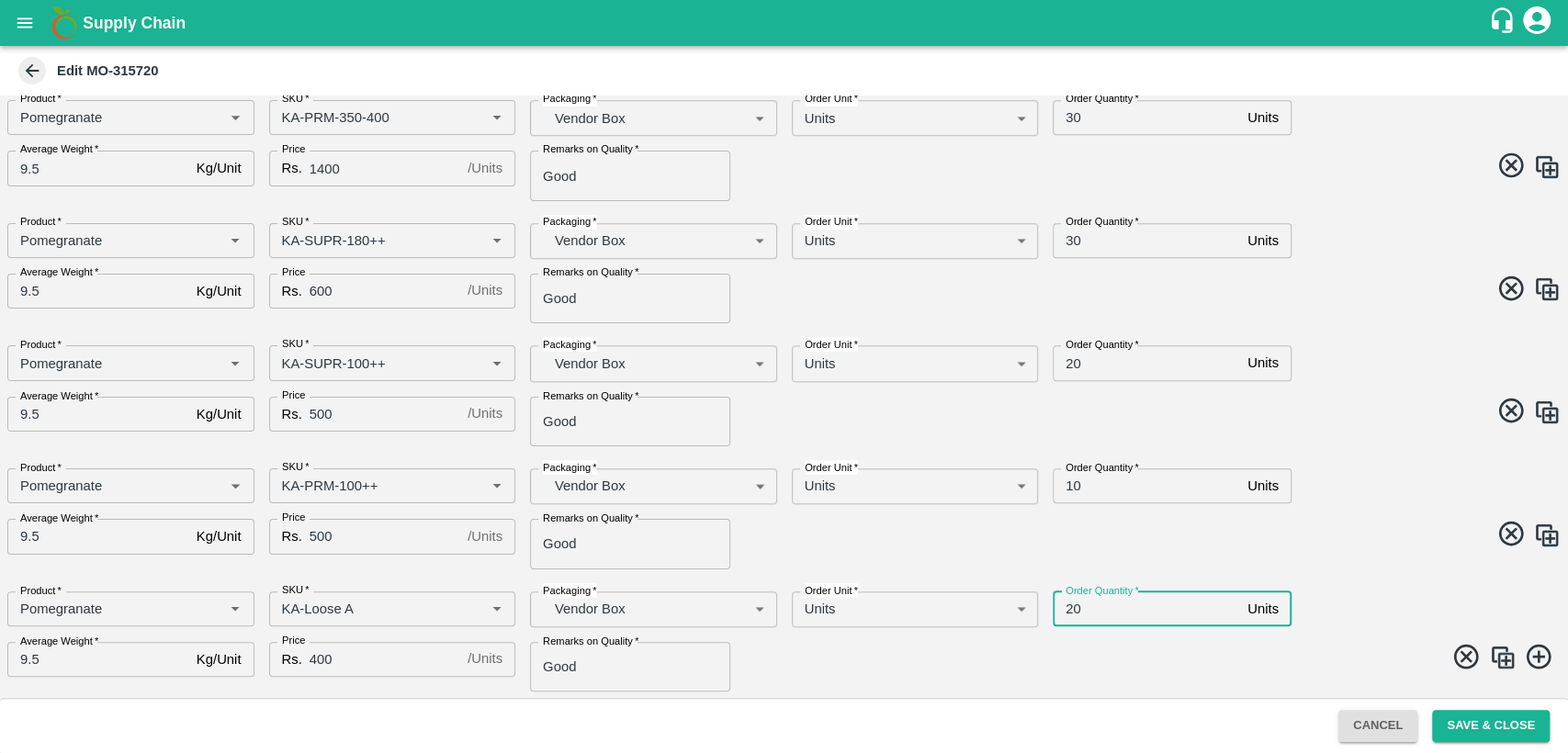
click at [1073, 607] on input "20" at bounding box center [1146, 609] width 188 height 35
type input "10"
click at [1506, 658] on img at bounding box center [1502, 657] width 27 height 27
click at [1500, 654] on img at bounding box center [1502, 656] width 27 height 27
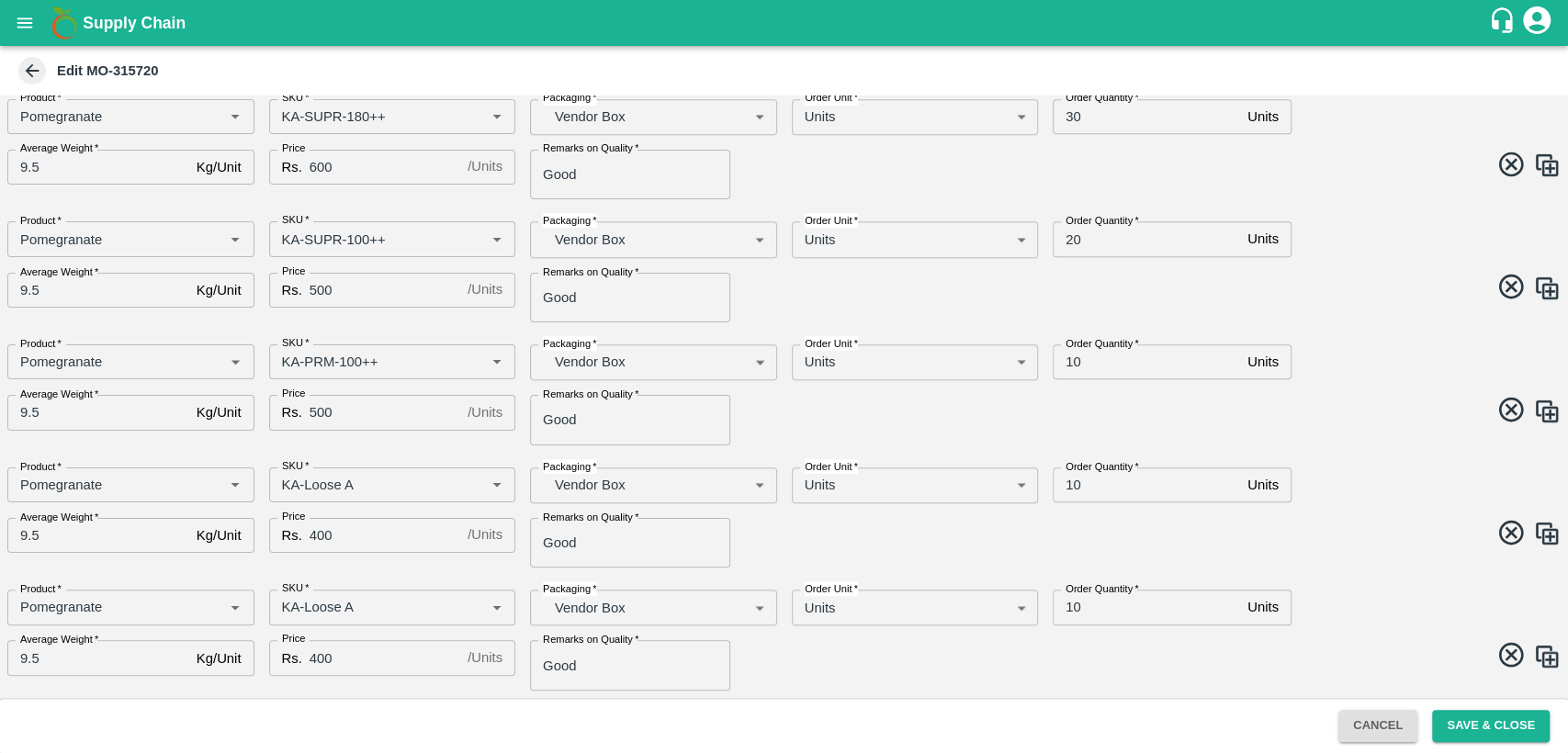
scroll to position [1179, 0]
click at [1503, 655] on img at bounding box center [1502, 656] width 27 height 27
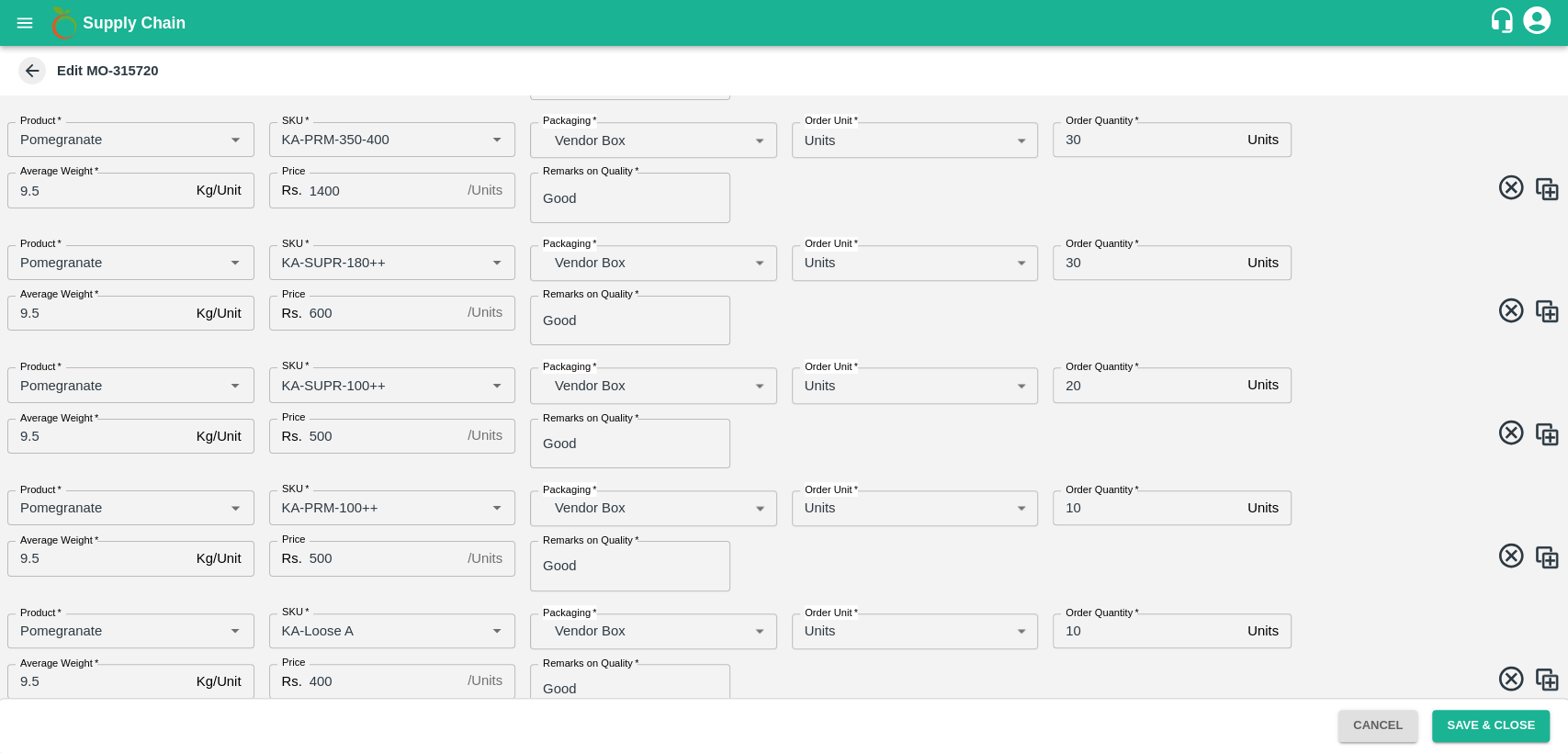
scroll to position [910, 0]
click at [1075, 264] on input "30" at bounding box center [1146, 264] width 188 height 35
click at [1067, 263] on input "30" at bounding box center [1146, 264] width 188 height 35
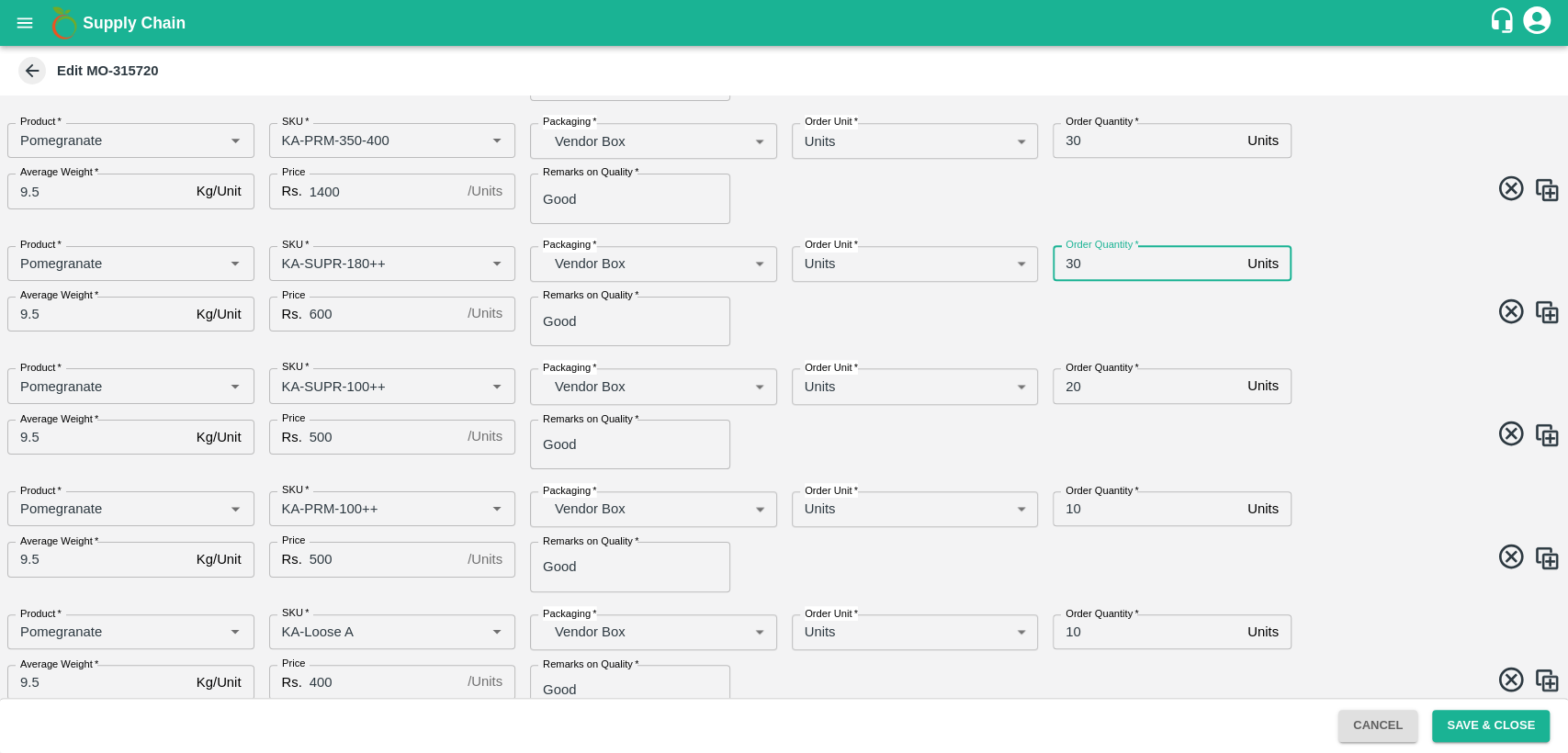
click at [1067, 263] on input "30" at bounding box center [1146, 264] width 188 height 35
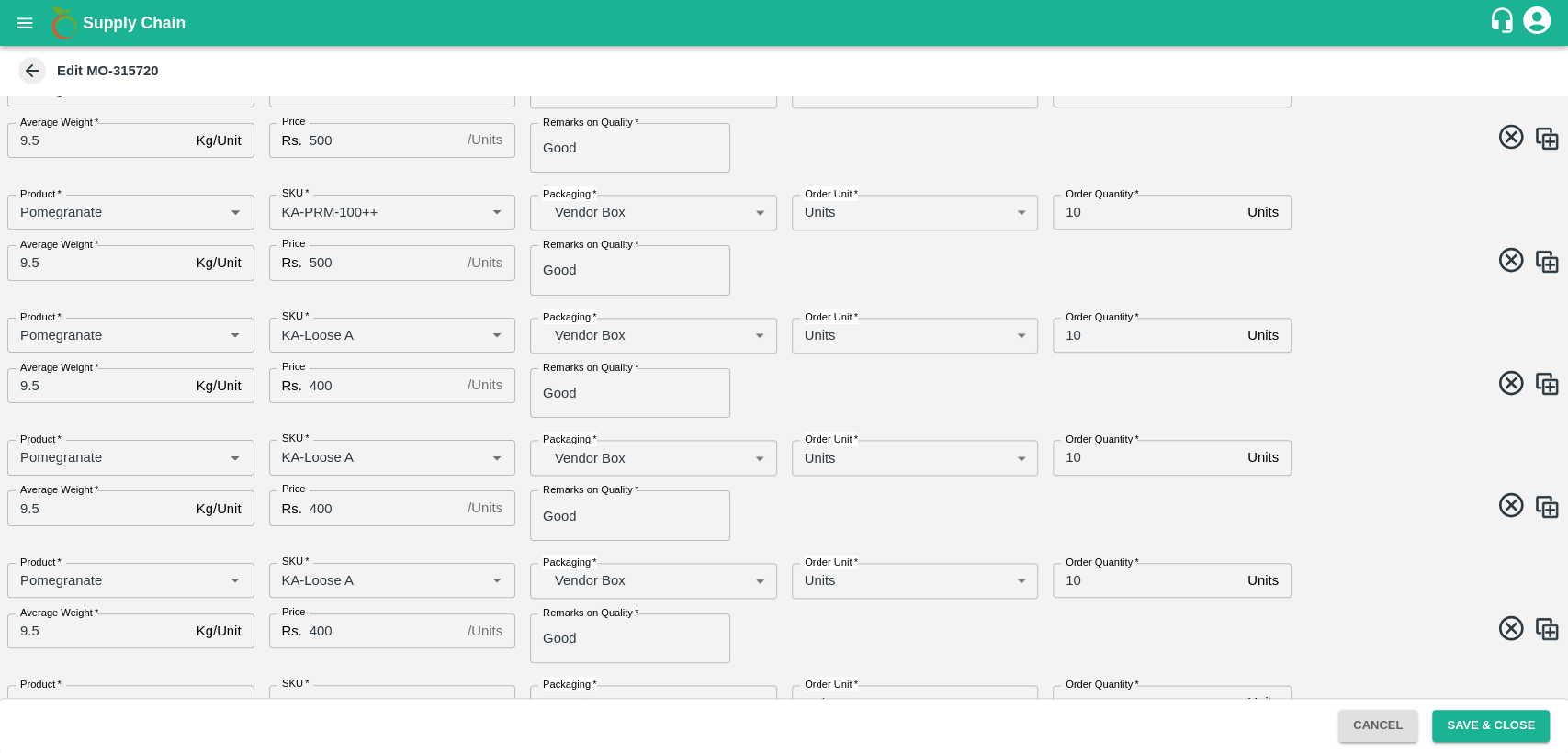
scroll to position [1209, 0]
type input "20"
click at [368, 452] on input "SKU   *" at bounding box center [366, 456] width 182 height 23
click at [385, 567] on input "SKU   *" at bounding box center [366, 578] width 182 height 23
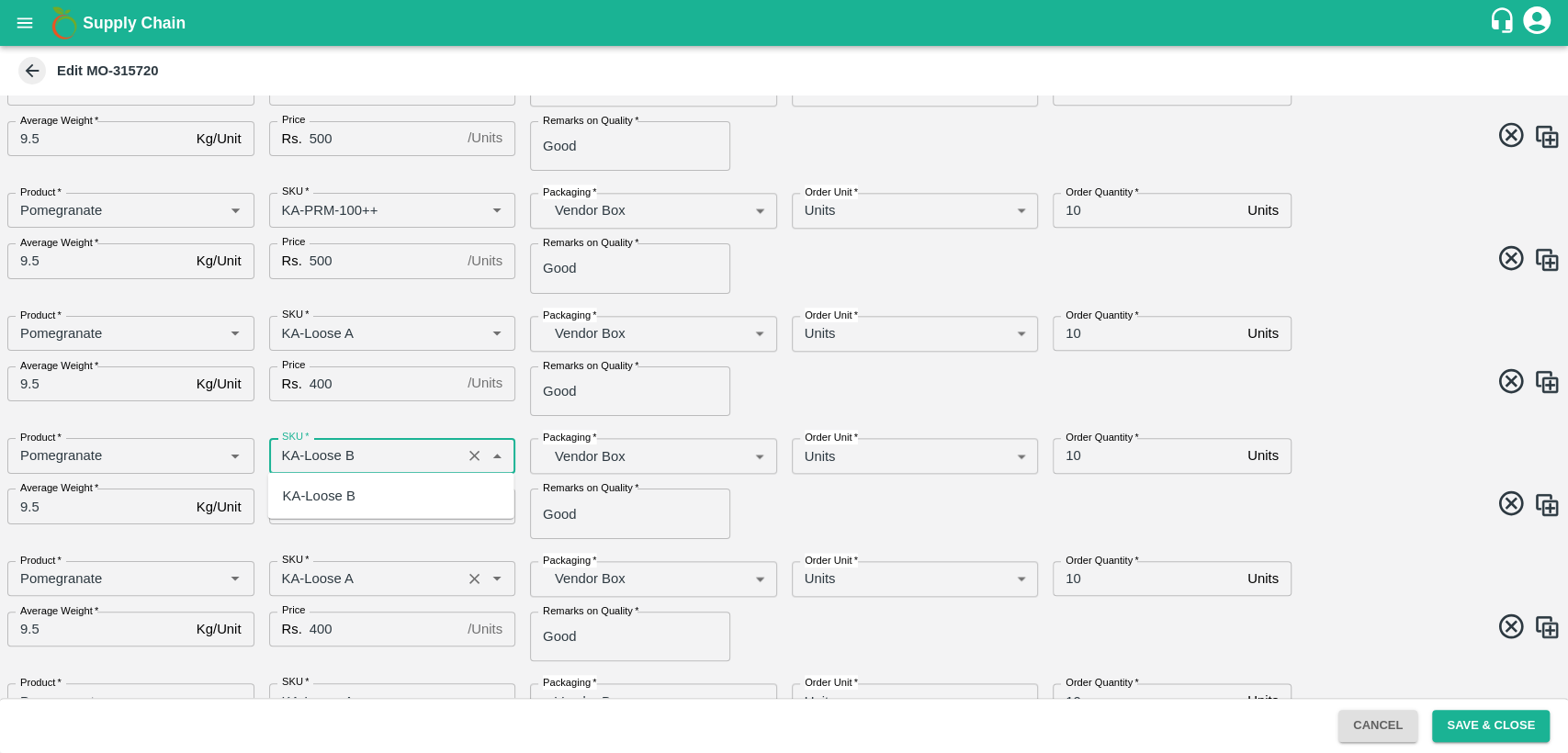
type input "KA-Loose A"
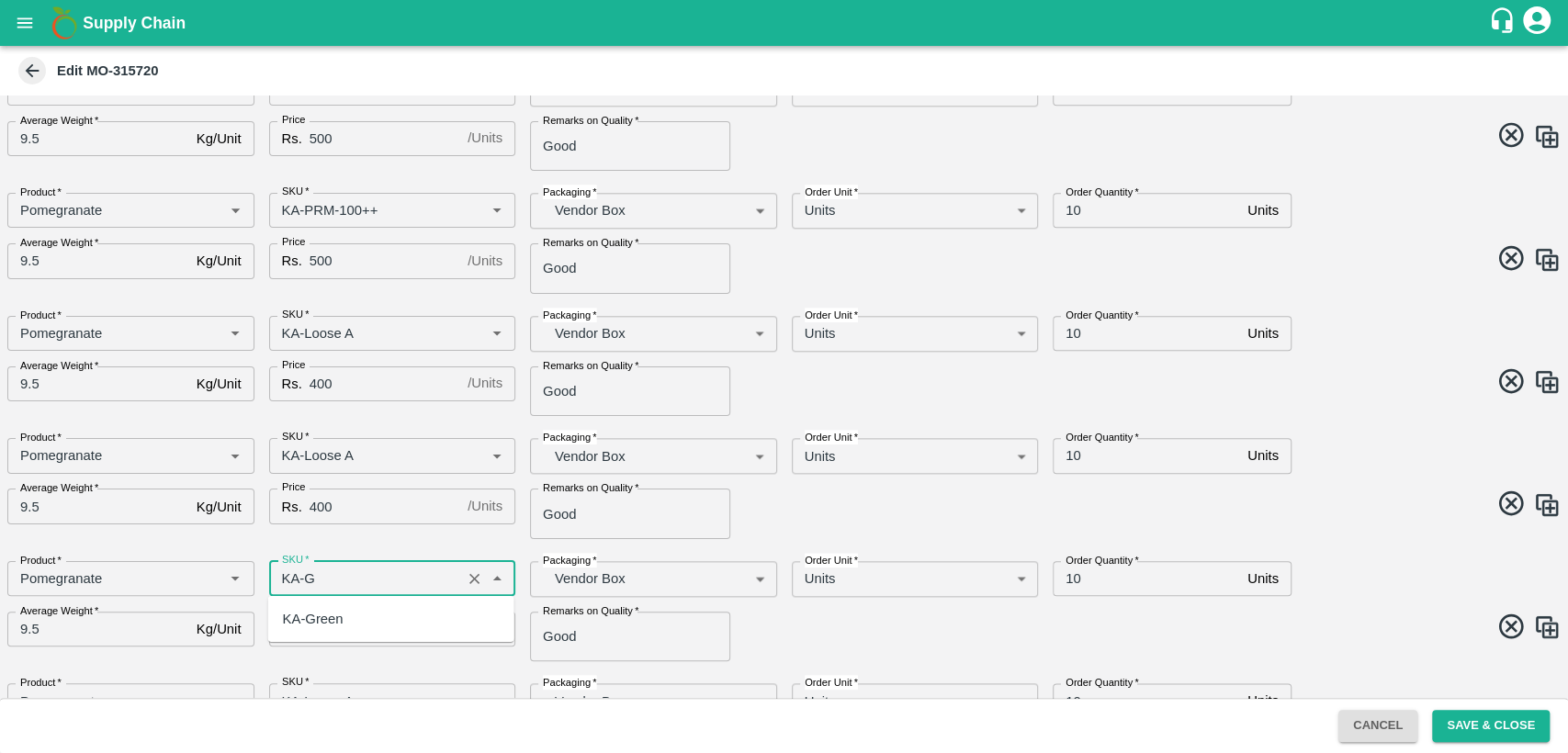
click at [393, 611] on div "KA-Green" at bounding box center [391, 619] width 246 height 31
type input "KA-Green"
click at [780, 619] on span at bounding box center [1169, 629] width 784 height 36
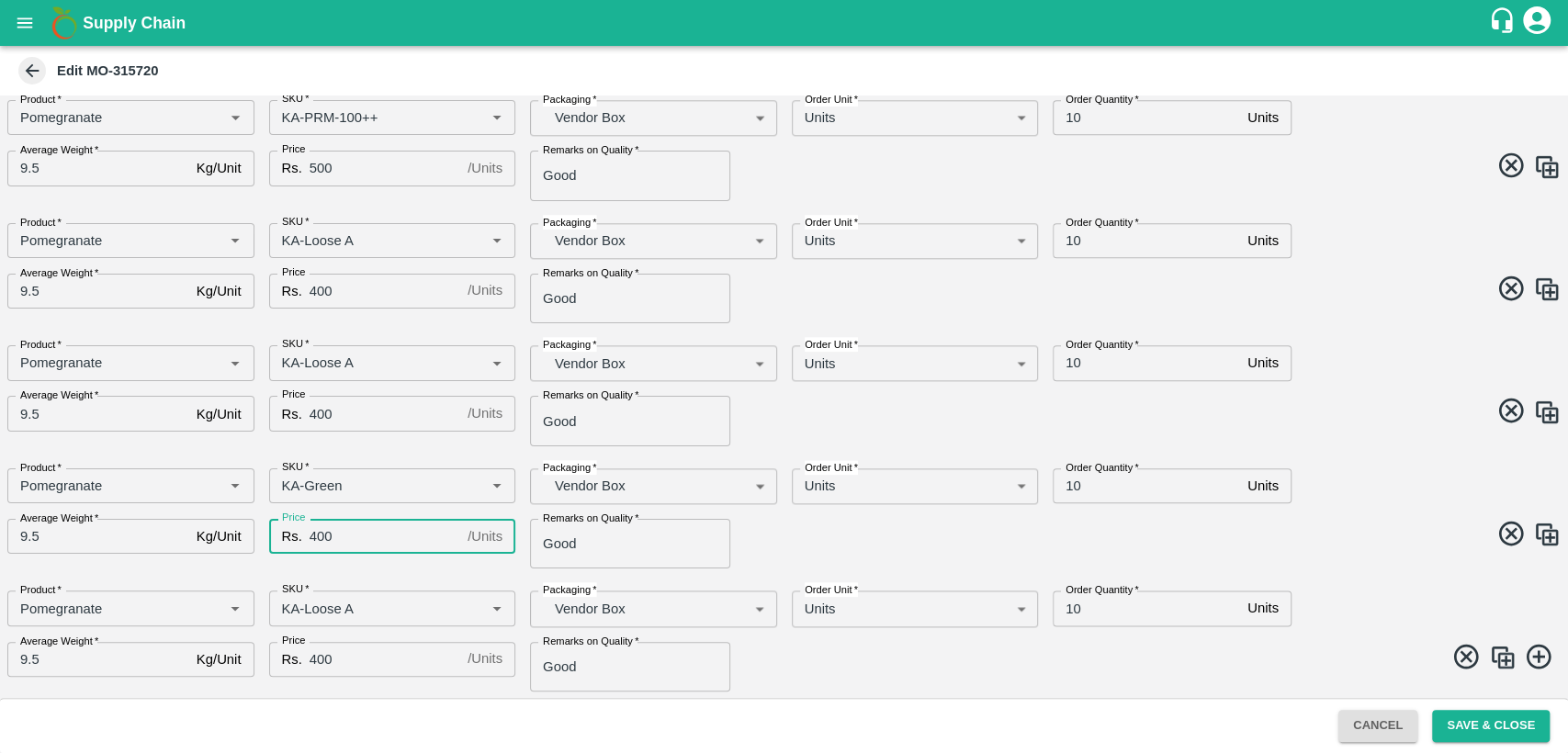
click at [322, 537] on input "400" at bounding box center [384, 537] width 151 height 35
type input "300"
click at [384, 608] on input "SKU   *" at bounding box center [366, 607] width 182 height 23
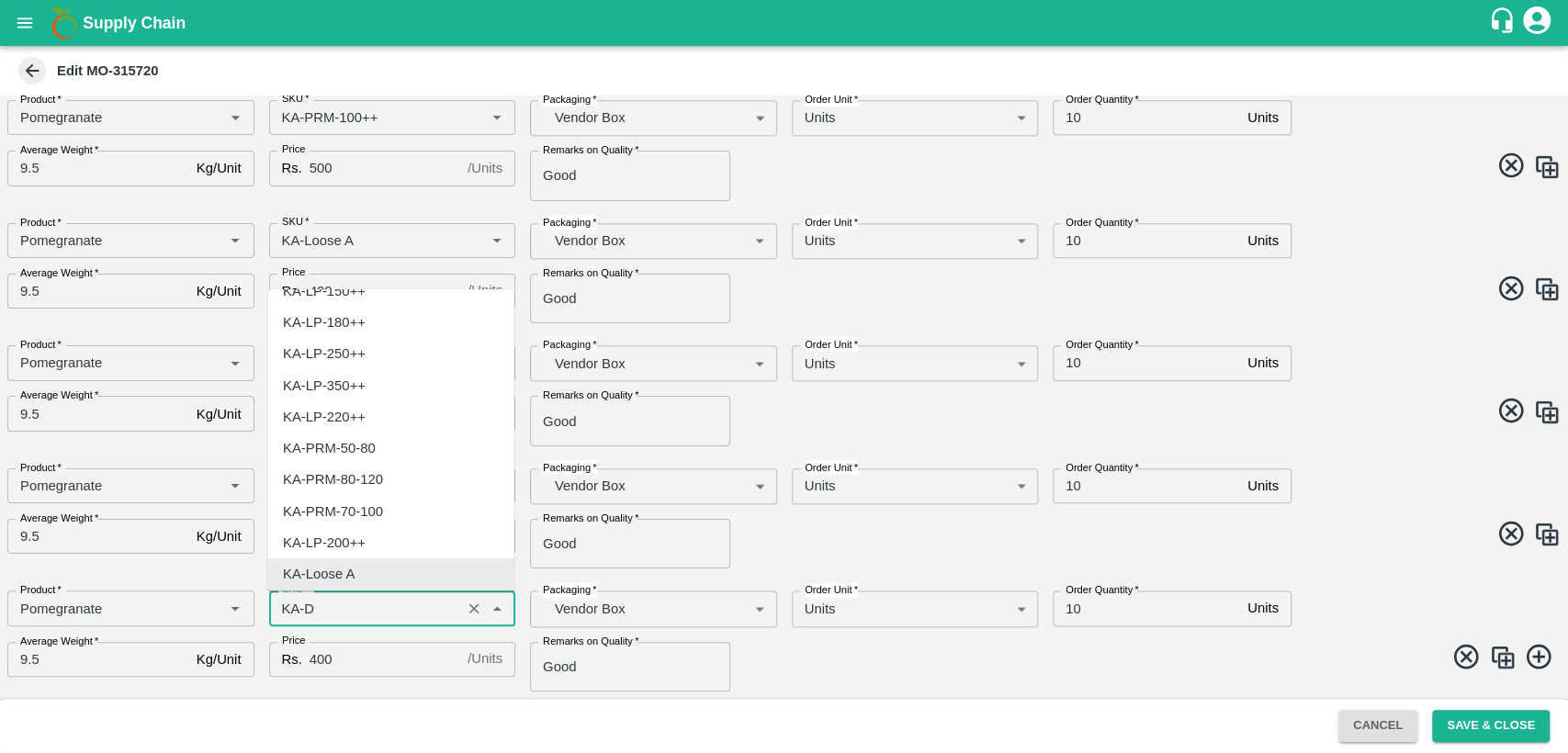
scroll to position [0, 0]
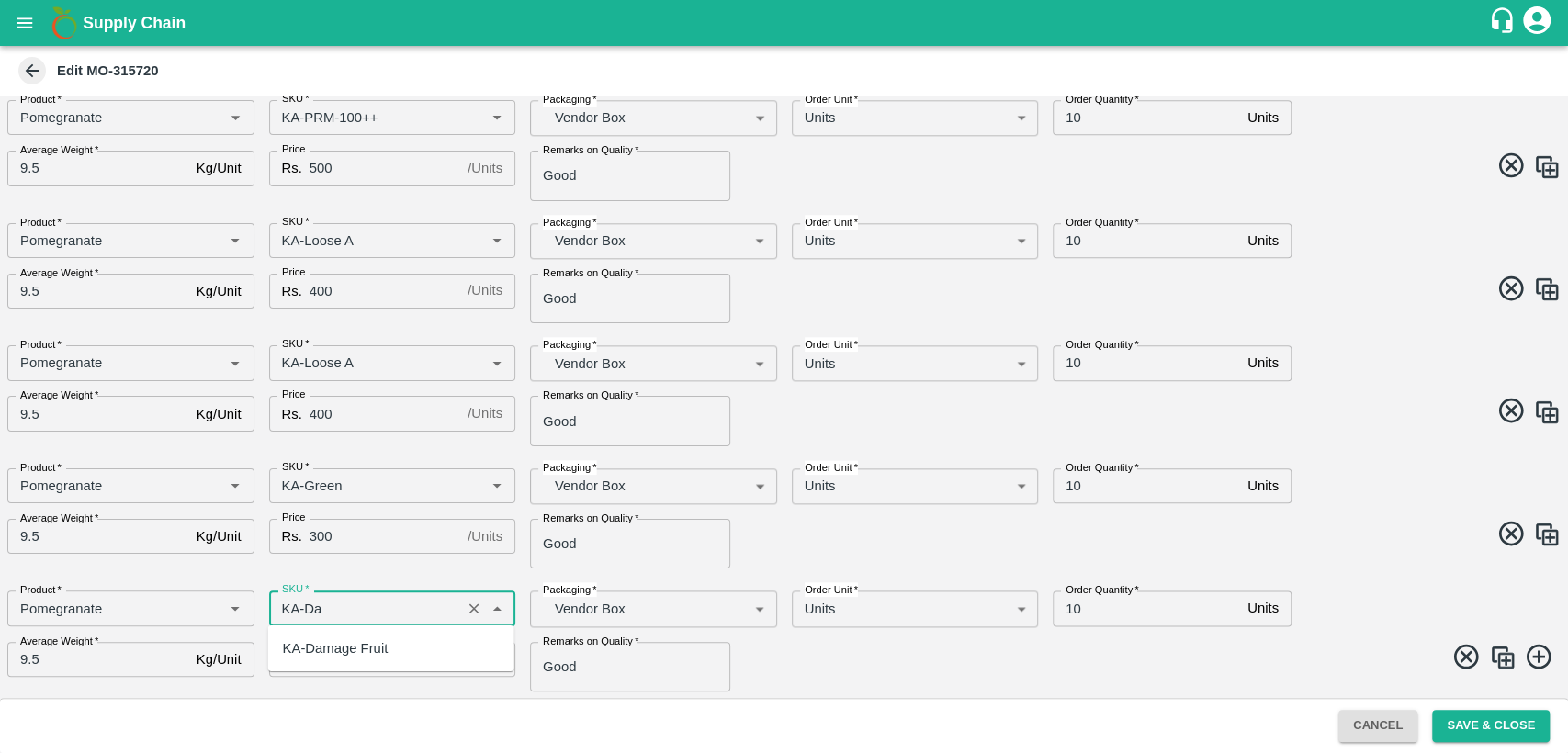
click at [380, 642] on div "KA-Damage Fruit" at bounding box center [336, 648] width 106 height 21
type input "KA-Damage Fruit"
click at [371, 661] on input "400" at bounding box center [384, 659] width 151 height 35
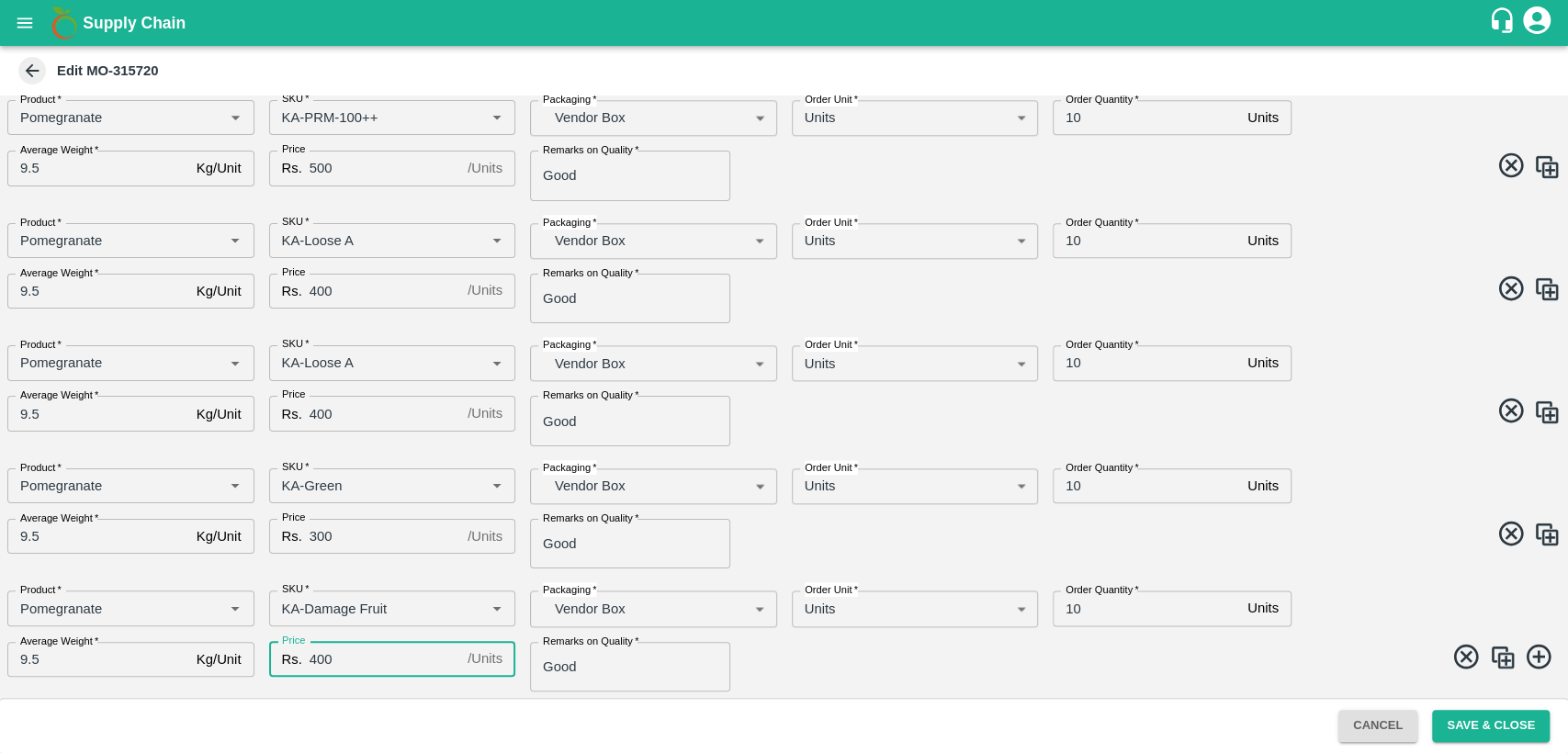
click at [324, 660] on input "400" at bounding box center [384, 659] width 151 height 35
type input "300"
click at [1286, 542] on span at bounding box center [1169, 537] width 784 height 36
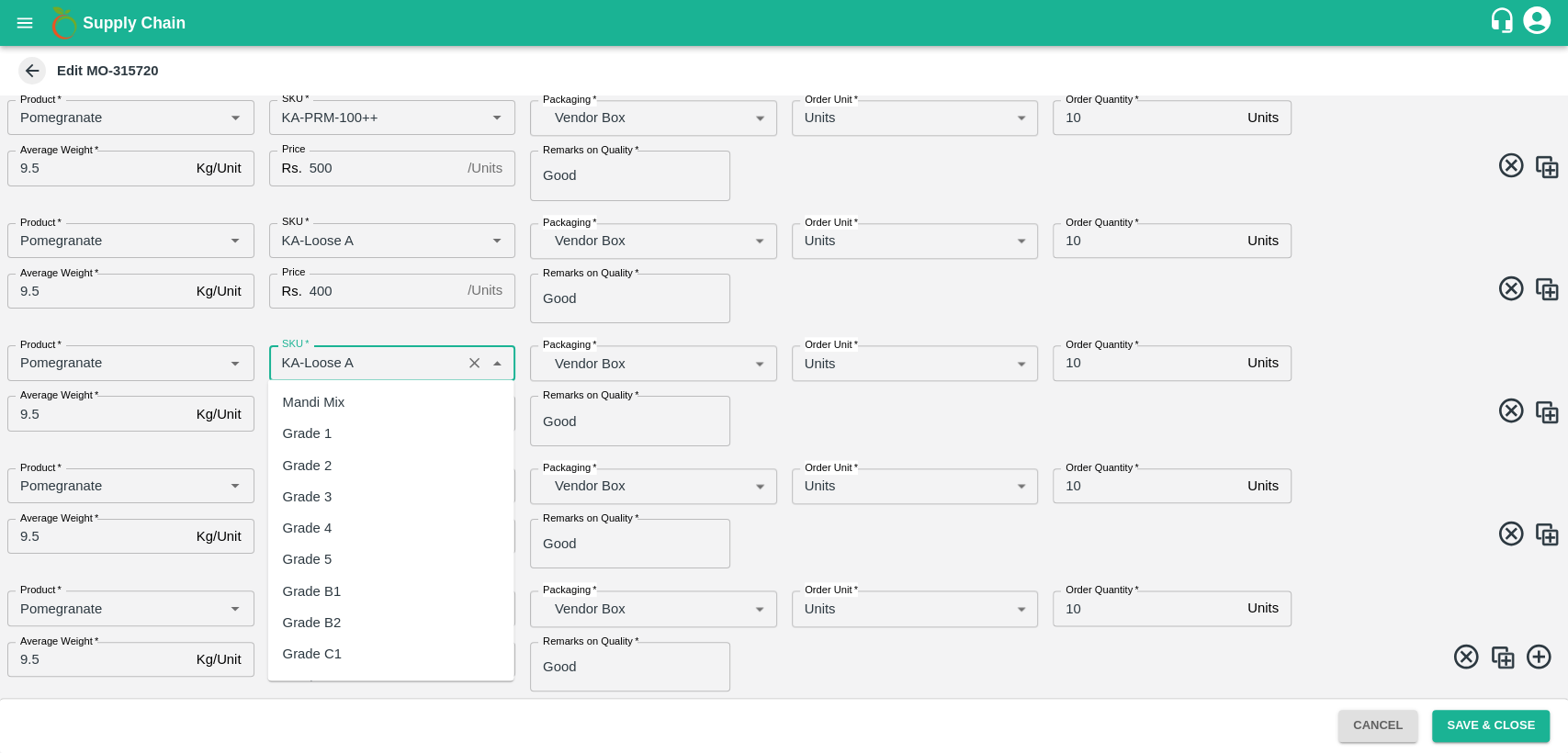
click at [392, 363] on input "SKU   *" at bounding box center [366, 363] width 182 height 23
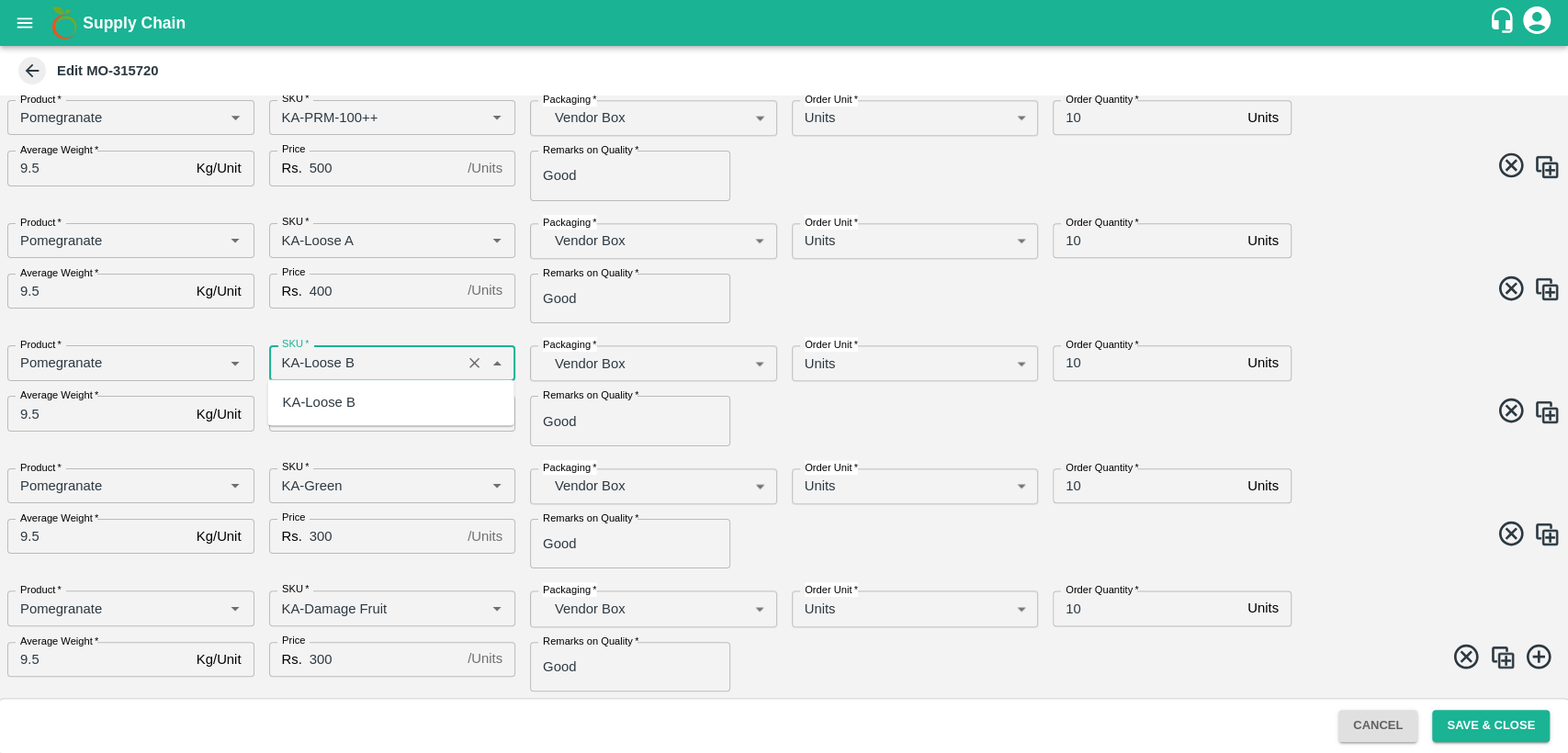
click at [399, 405] on div "KA-Loose B" at bounding box center [391, 402] width 246 height 31
type input "KA-Loose B"
click at [1276, 411] on span at bounding box center [1169, 414] width 784 height 36
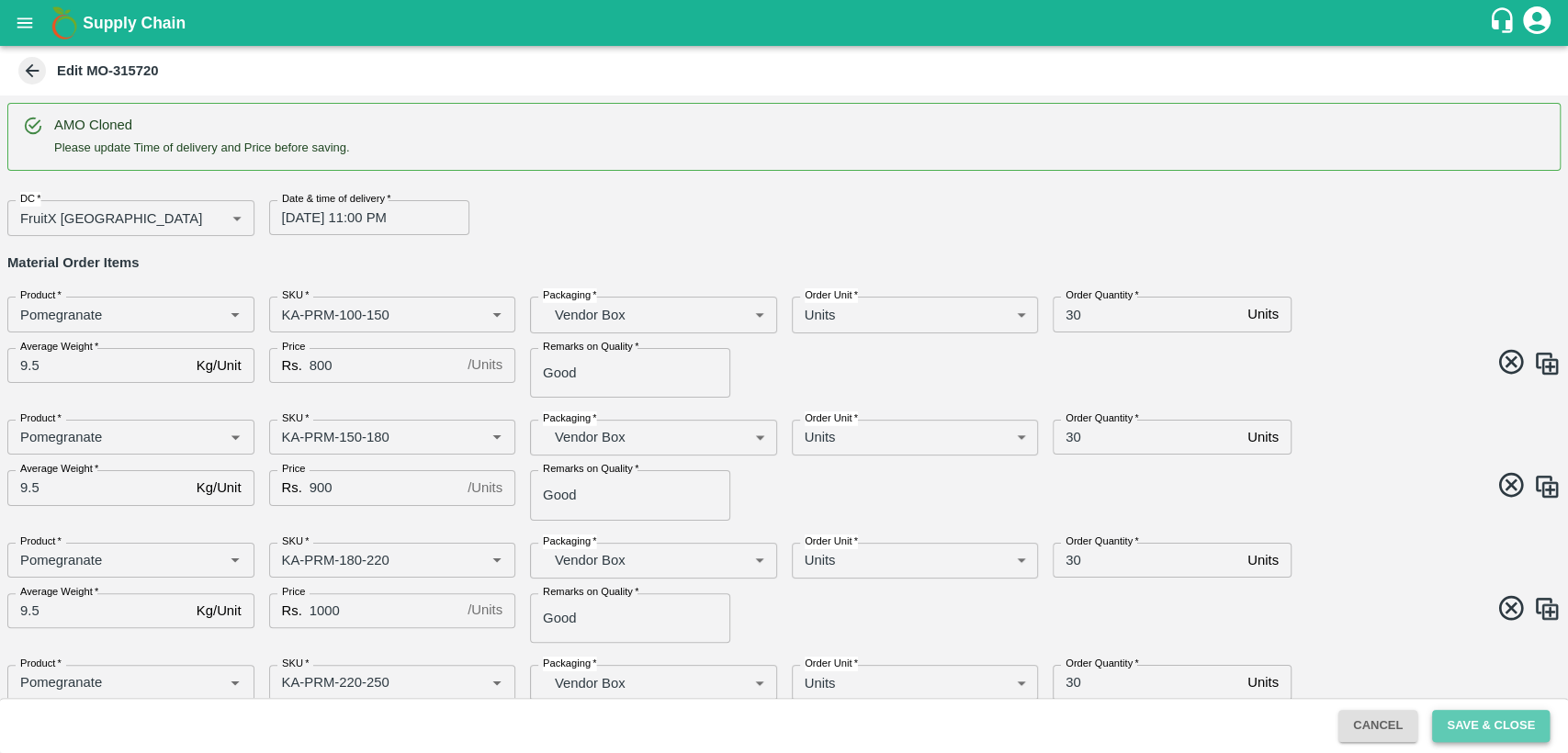
click at [1462, 725] on button "Save & Close" at bounding box center [1491, 726] width 117 height 32
